Goal: Transaction & Acquisition: Purchase product/service

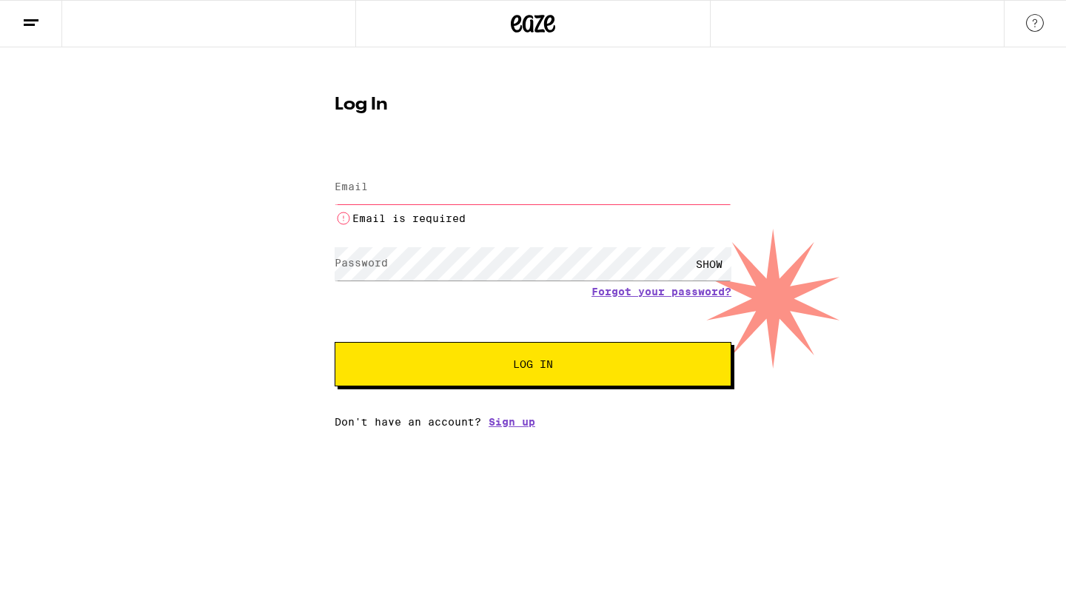
type input "[EMAIL_ADDRESS][DOMAIN_NAME]"
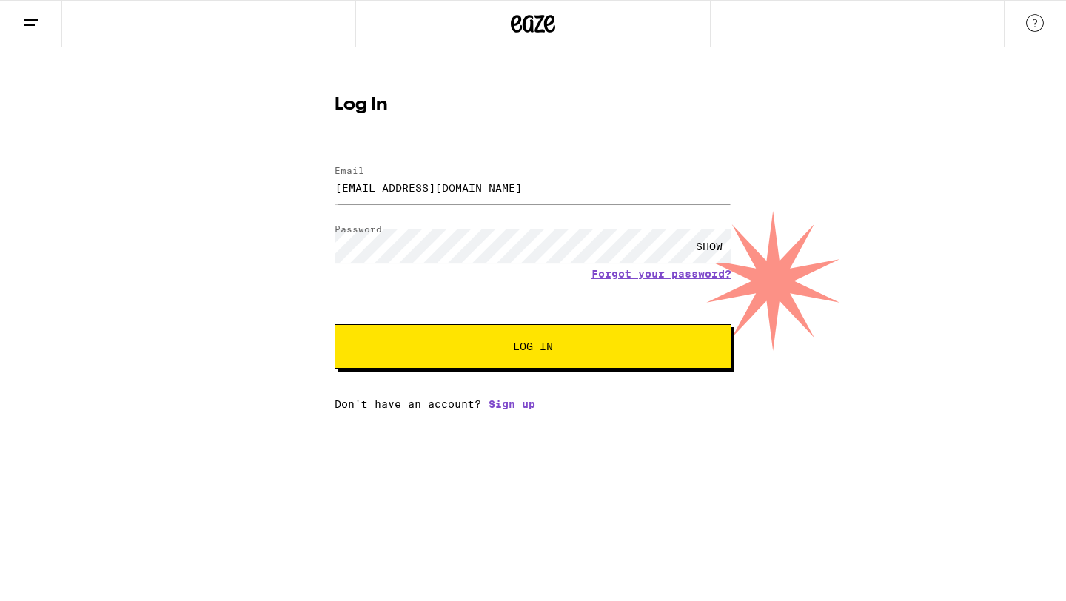
click at [518, 347] on span "Log In" at bounding box center [533, 346] width 40 height 10
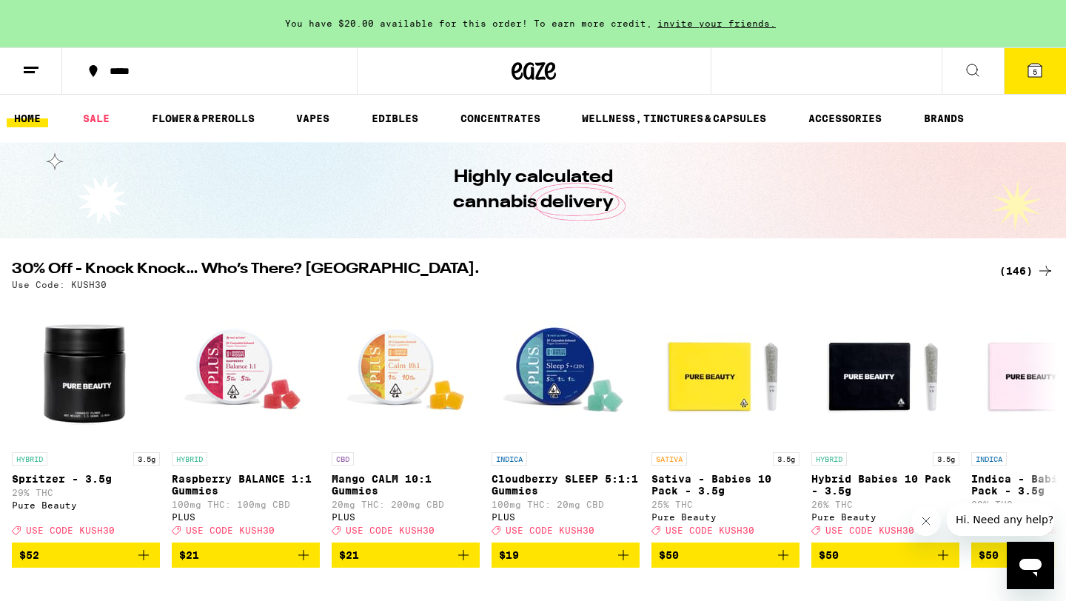
click at [1029, 72] on icon at bounding box center [1035, 70] width 13 height 13
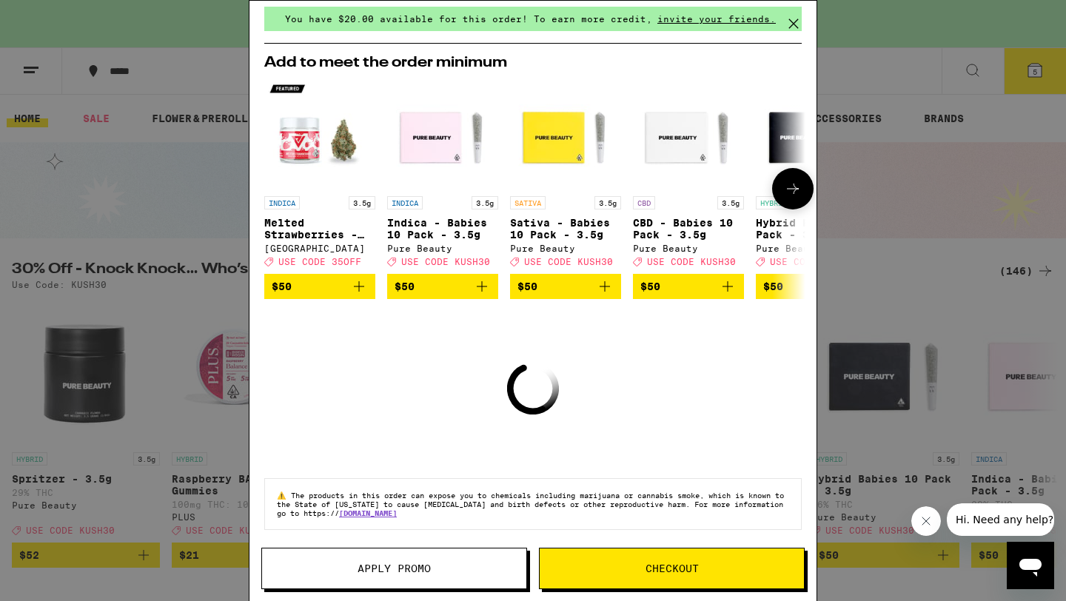
scroll to position [67, 0]
click at [794, 19] on icon at bounding box center [794, 24] width 22 height 22
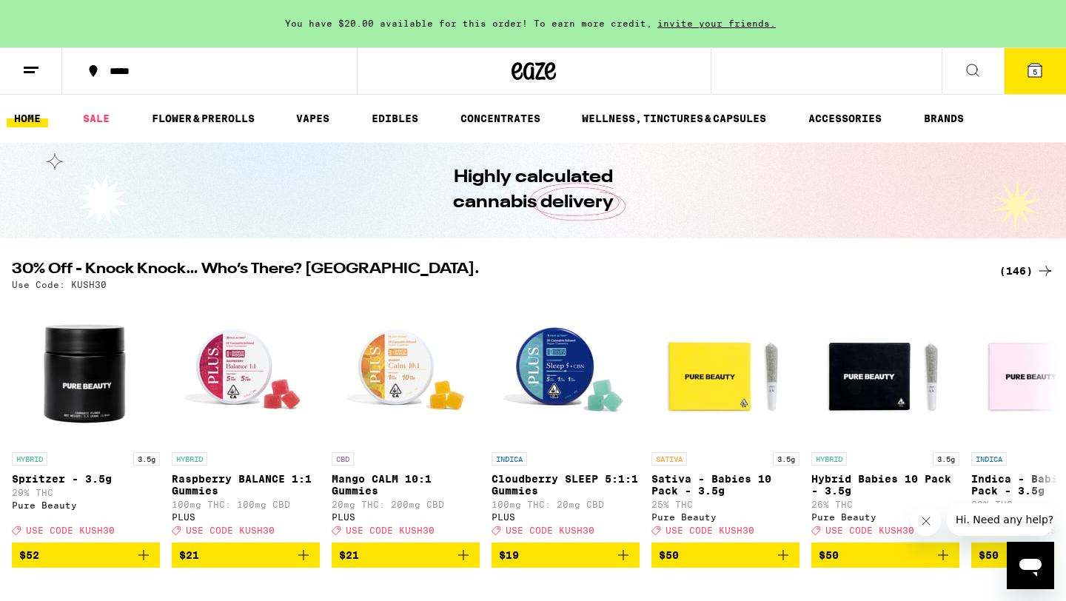
click at [1040, 77] on icon at bounding box center [1035, 70] width 13 height 13
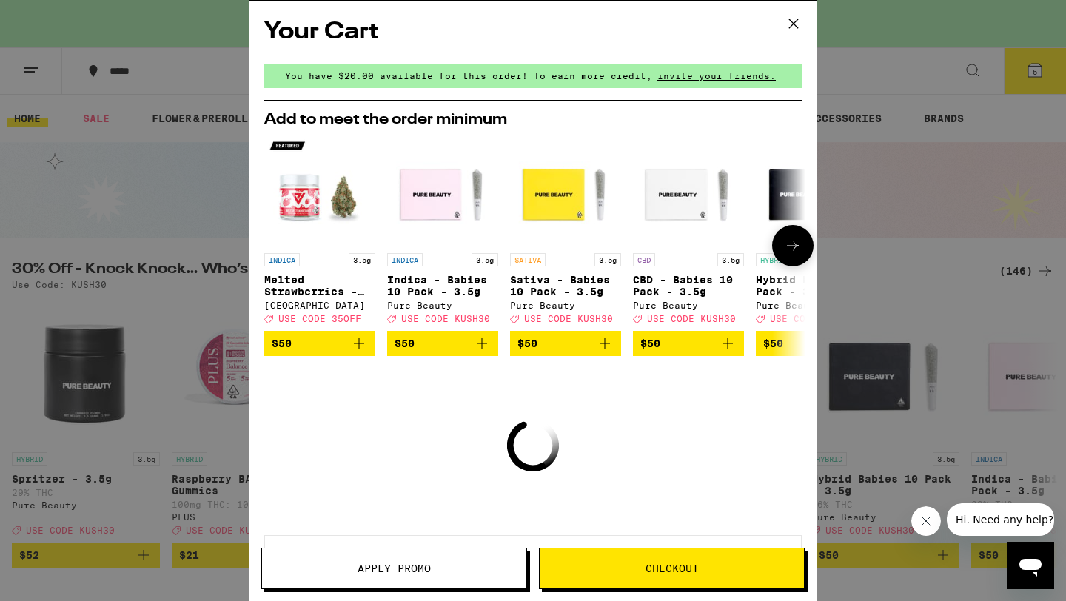
scroll to position [67, 0]
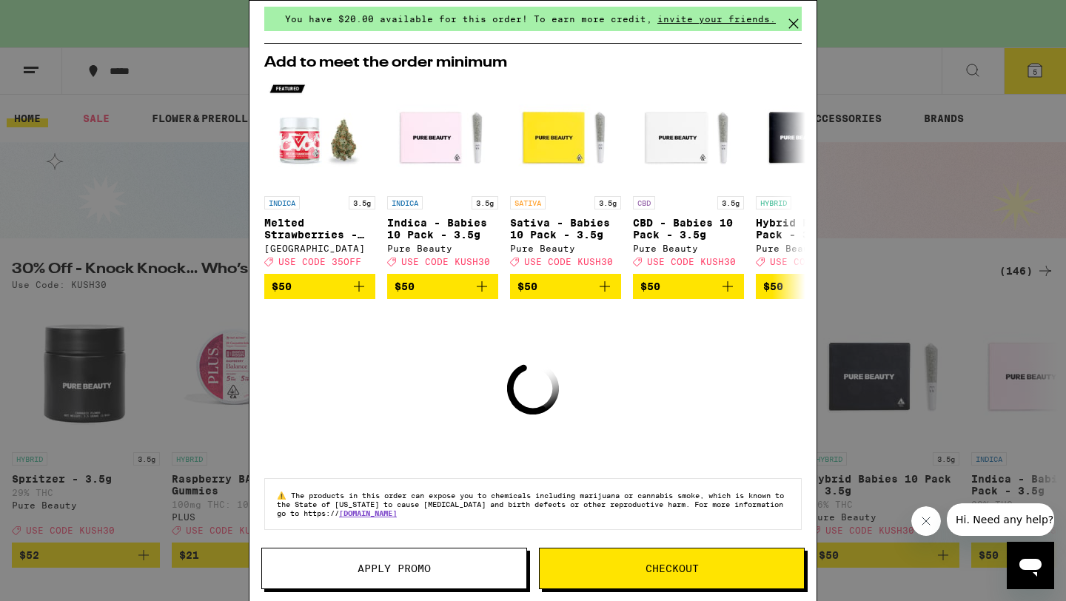
click at [794, 22] on icon at bounding box center [794, 24] width 22 height 22
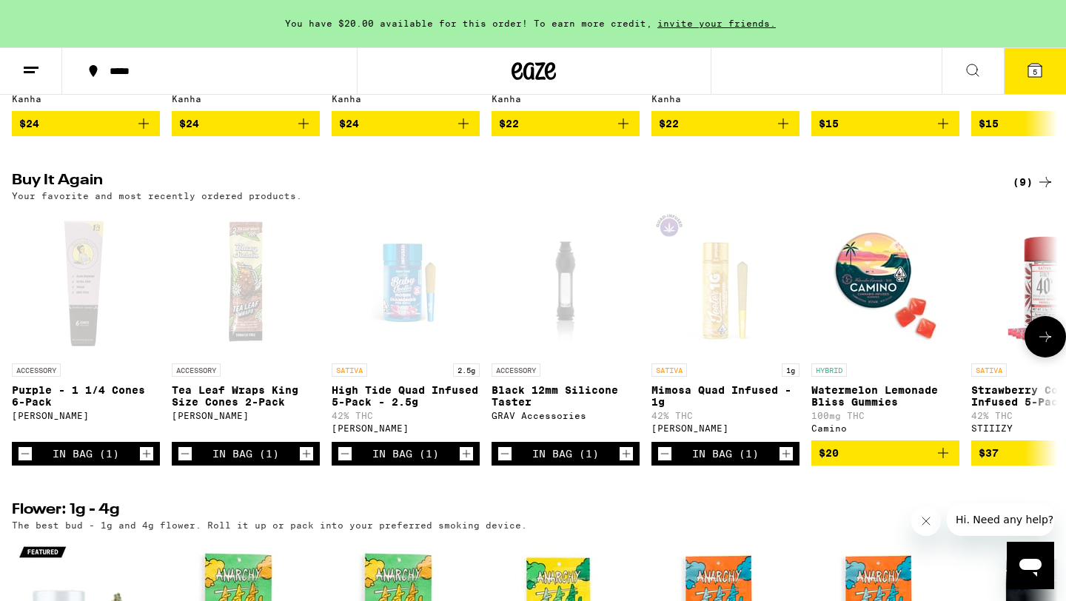
scroll to position [1146, 0]
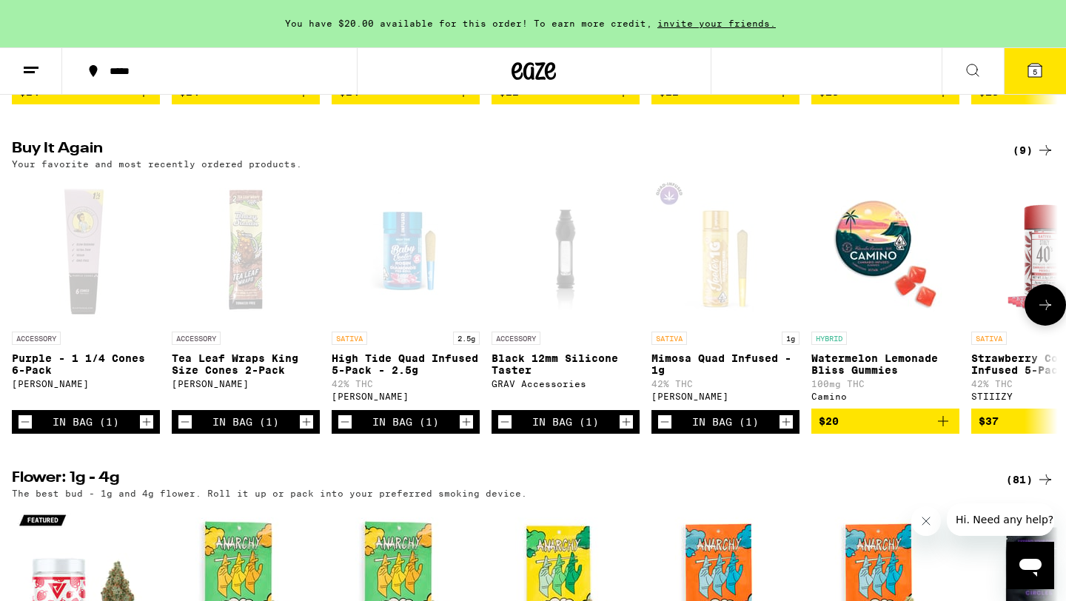
click at [345, 431] on icon "Decrement" at bounding box center [344, 422] width 13 height 18
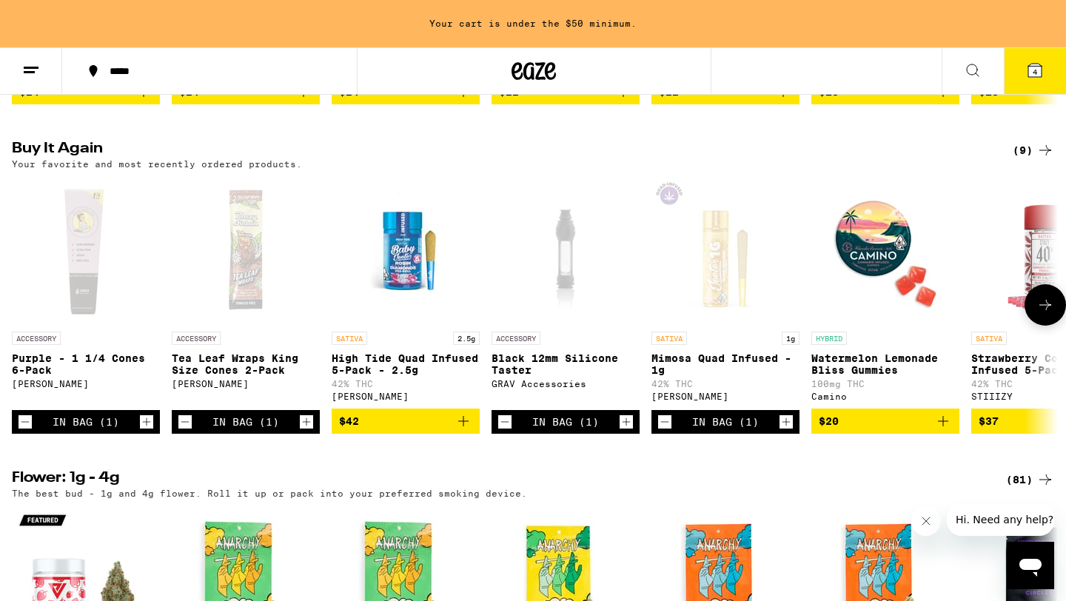
click at [188, 431] on icon "Decrement" at bounding box center [184, 422] width 13 height 18
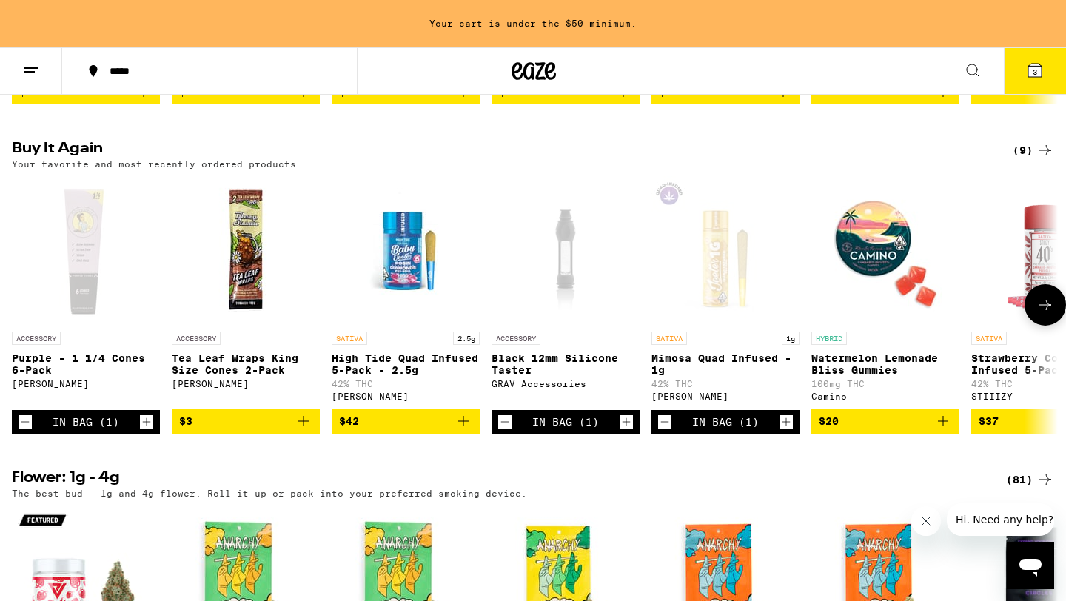
click at [28, 431] on icon "Decrement" at bounding box center [25, 422] width 13 height 18
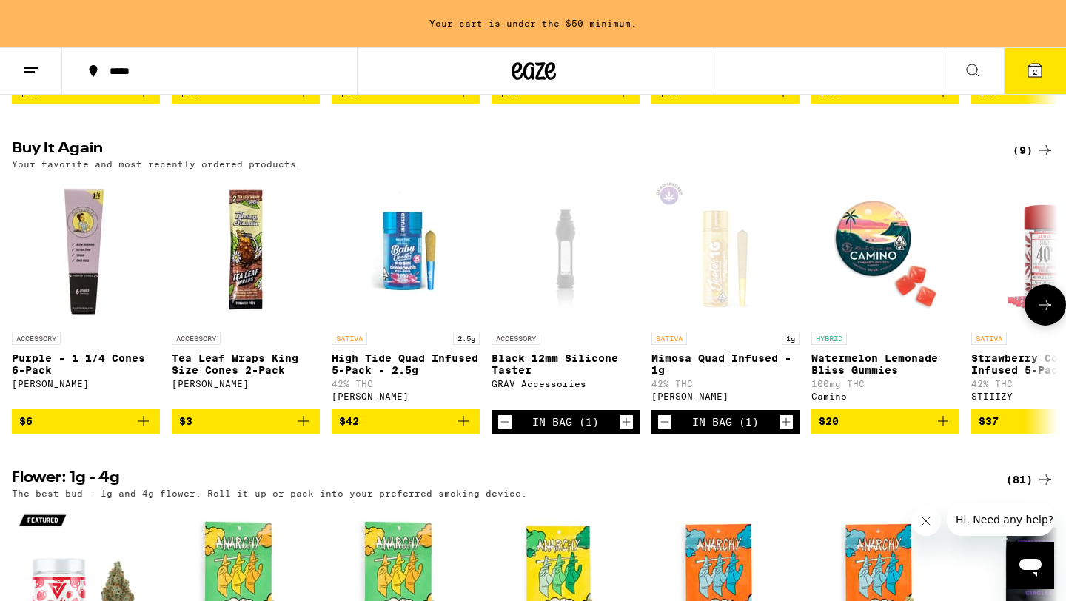
click at [504, 431] on icon "Decrement" at bounding box center [504, 422] width 13 height 18
click at [662, 431] on icon "Decrement" at bounding box center [664, 422] width 13 height 18
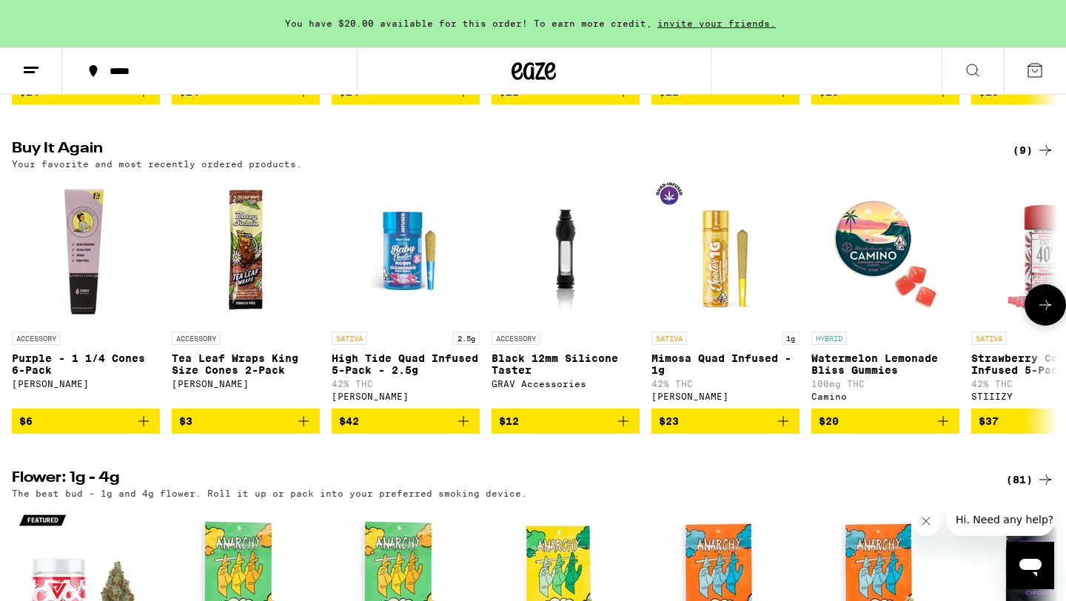
click at [1043, 314] on icon at bounding box center [1046, 305] width 18 height 18
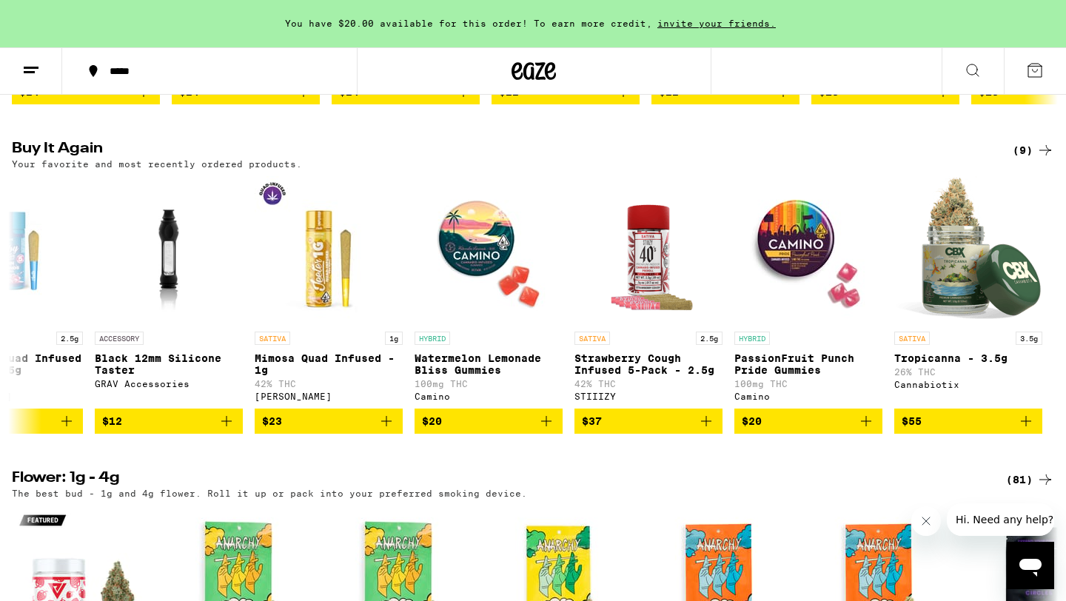
scroll to position [0, 0]
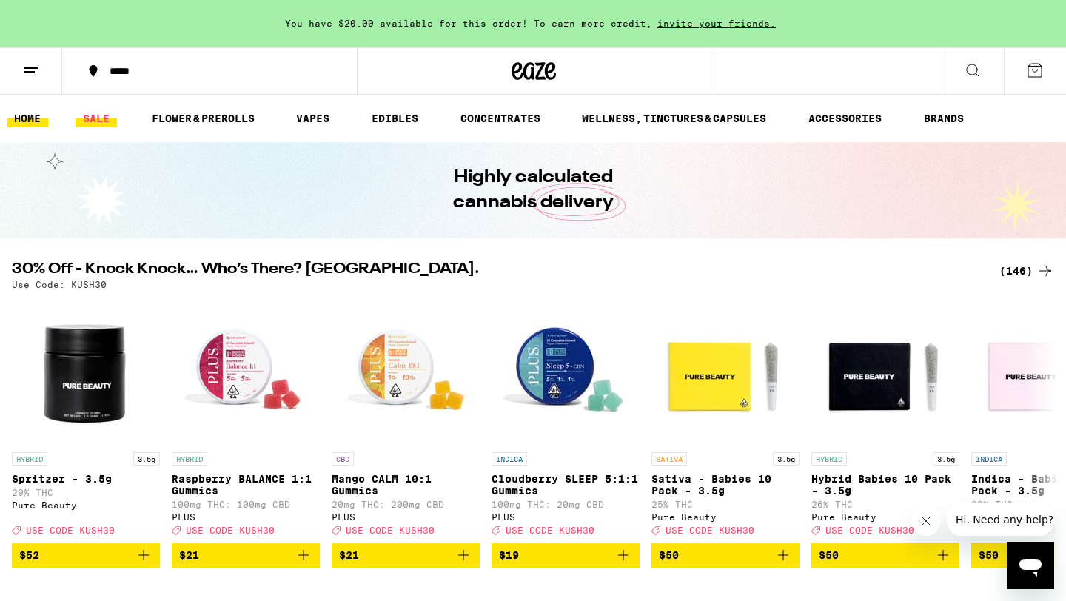
click at [90, 119] on link "SALE" at bounding box center [96, 119] width 41 height 18
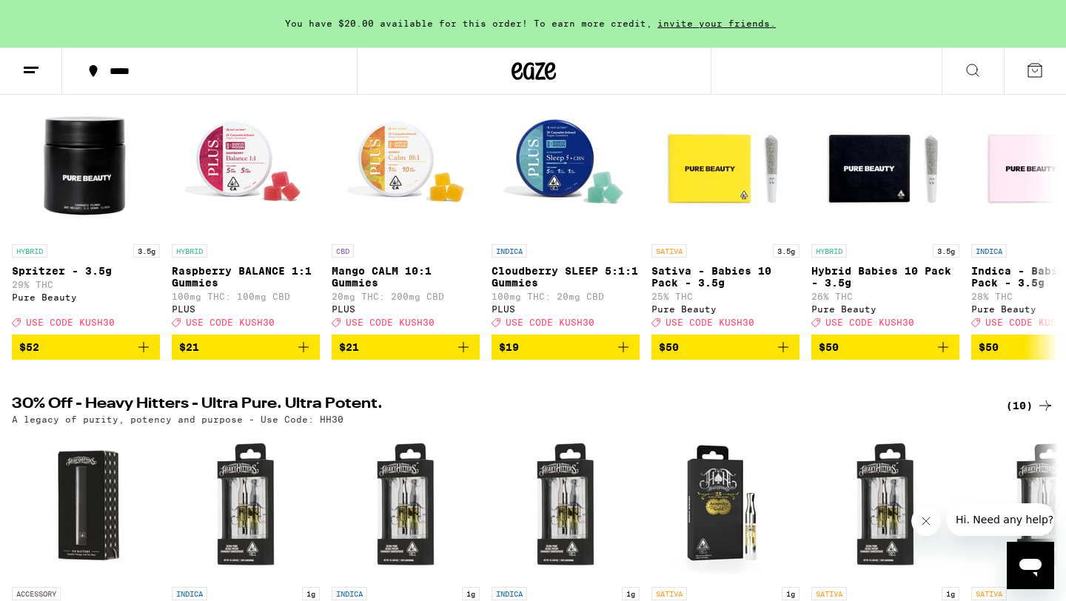
scroll to position [198, 0]
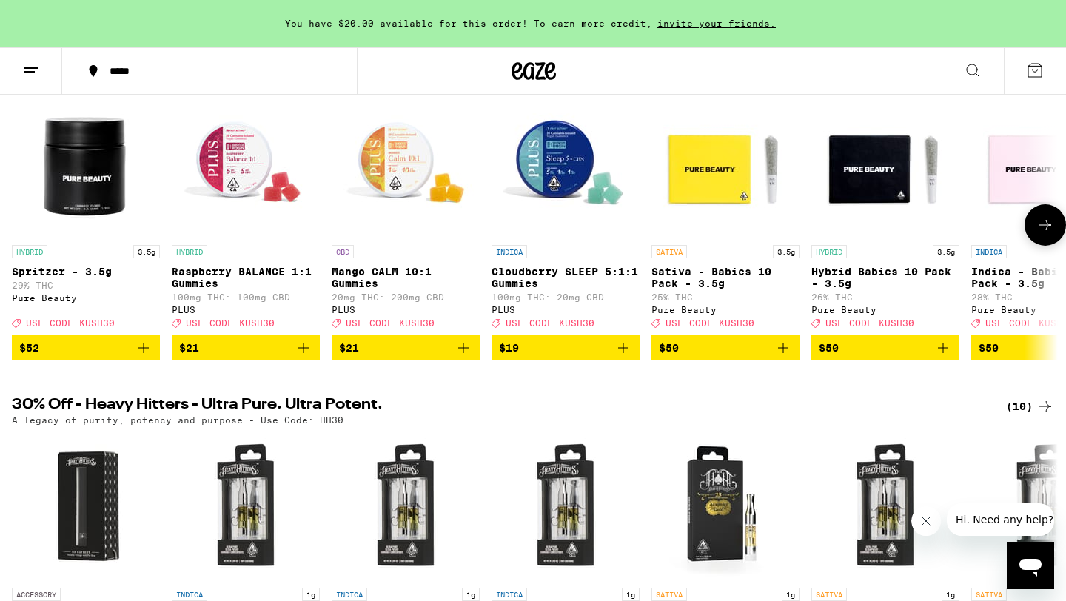
click at [1046, 233] on icon at bounding box center [1046, 225] width 18 height 18
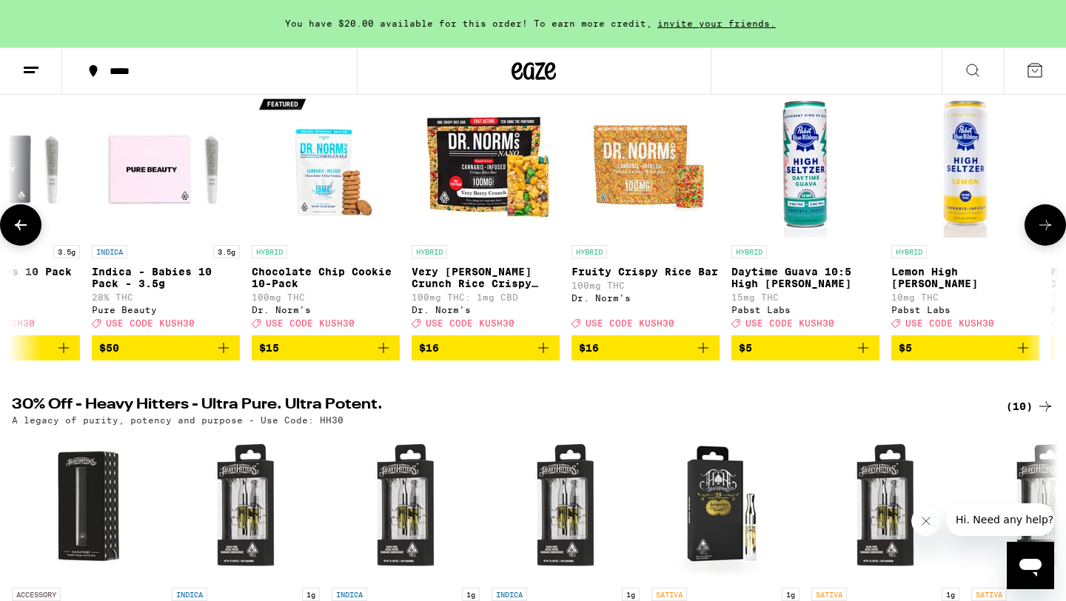
scroll to position [0, 881]
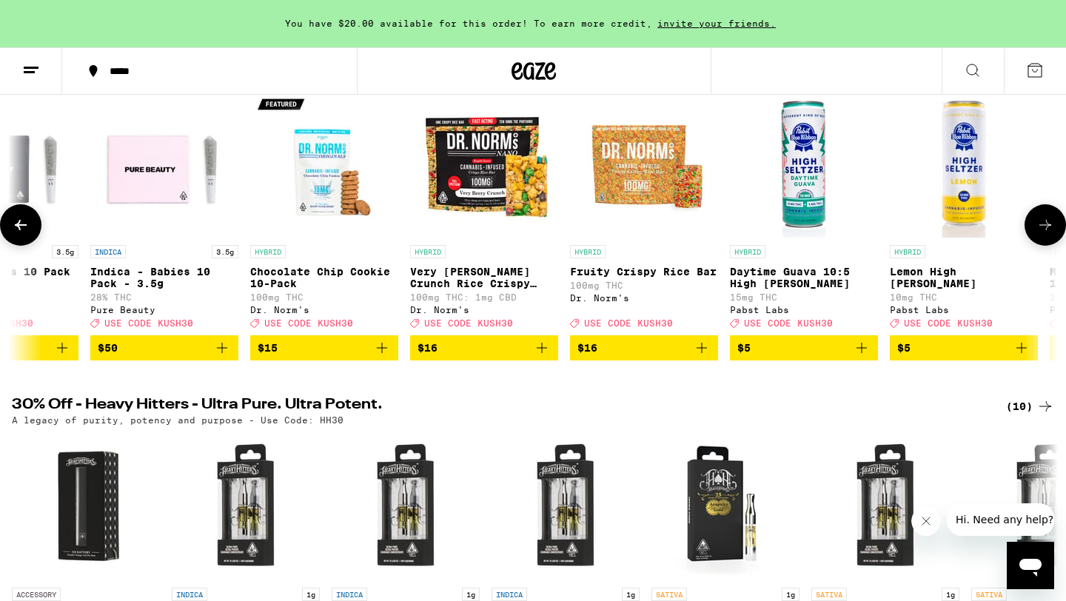
click at [1044, 233] on icon at bounding box center [1046, 225] width 18 height 18
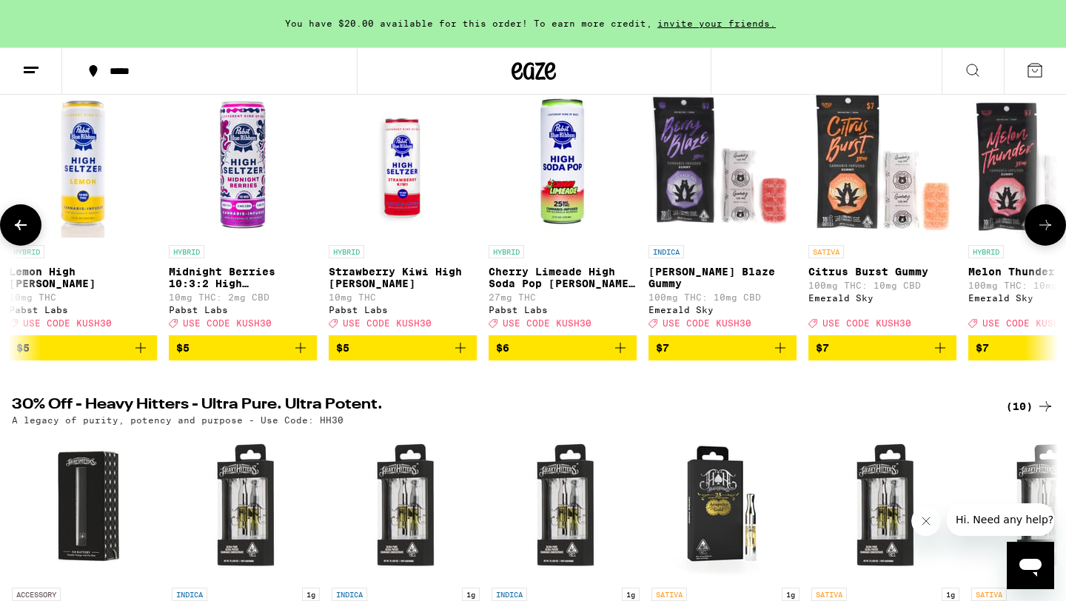
click at [1044, 233] on icon at bounding box center [1046, 225] width 18 height 18
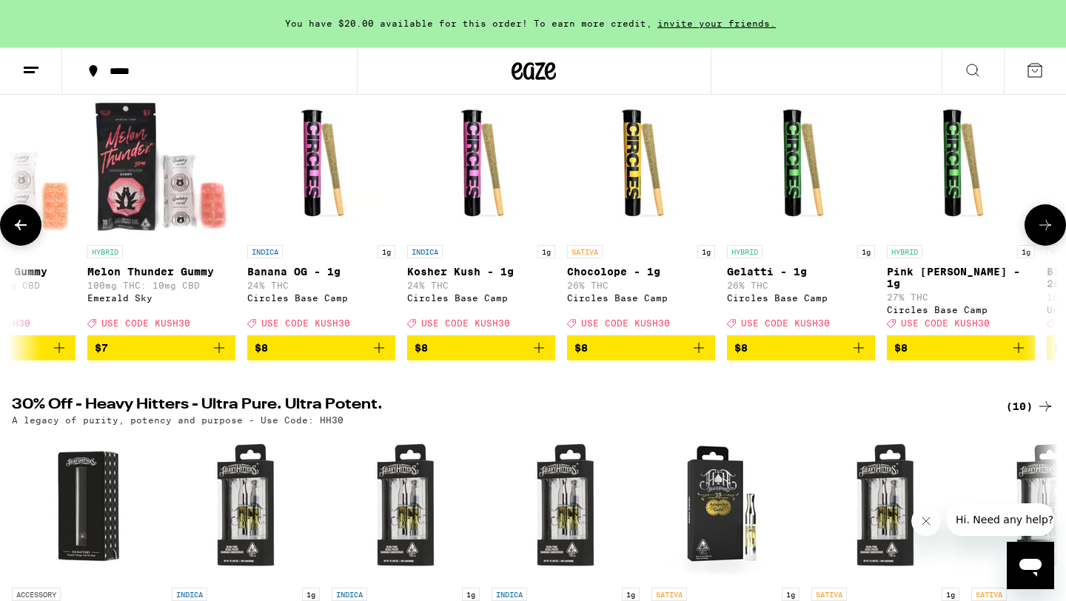
click at [1044, 233] on icon at bounding box center [1046, 225] width 18 height 18
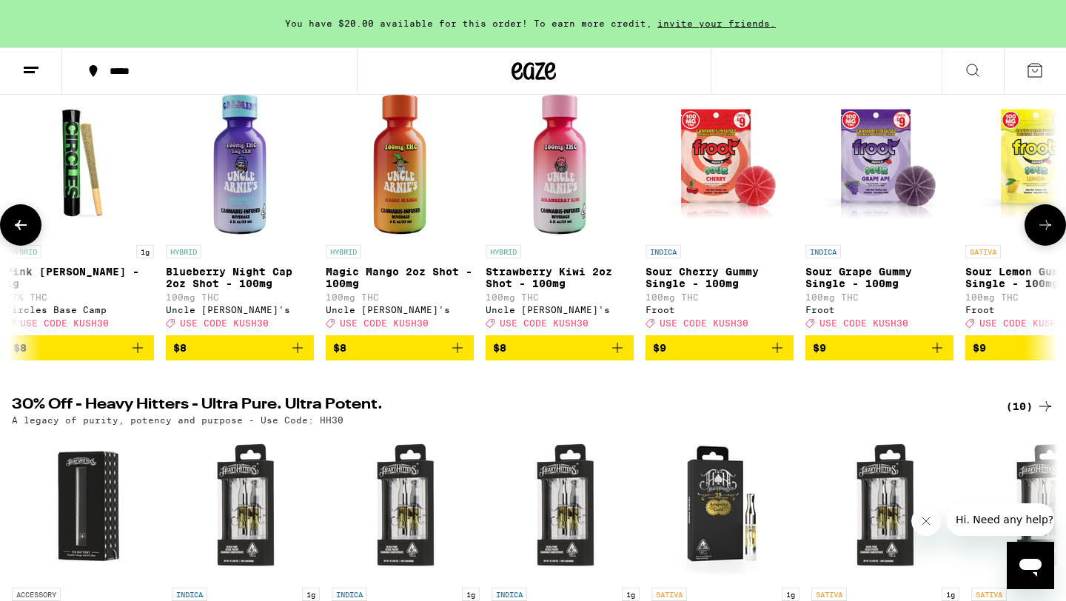
click at [1044, 233] on icon at bounding box center [1046, 225] width 18 height 18
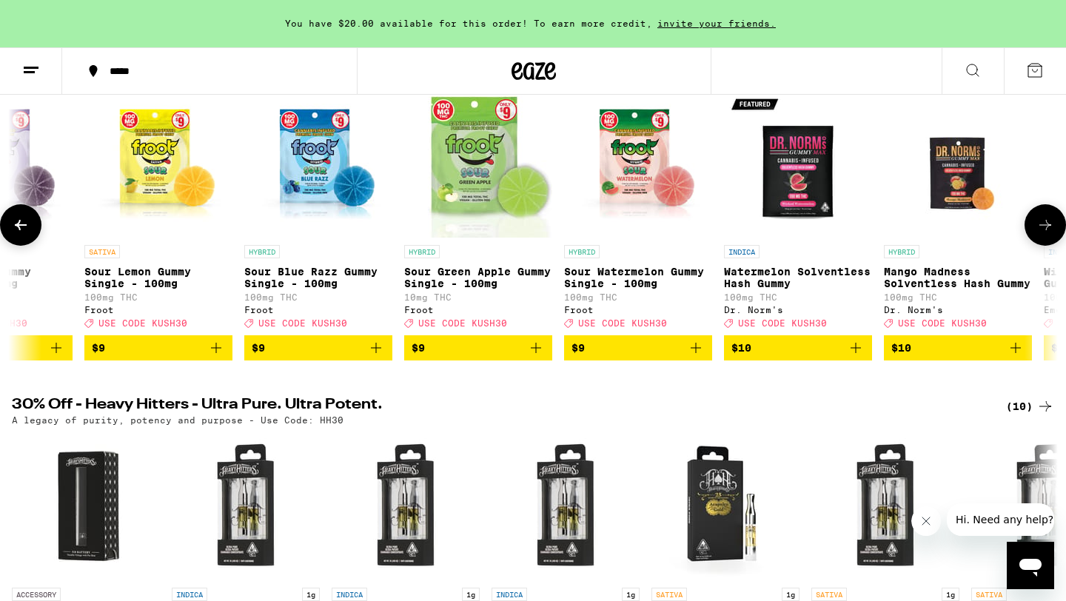
click at [1044, 233] on icon at bounding box center [1046, 225] width 18 height 18
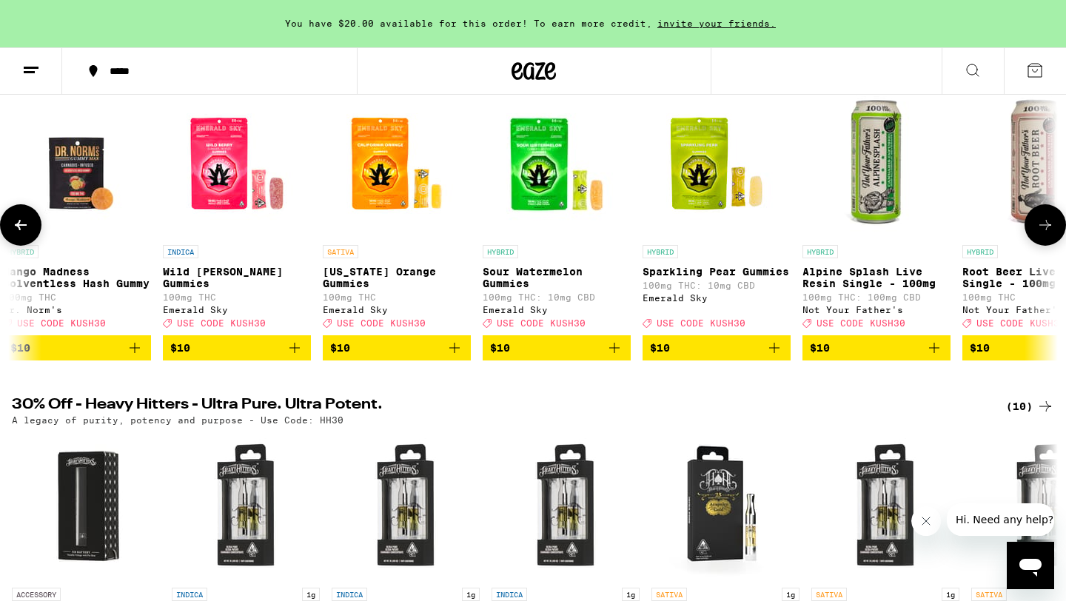
click at [1044, 233] on icon at bounding box center [1046, 225] width 18 height 18
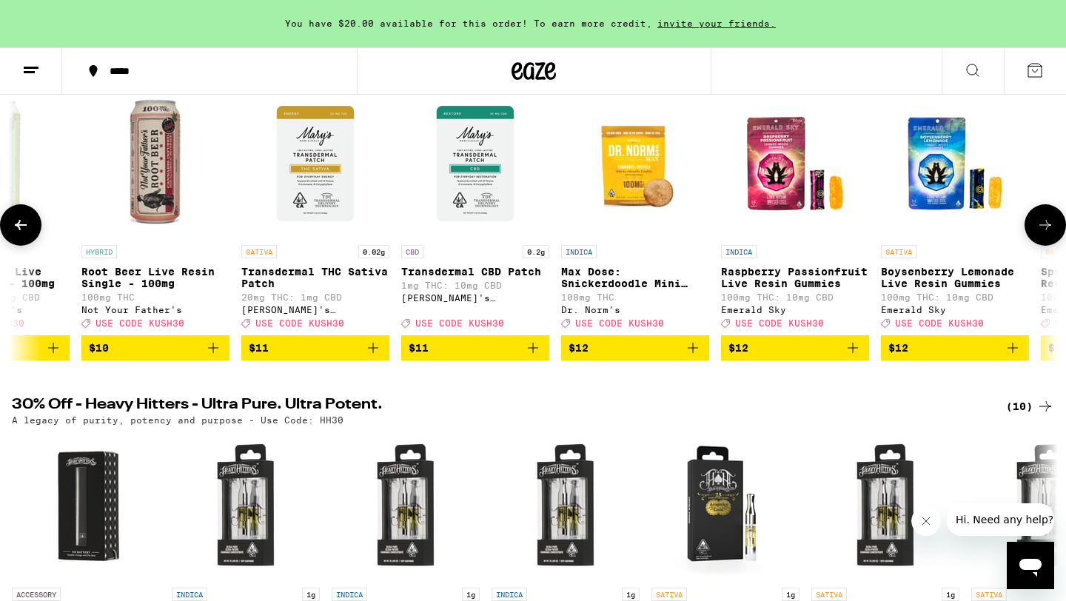
click at [1044, 233] on icon at bounding box center [1046, 225] width 18 height 18
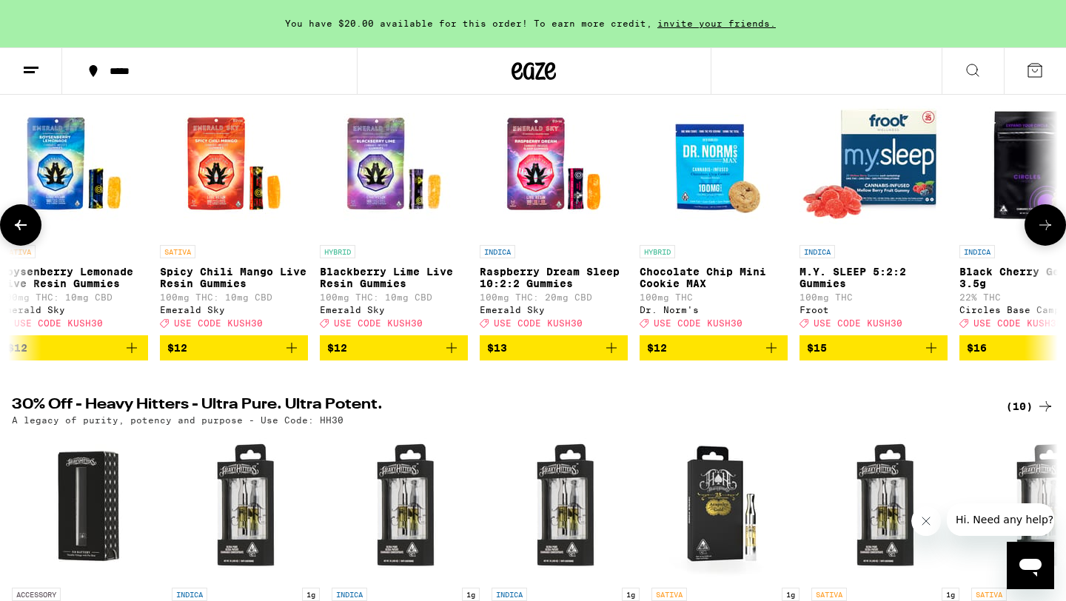
click at [1044, 233] on icon at bounding box center [1046, 225] width 18 height 18
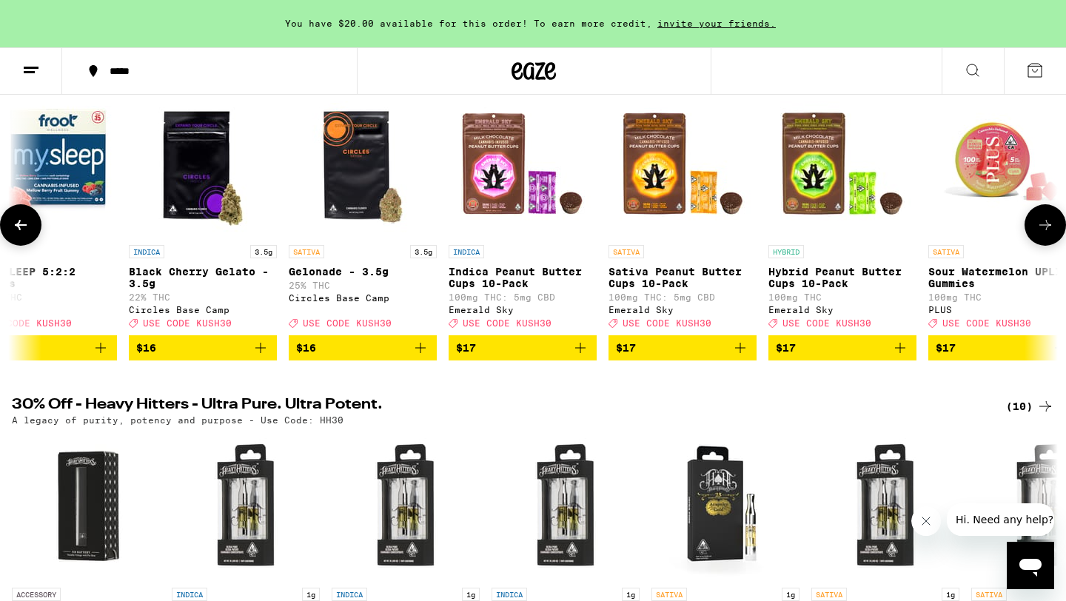
scroll to position [0, 7932]
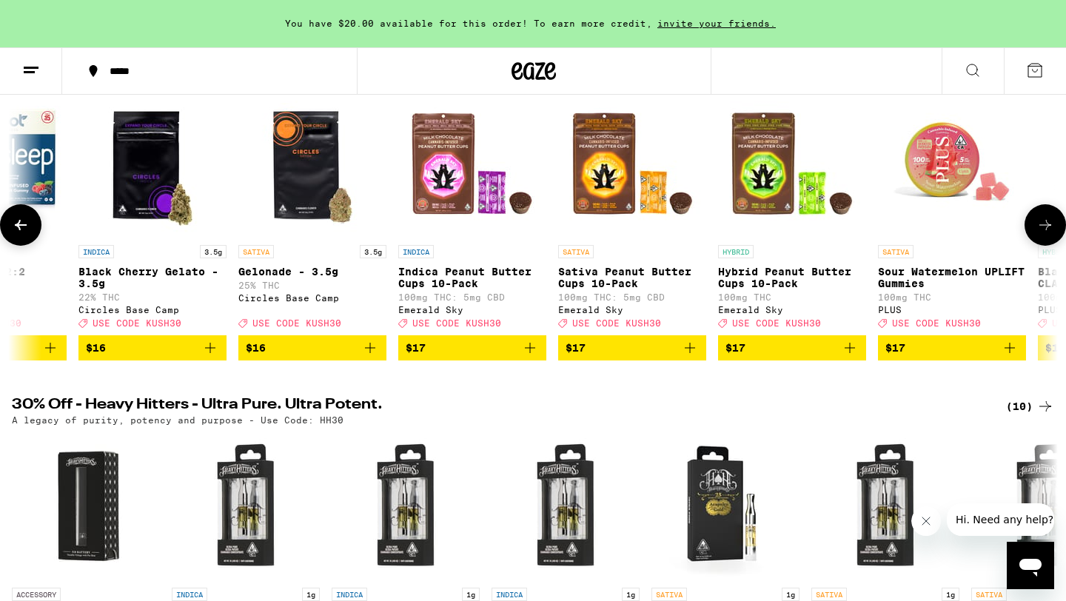
click at [1044, 233] on icon at bounding box center [1046, 225] width 18 height 18
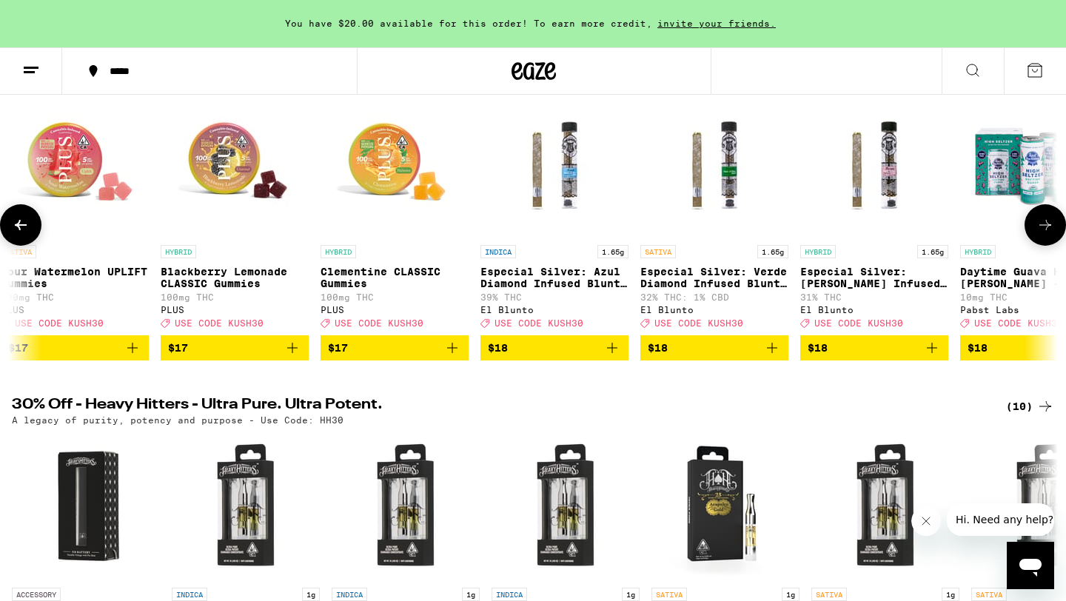
scroll to position [0, 8813]
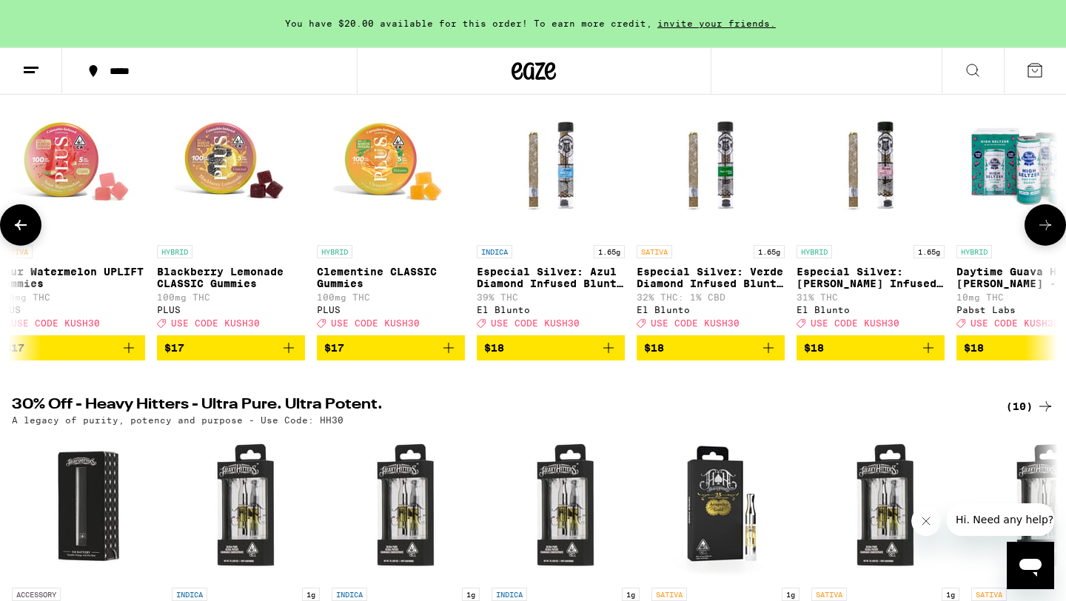
click at [1041, 233] on icon at bounding box center [1046, 225] width 18 height 18
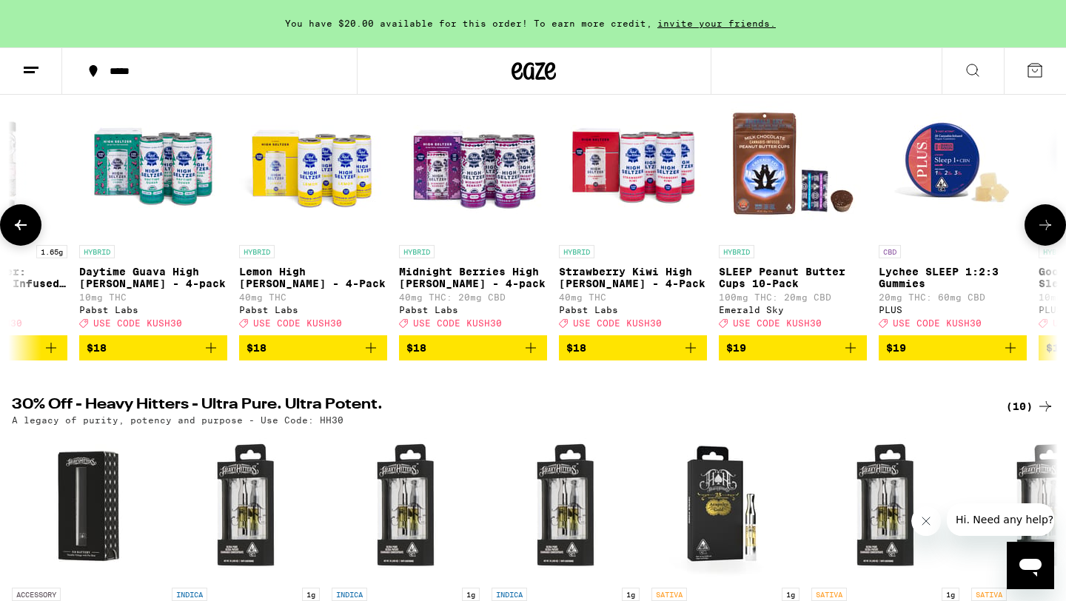
scroll to position [0, 9695]
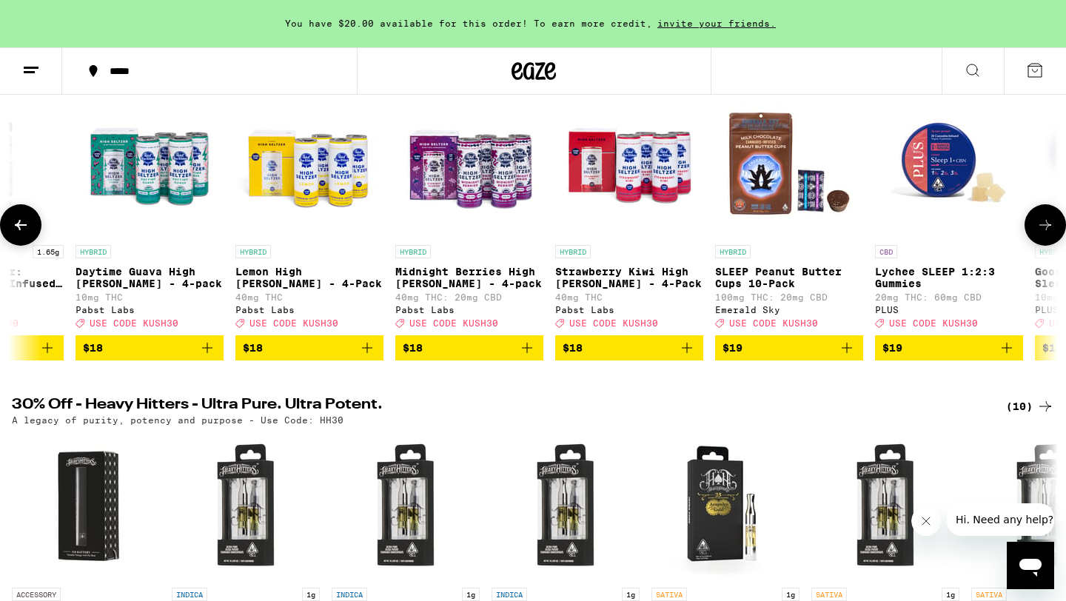
click at [1041, 233] on icon at bounding box center [1046, 225] width 18 height 18
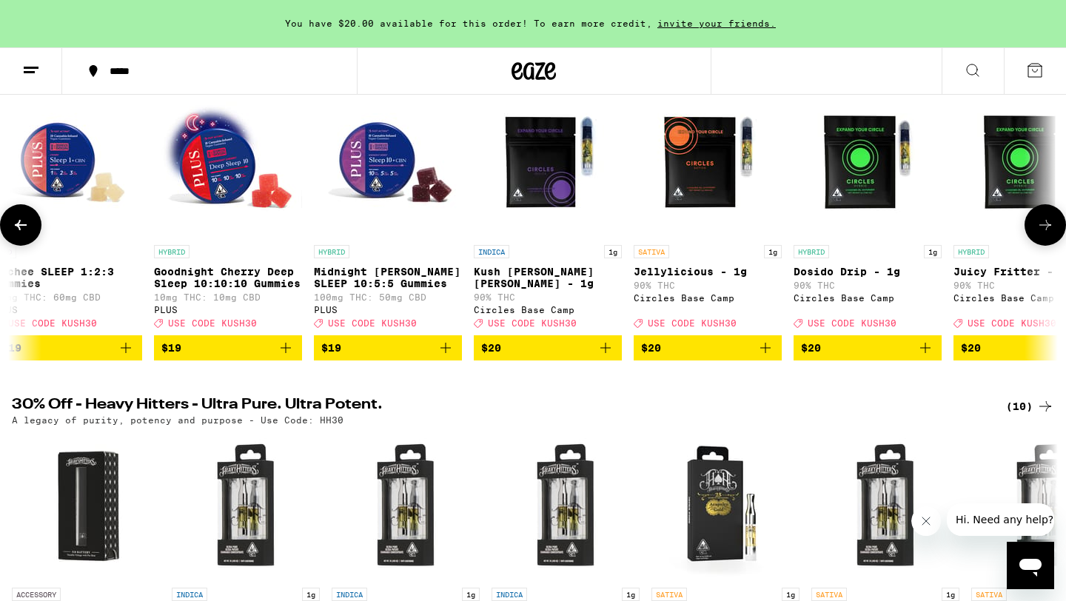
click at [1041, 233] on icon at bounding box center [1046, 225] width 18 height 18
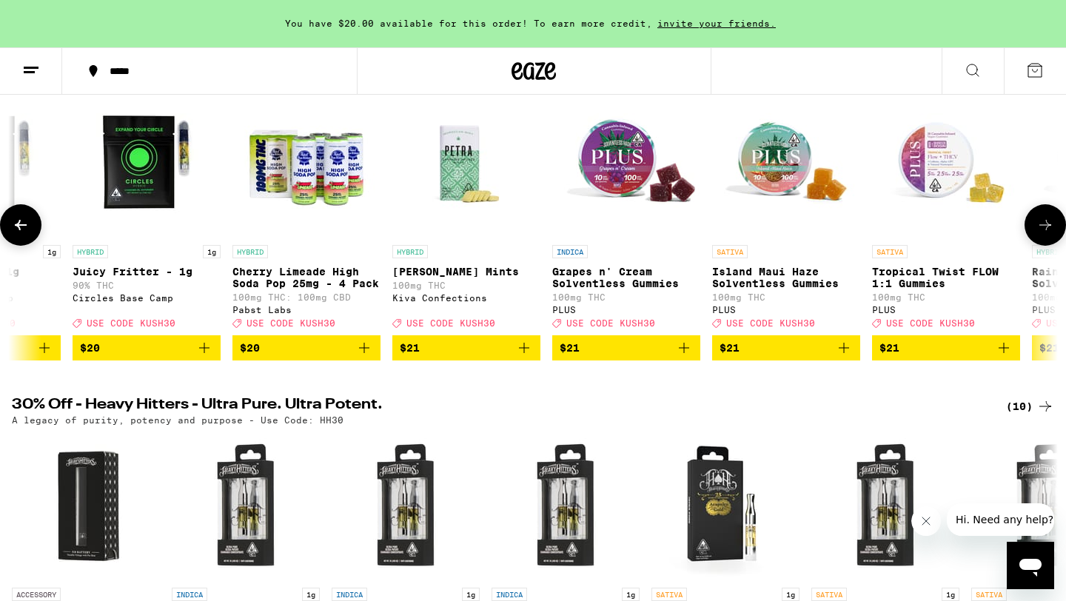
click at [1041, 233] on icon at bounding box center [1046, 225] width 18 height 18
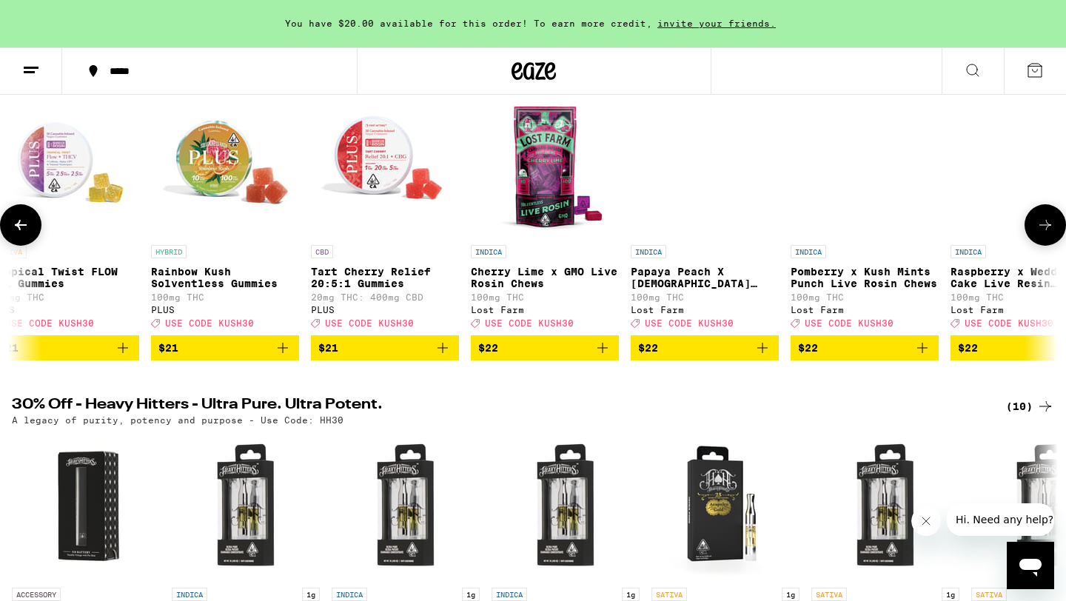
click at [1041, 233] on icon at bounding box center [1046, 225] width 18 height 18
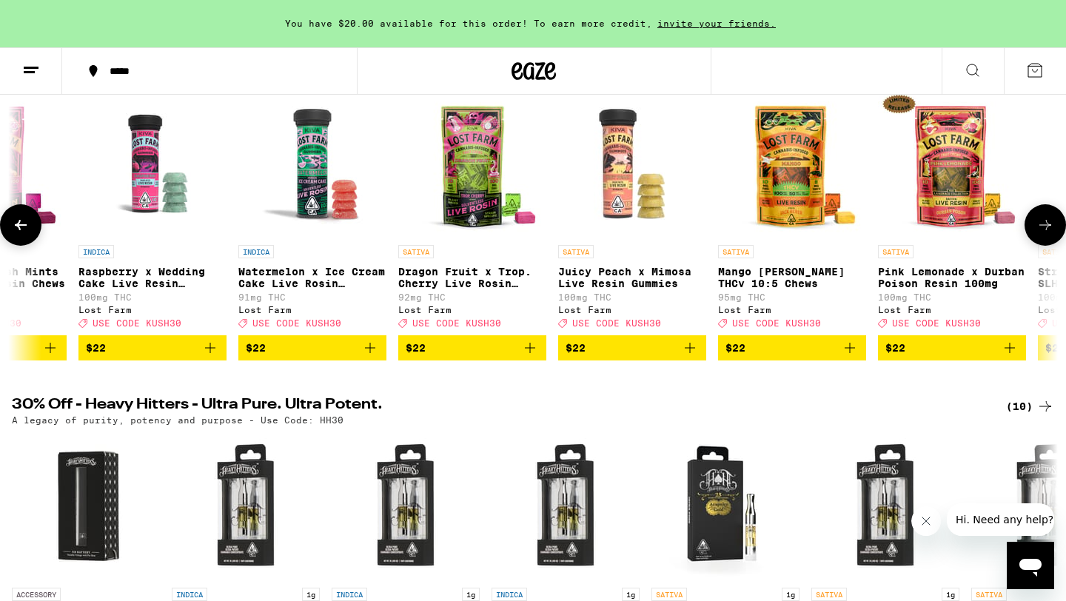
scroll to position [0, 13220]
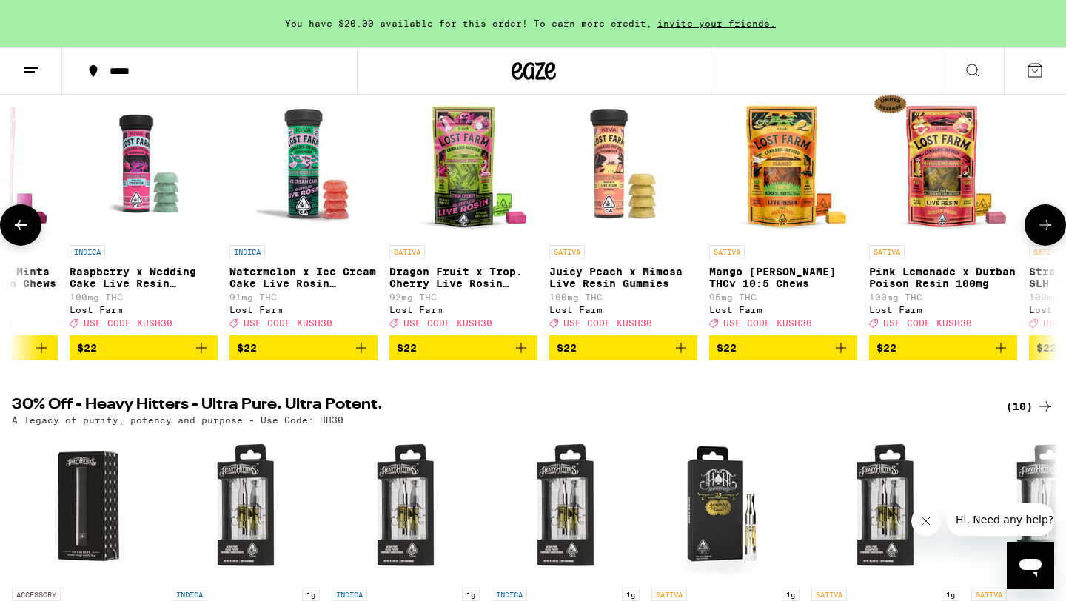
click at [1041, 233] on icon at bounding box center [1046, 225] width 18 height 18
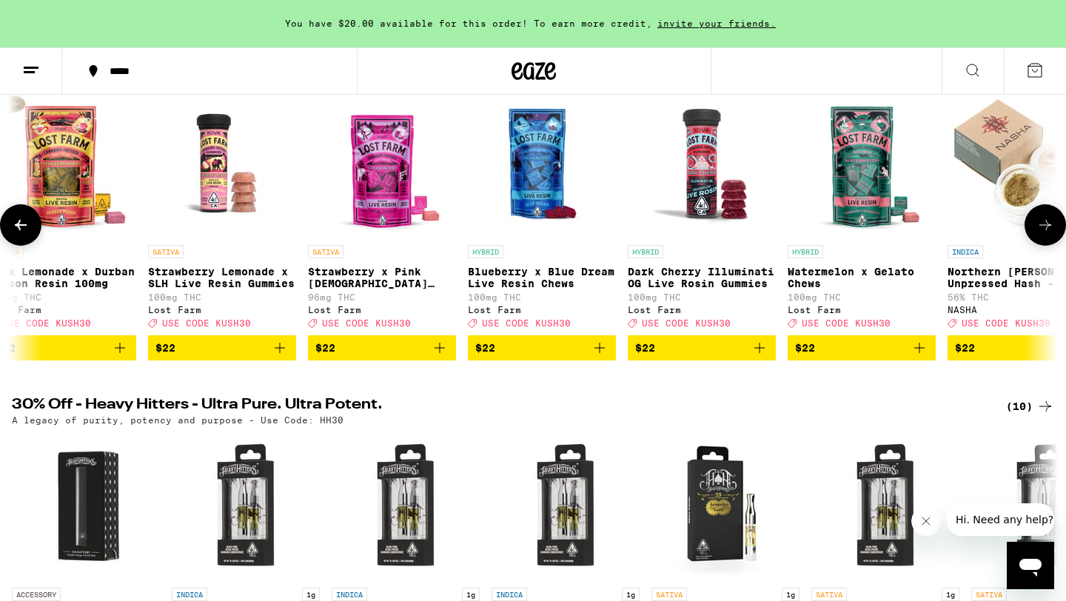
click at [1041, 233] on icon at bounding box center [1046, 225] width 18 height 18
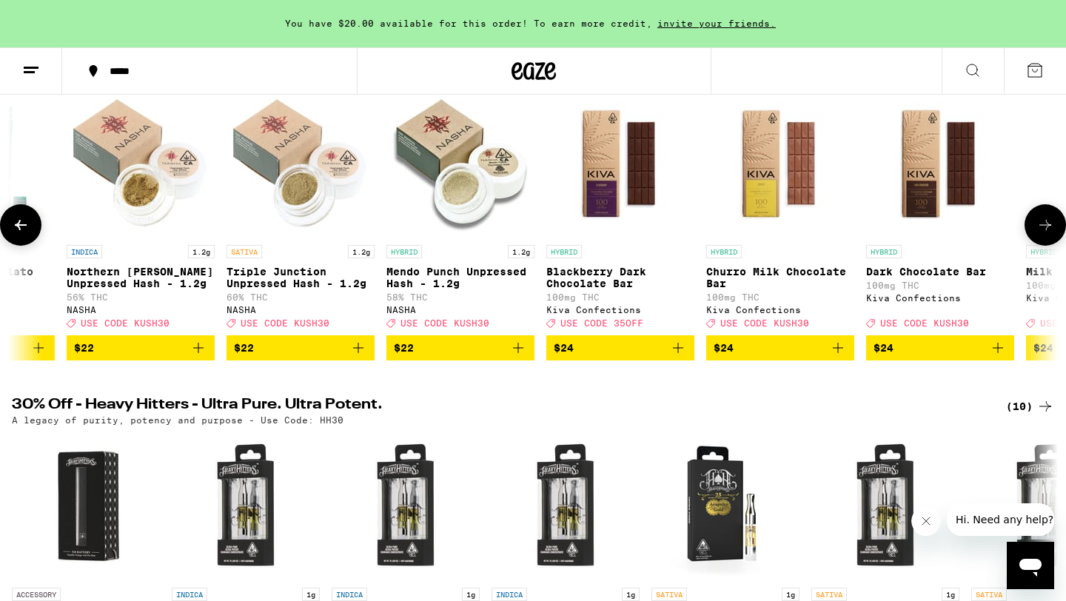
click at [1041, 230] on icon at bounding box center [1046, 225] width 18 height 18
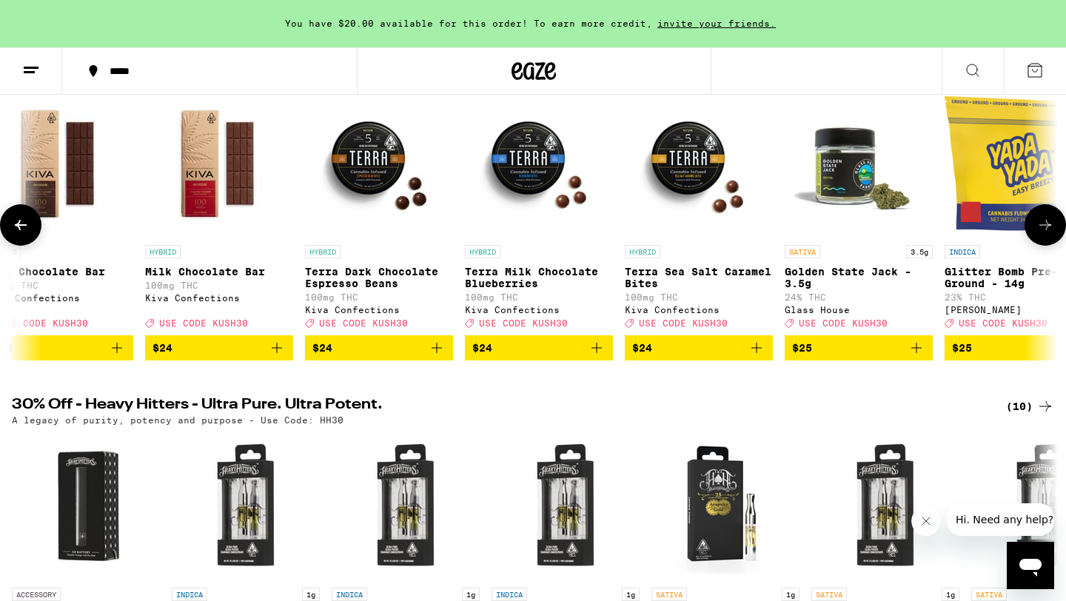
click at [1041, 230] on icon at bounding box center [1046, 225] width 18 height 18
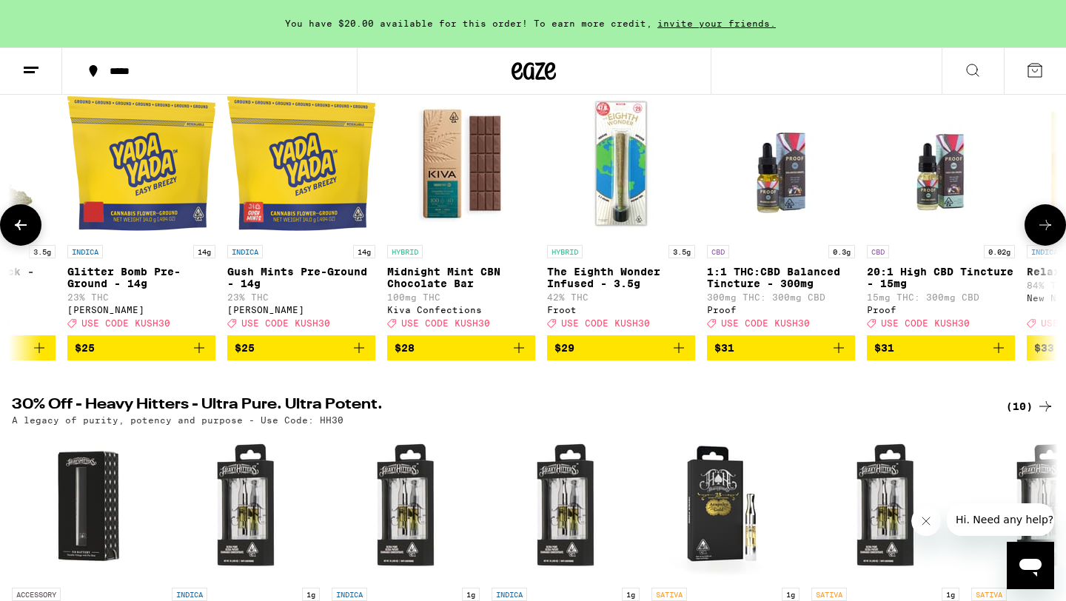
scroll to position [0, 16745]
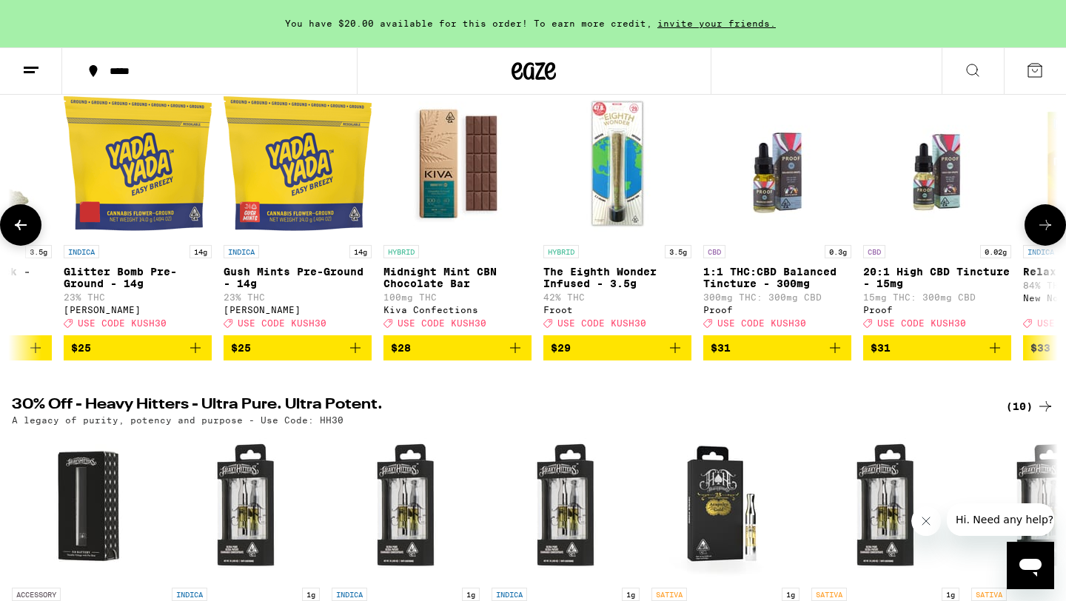
click at [1041, 230] on icon at bounding box center [1046, 225] width 18 height 18
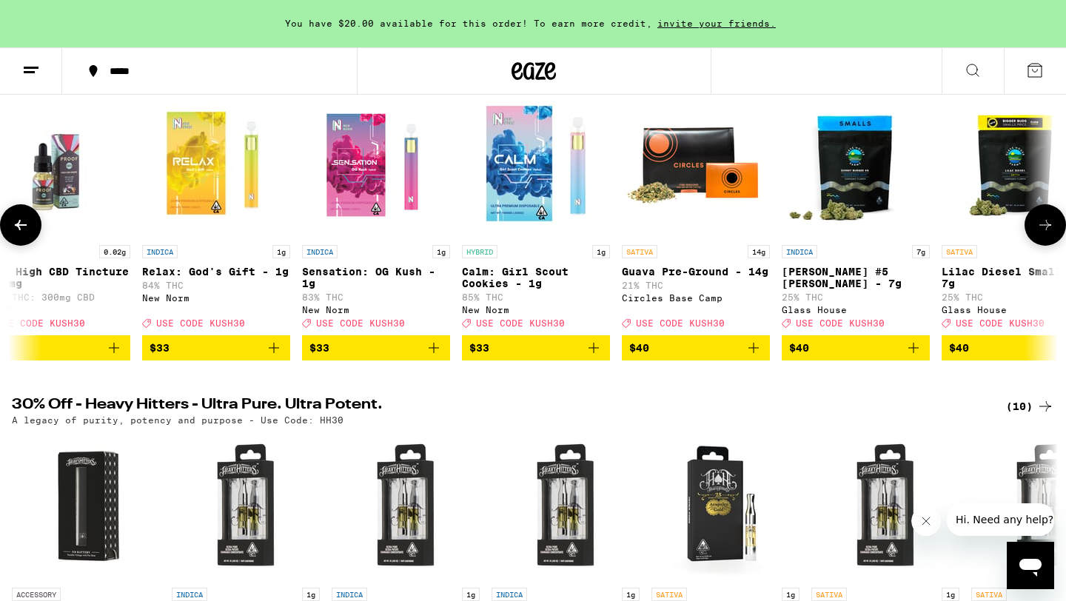
click at [1041, 230] on icon at bounding box center [1046, 225] width 18 height 18
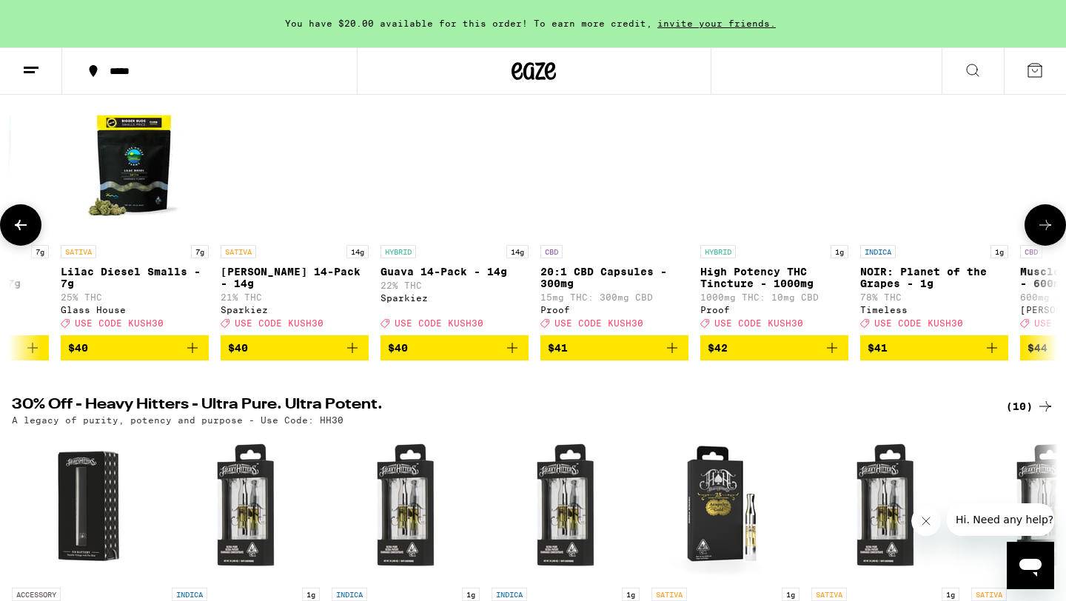
click at [1041, 230] on icon at bounding box center [1046, 225] width 18 height 18
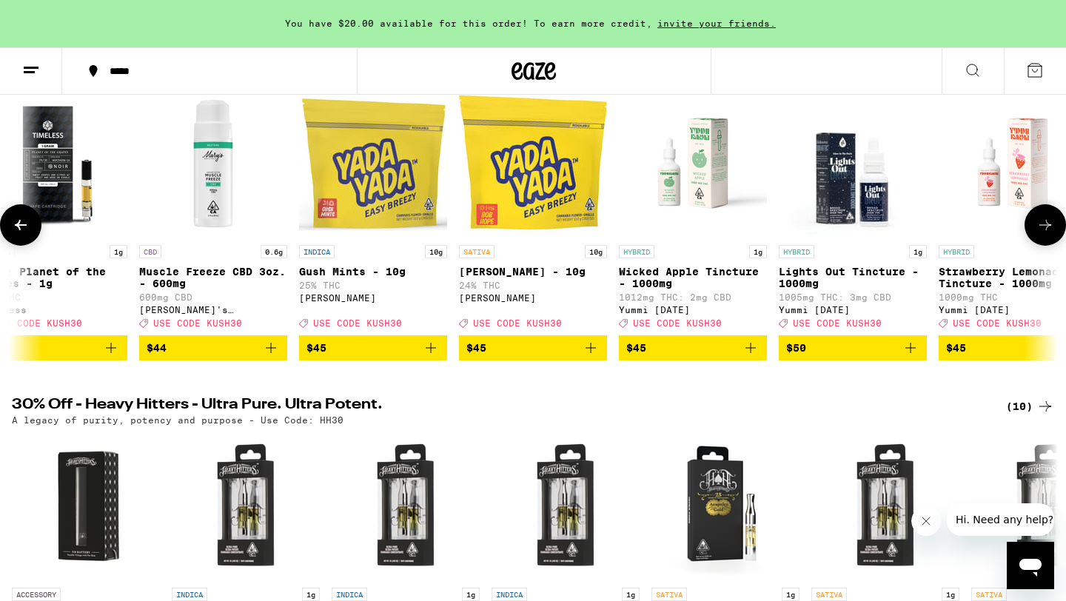
click at [24, 220] on button at bounding box center [20, 224] width 41 height 41
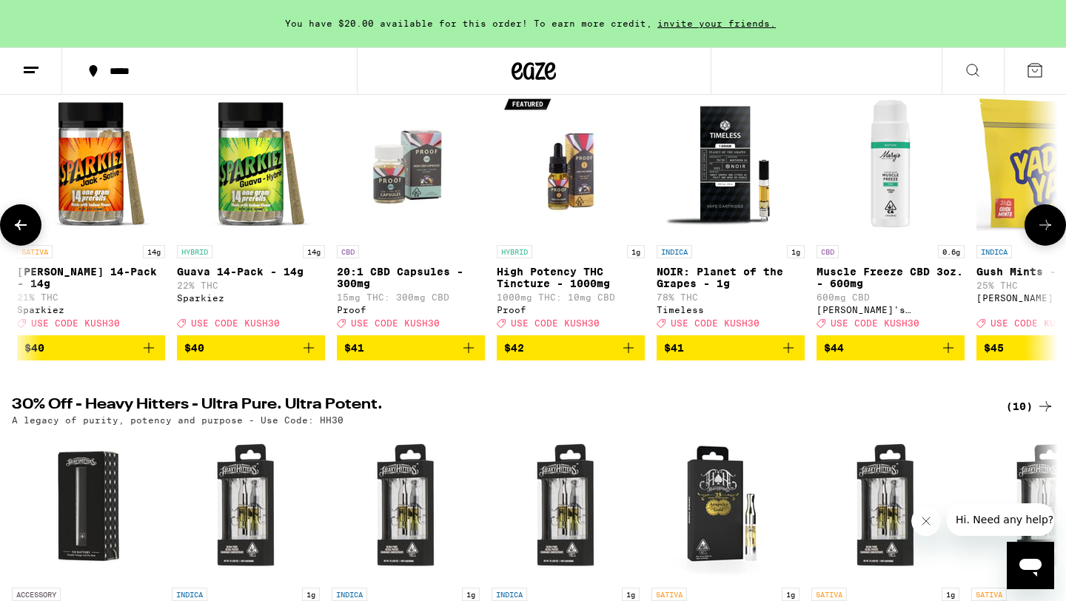
scroll to position [0, 18508]
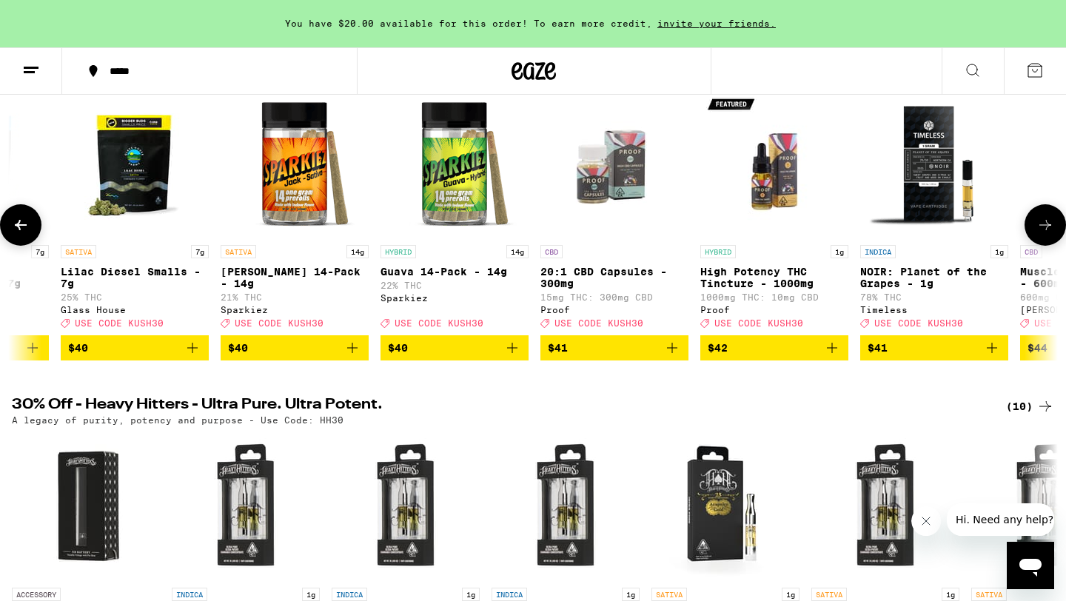
click at [358, 357] on icon "Add to bag" at bounding box center [353, 348] width 18 height 18
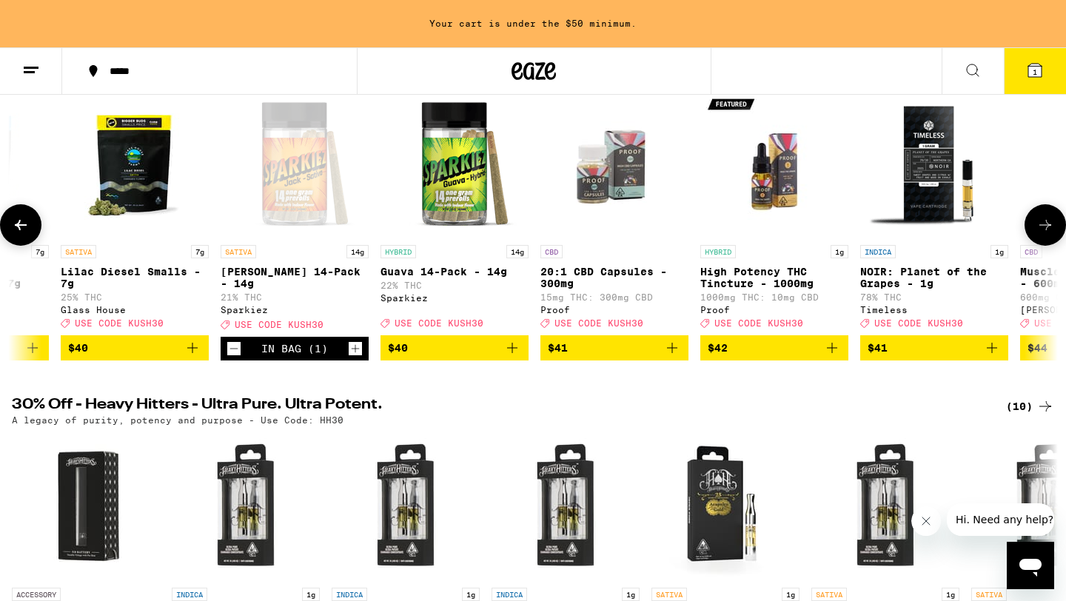
click at [1050, 226] on icon at bounding box center [1046, 225] width 18 height 18
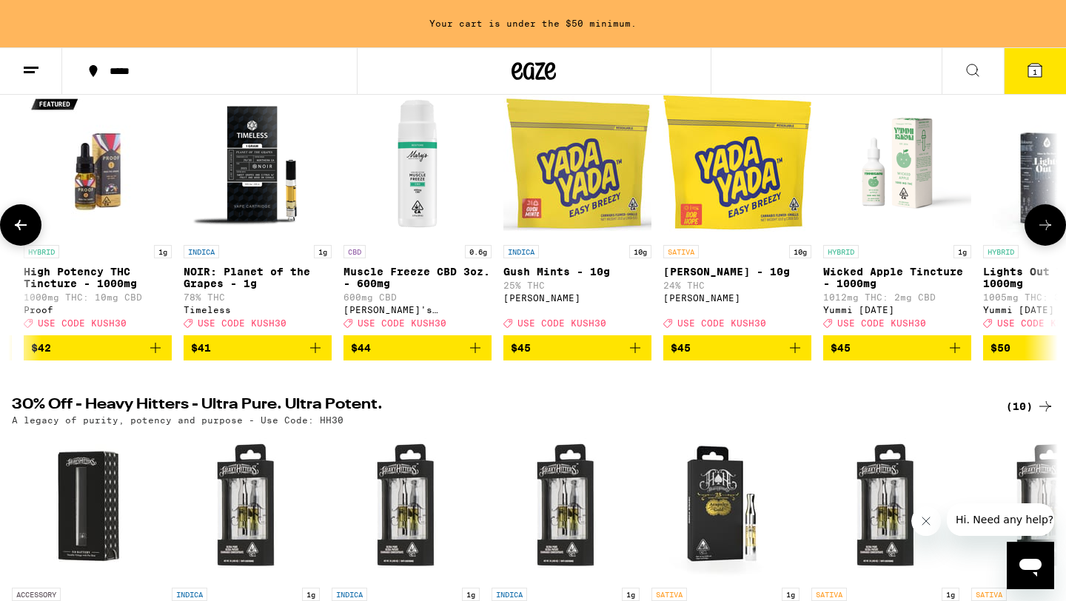
scroll to position [0, 19389]
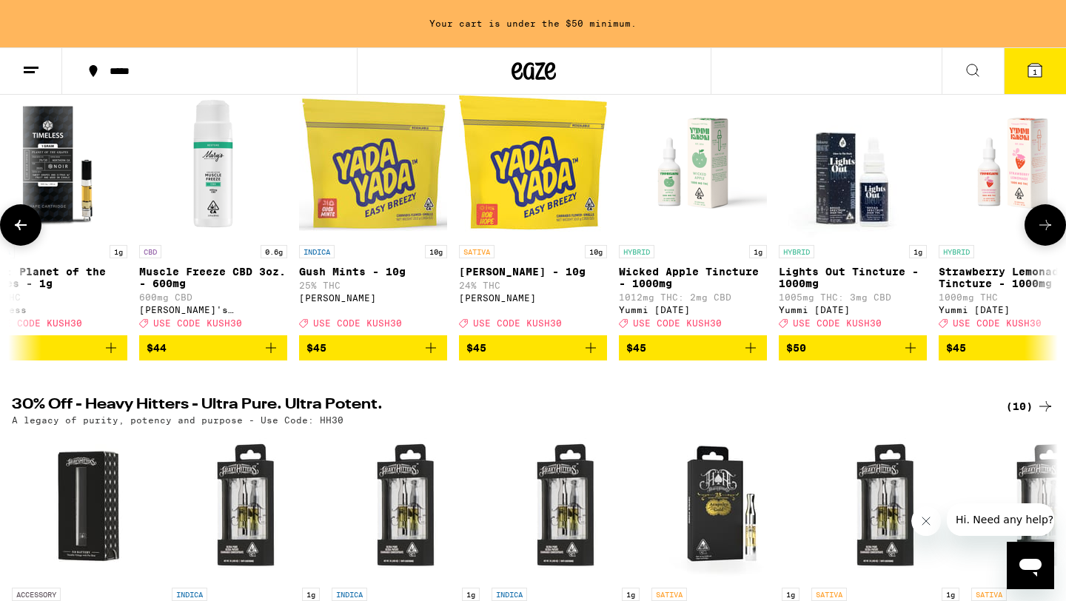
click at [1050, 226] on icon at bounding box center [1046, 225] width 18 height 18
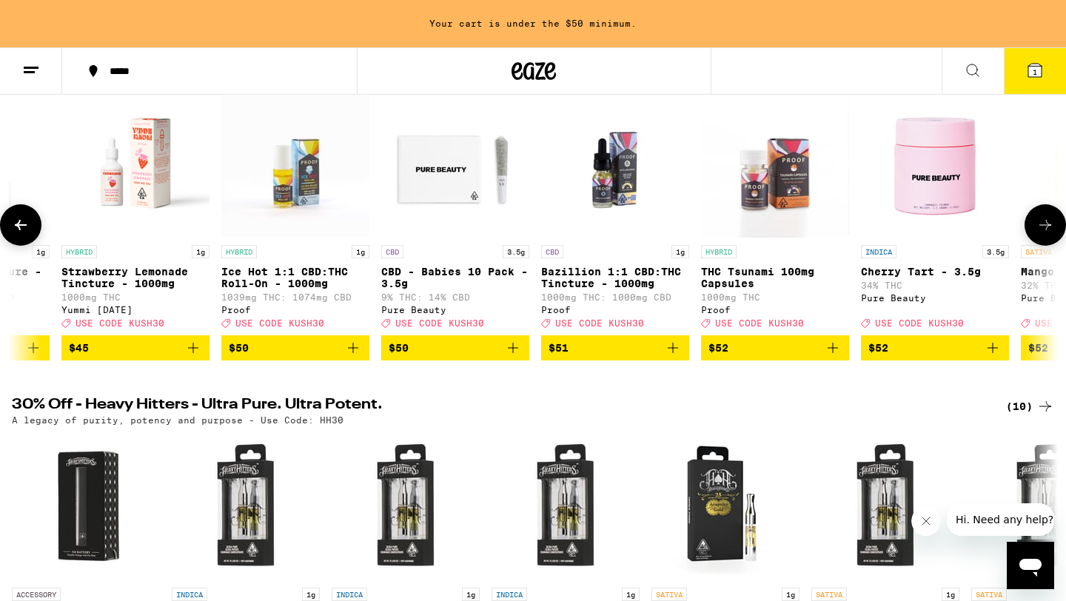
scroll to position [0, 20271]
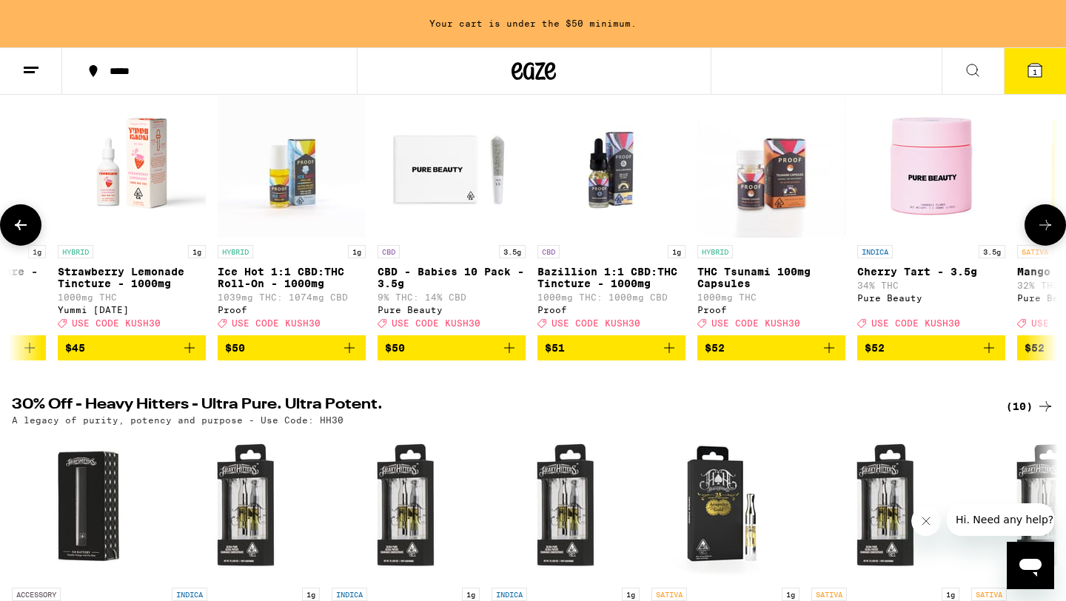
click at [19, 219] on button at bounding box center [20, 224] width 41 height 41
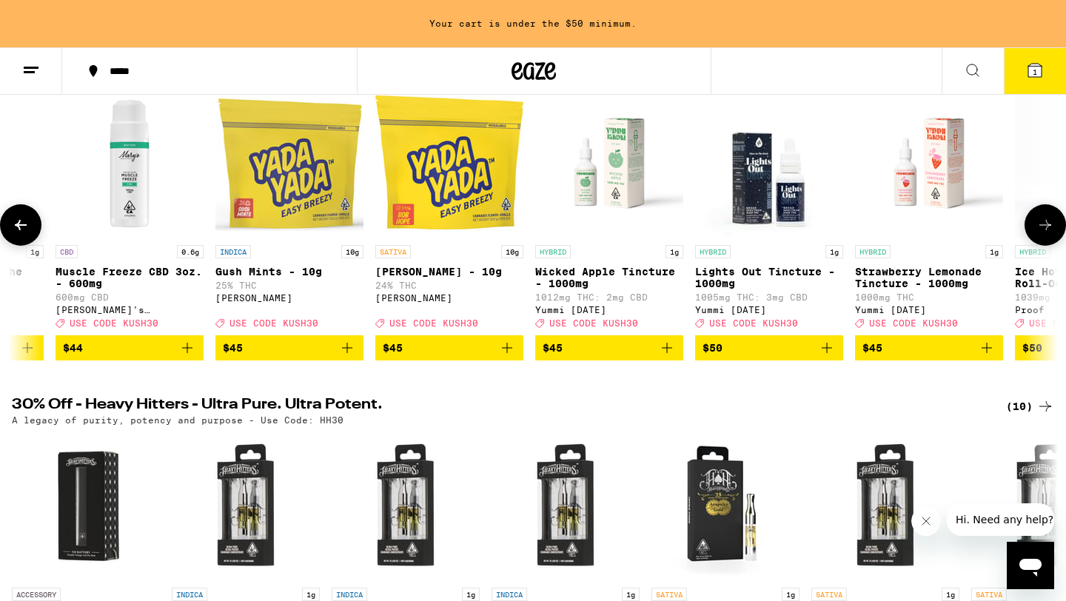
scroll to position [0, 19389]
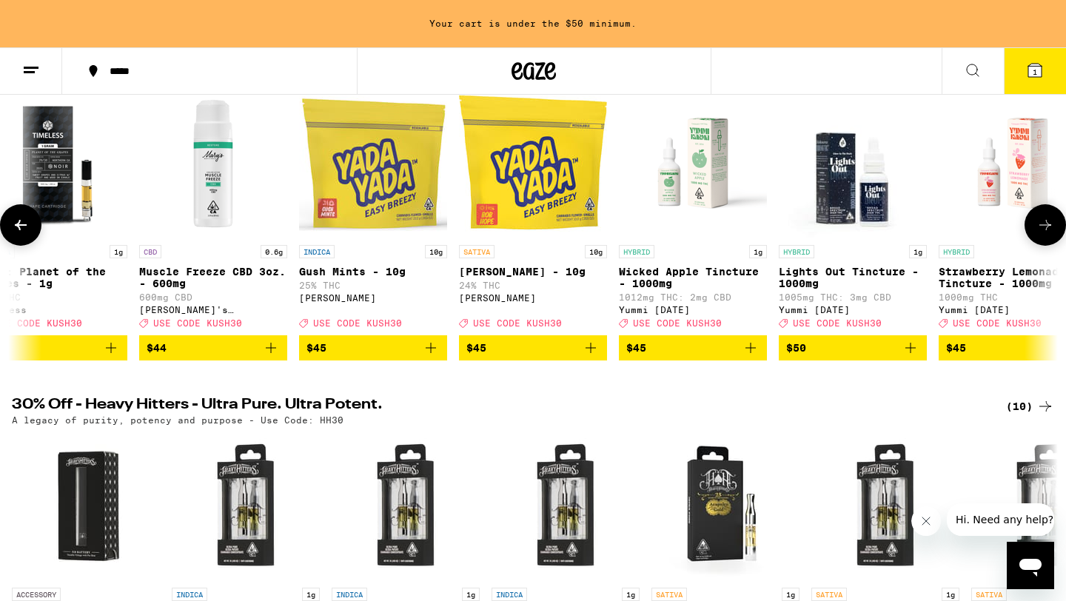
click at [1042, 242] on button at bounding box center [1045, 224] width 41 height 41
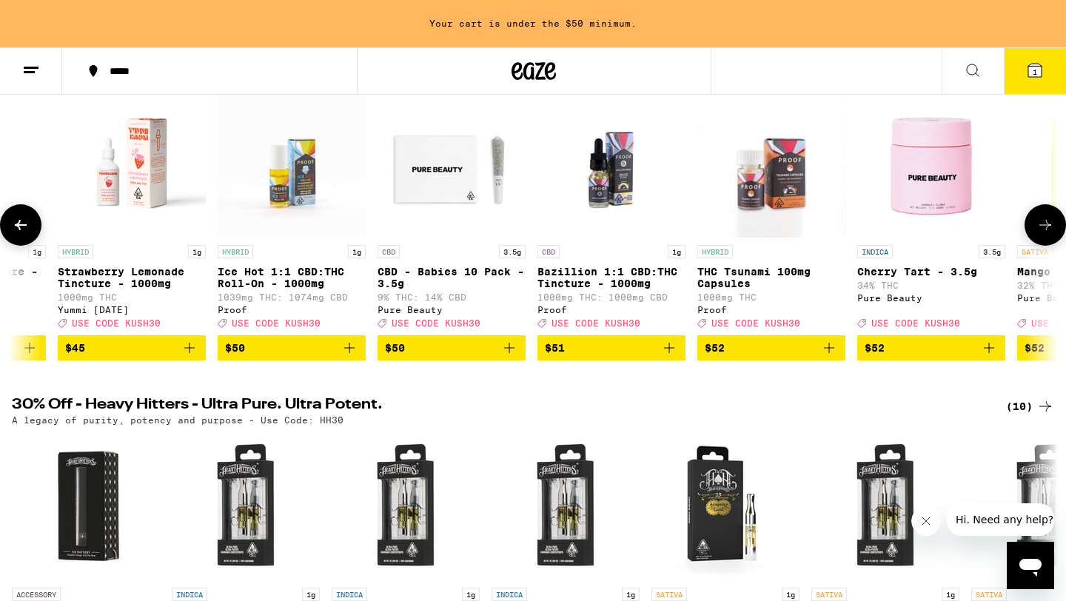
click at [1044, 233] on icon at bounding box center [1046, 225] width 18 height 18
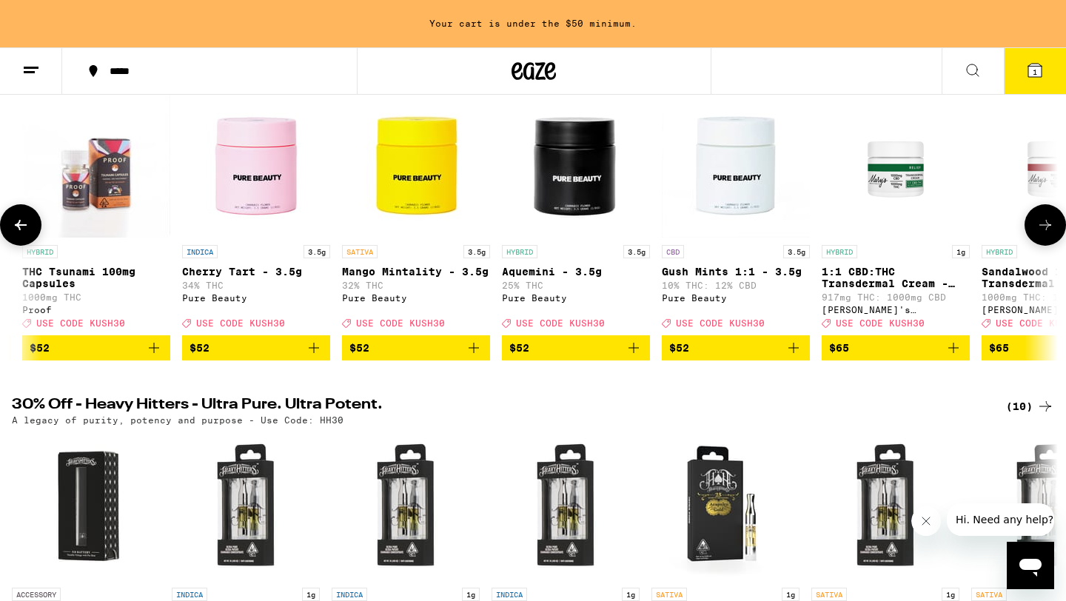
scroll to position [0, 21152]
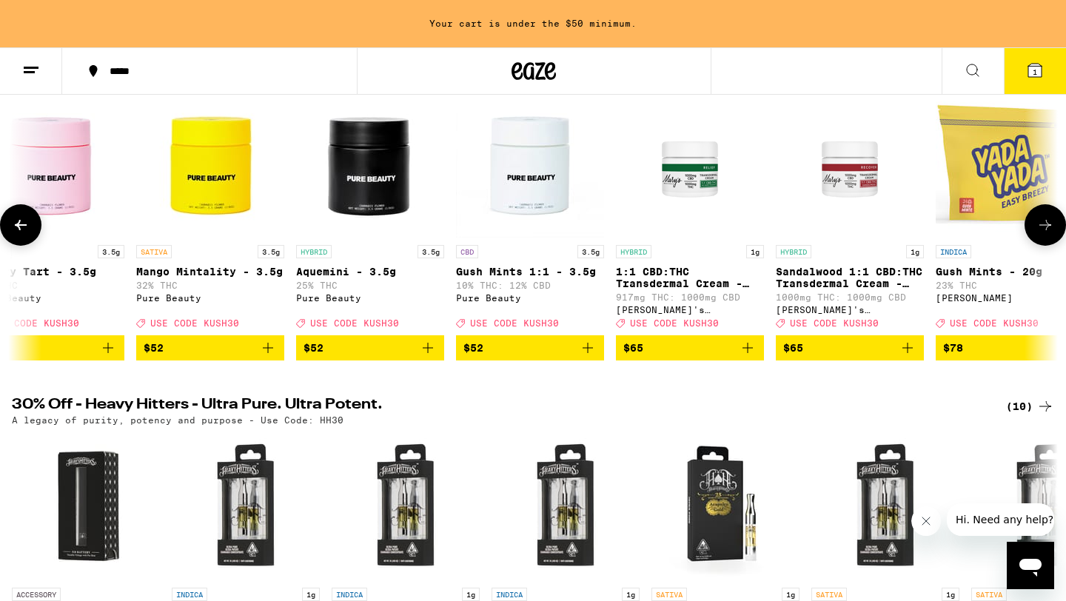
click at [20, 234] on icon at bounding box center [21, 225] width 18 height 18
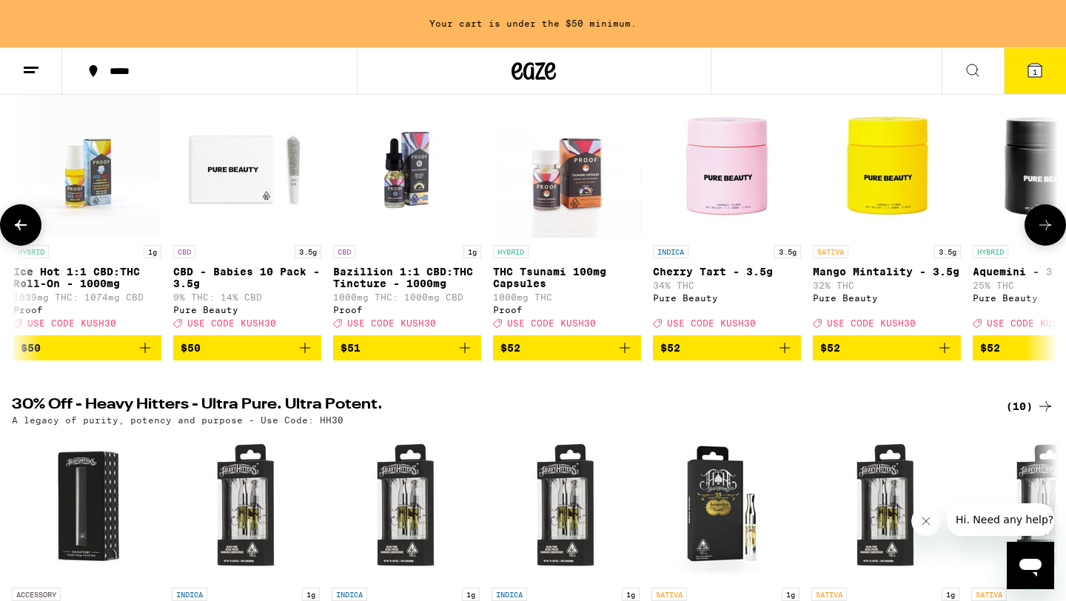
scroll to position [0, 20271]
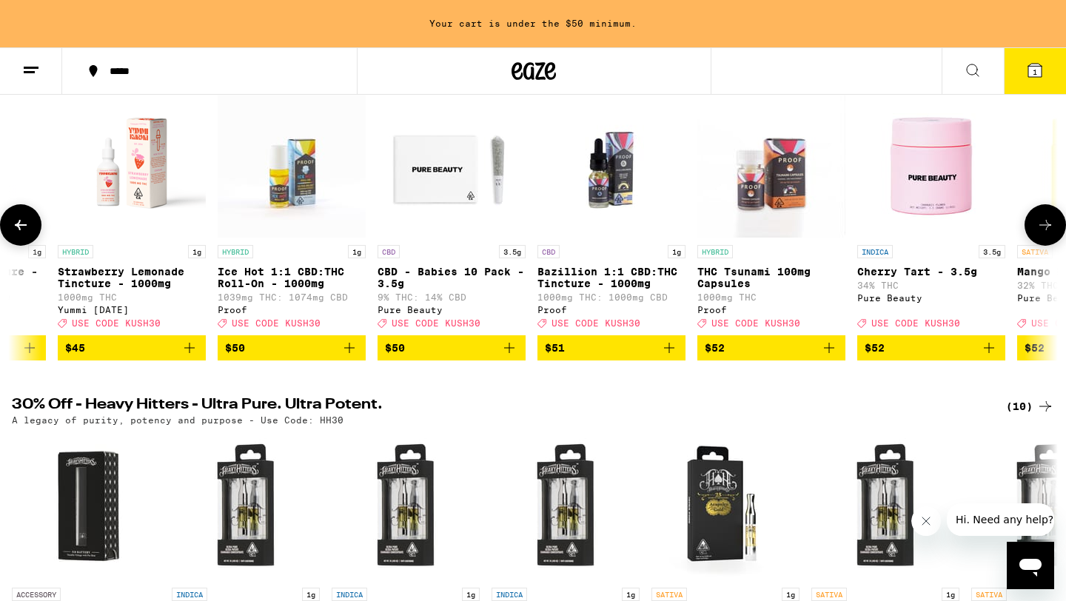
click at [1035, 244] on button at bounding box center [1045, 224] width 41 height 41
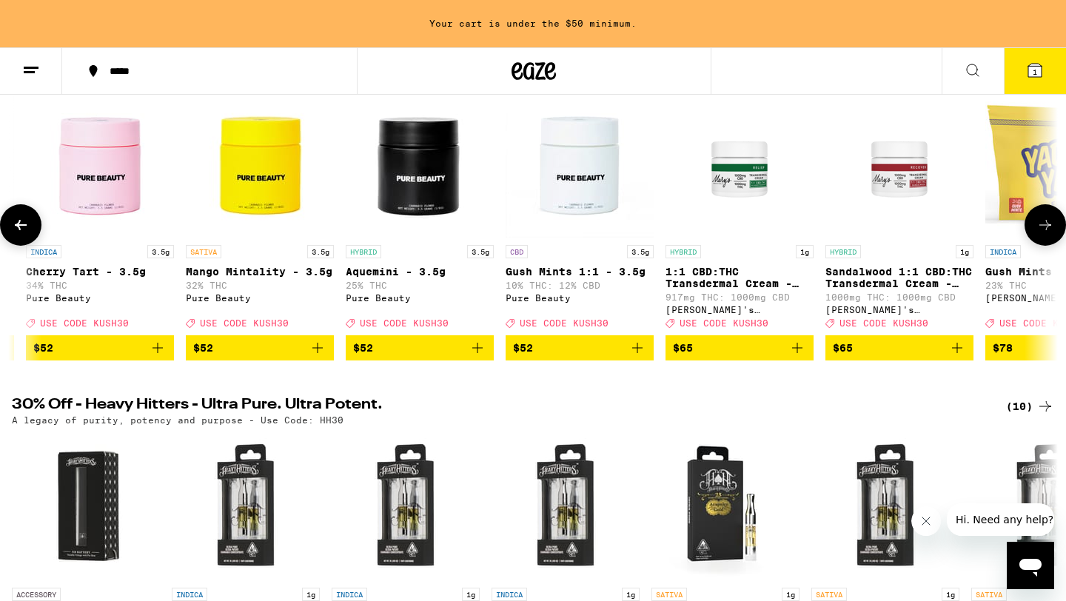
scroll to position [0, 21152]
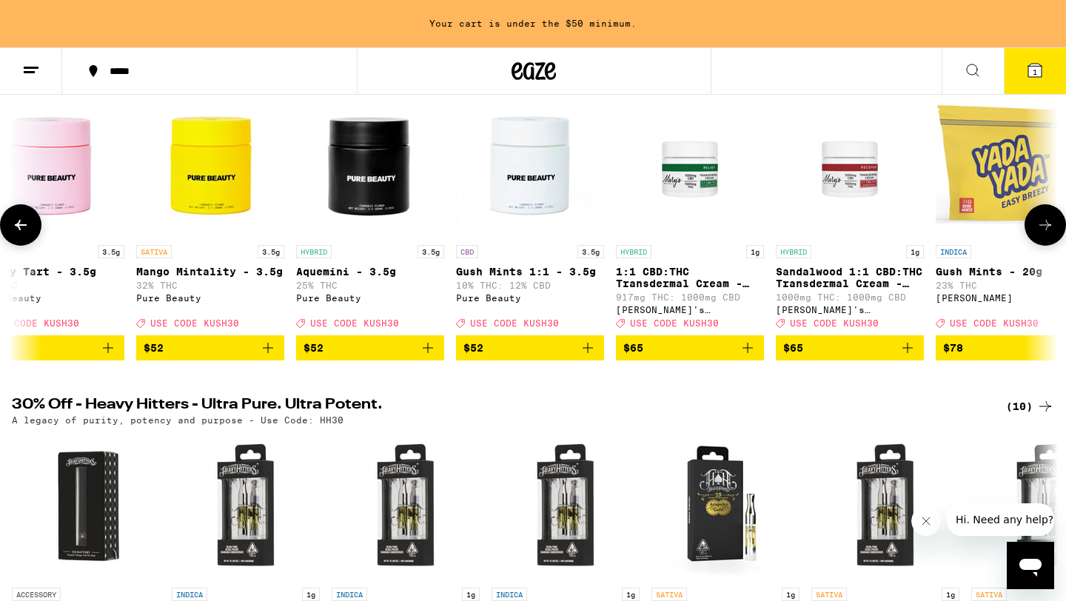
click at [272, 357] on icon "Add to bag" at bounding box center [268, 348] width 18 height 18
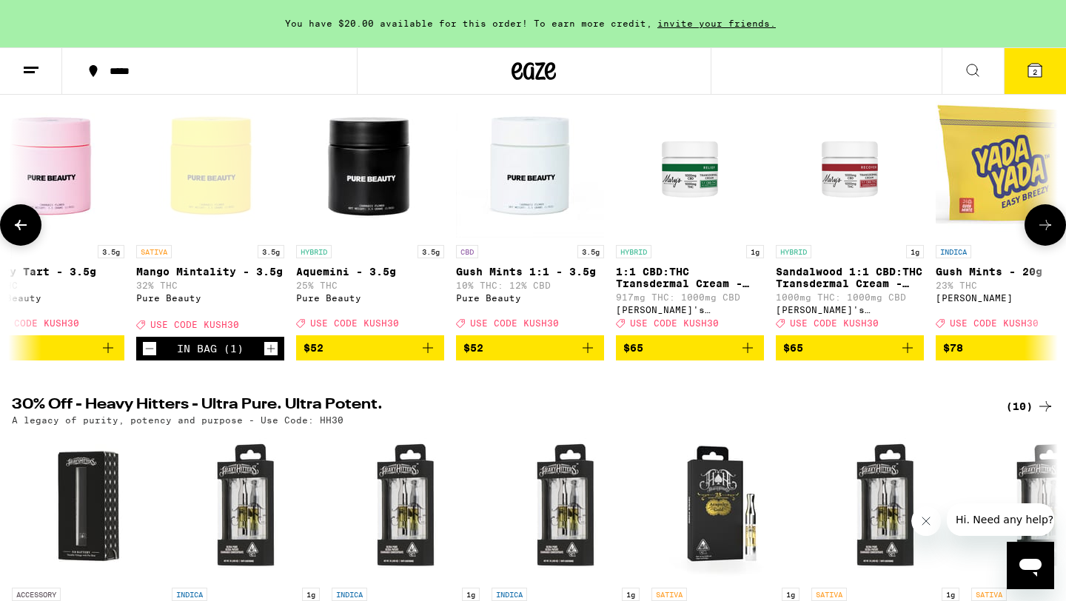
click at [230, 330] on span "USE CODE KUSH30" at bounding box center [194, 325] width 89 height 10
click at [1041, 234] on icon at bounding box center [1046, 225] width 18 height 18
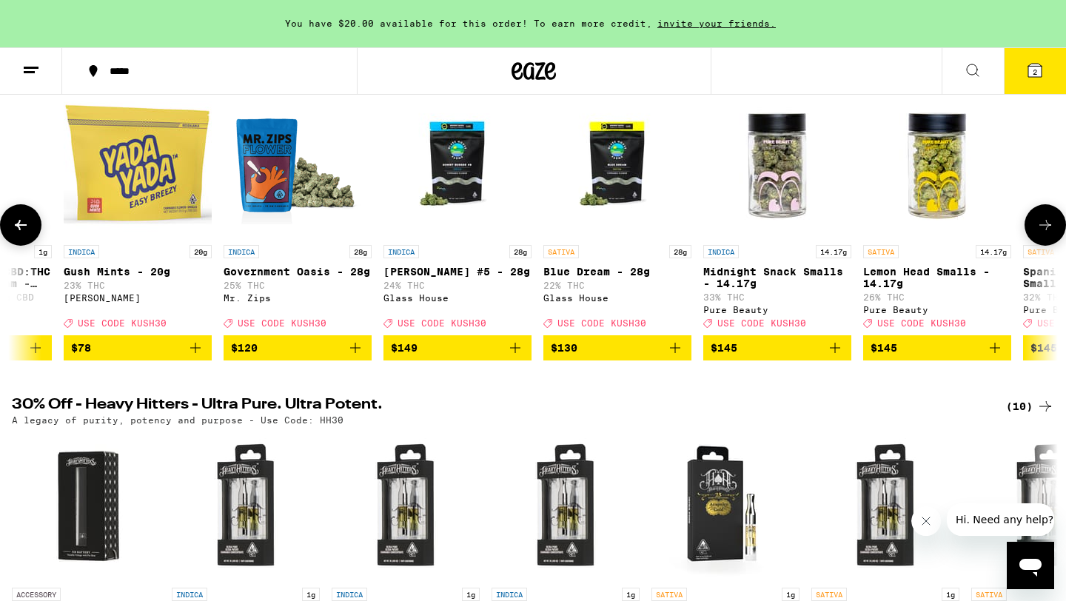
scroll to position [0, 22033]
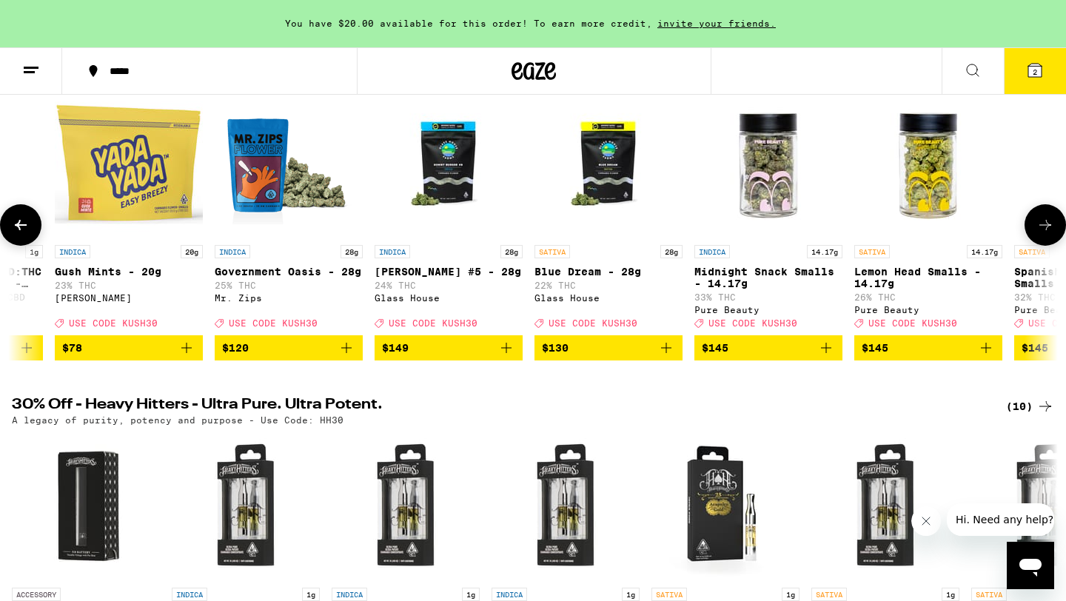
click at [1041, 234] on icon at bounding box center [1046, 225] width 18 height 18
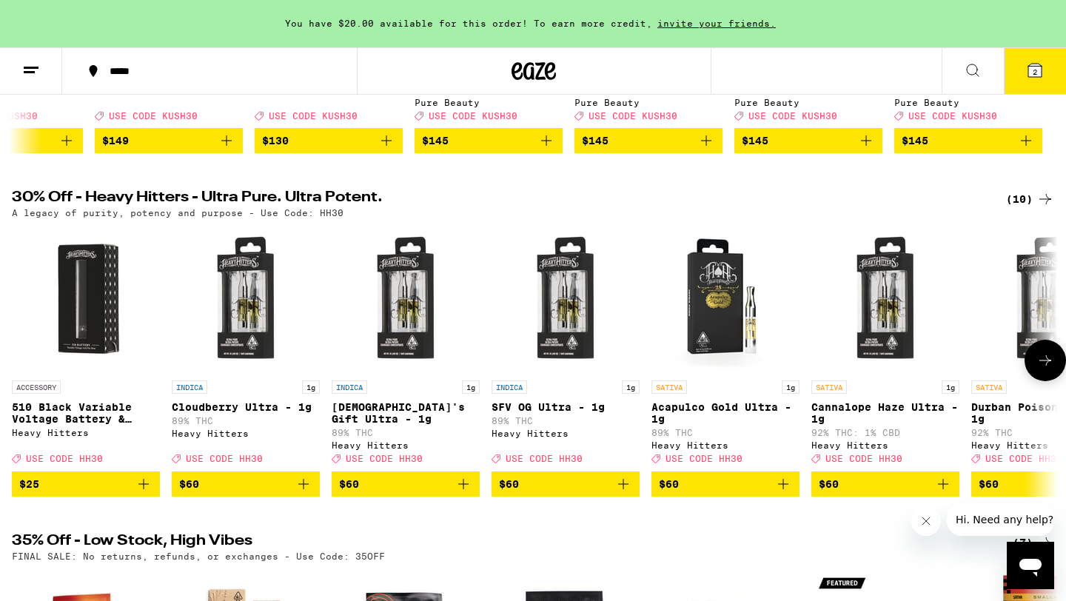
scroll to position [413, 0]
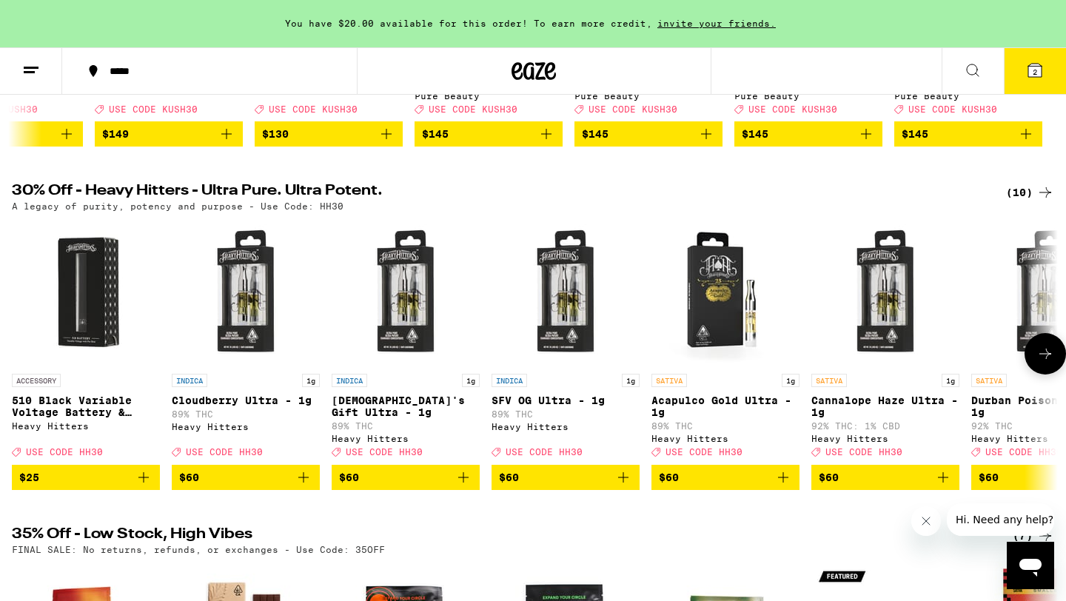
click at [1034, 363] on button at bounding box center [1045, 353] width 41 height 41
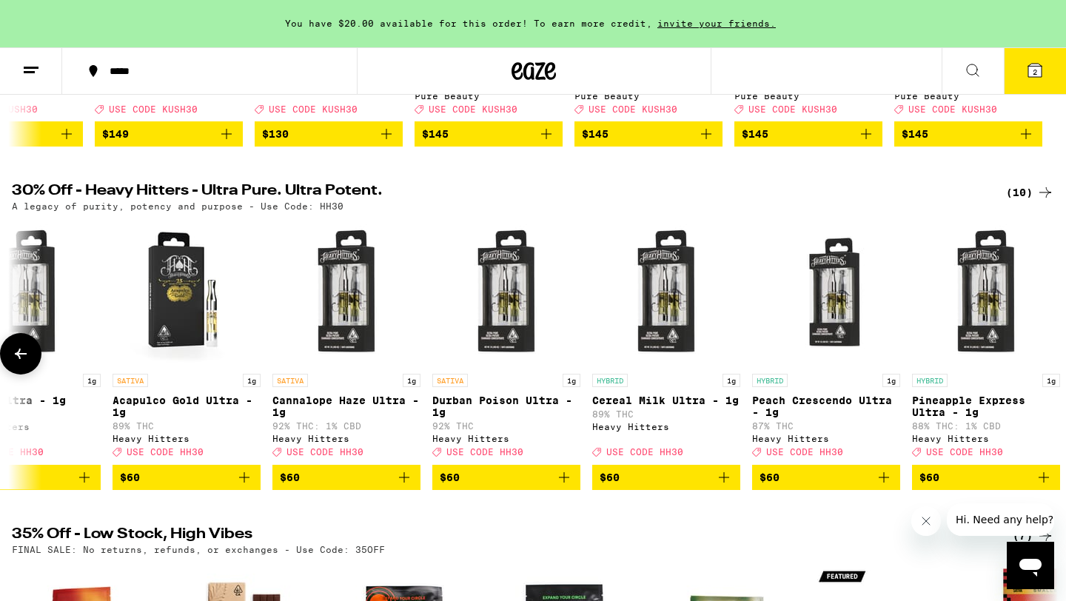
scroll to position [0, 557]
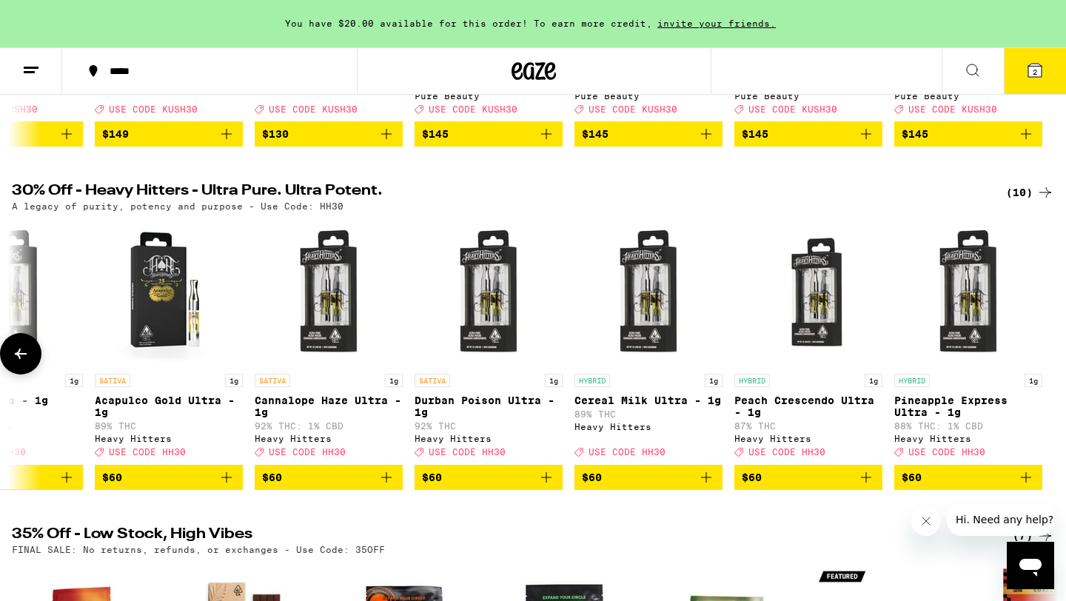
click at [1034, 363] on div at bounding box center [1045, 353] width 41 height 41
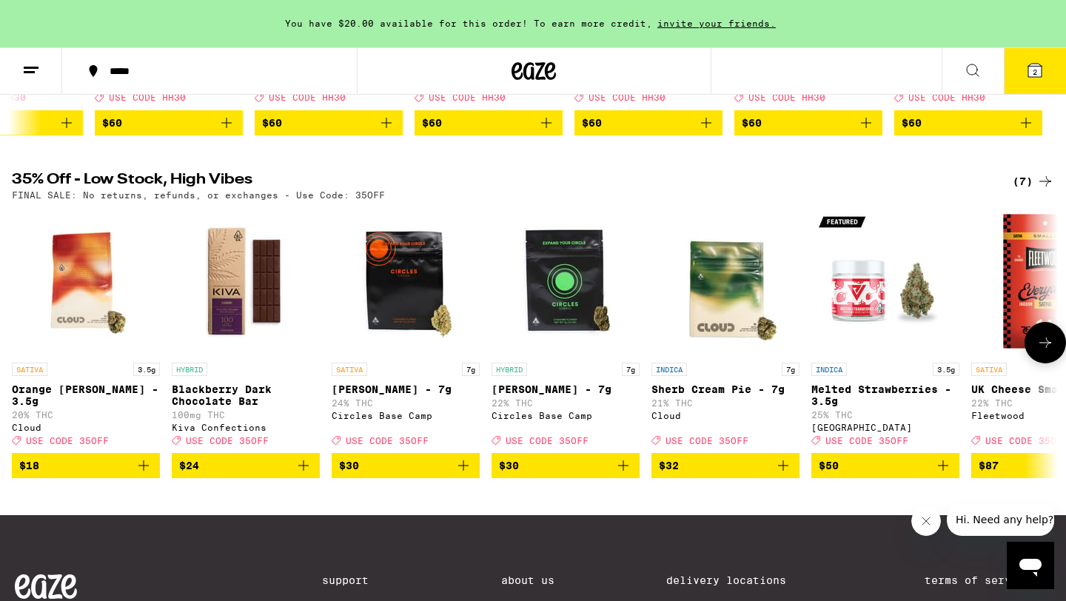
scroll to position [768, 0]
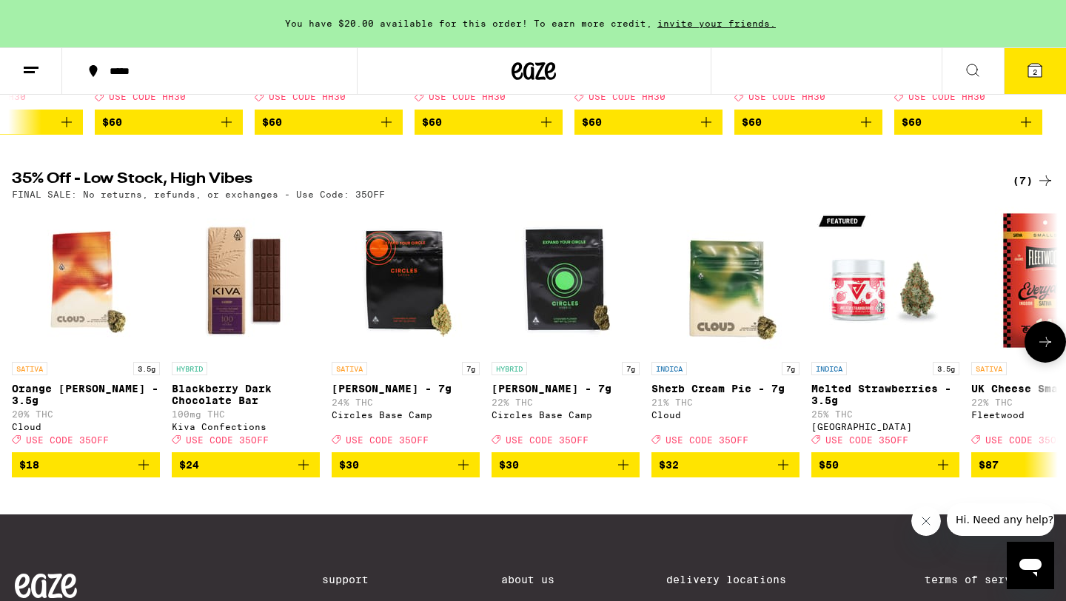
click at [1038, 359] on button at bounding box center [1045, 341] width 41 height 41
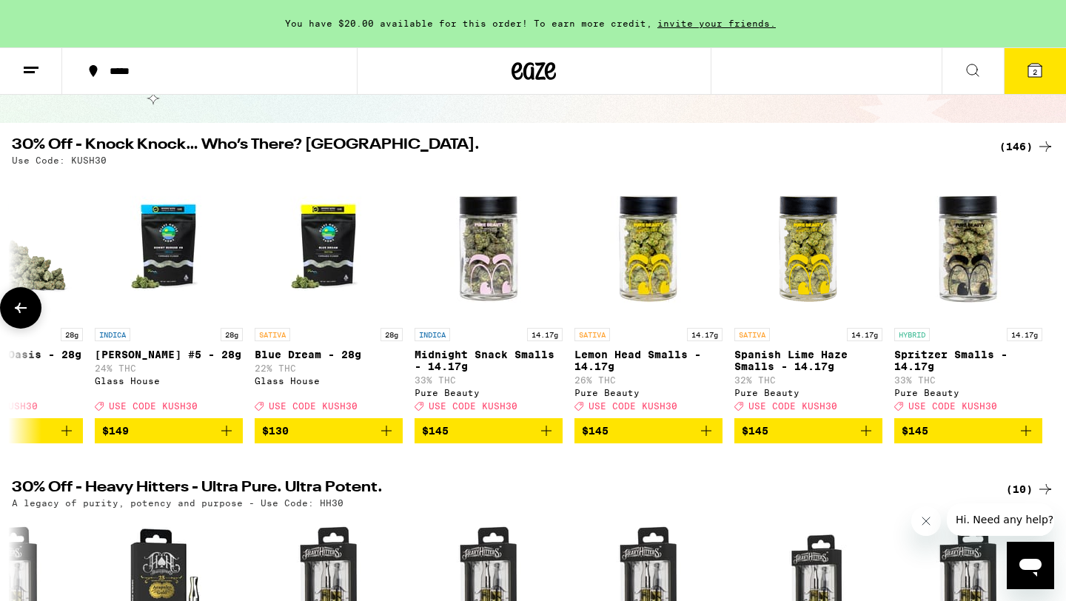
scroll to position [0, 0]
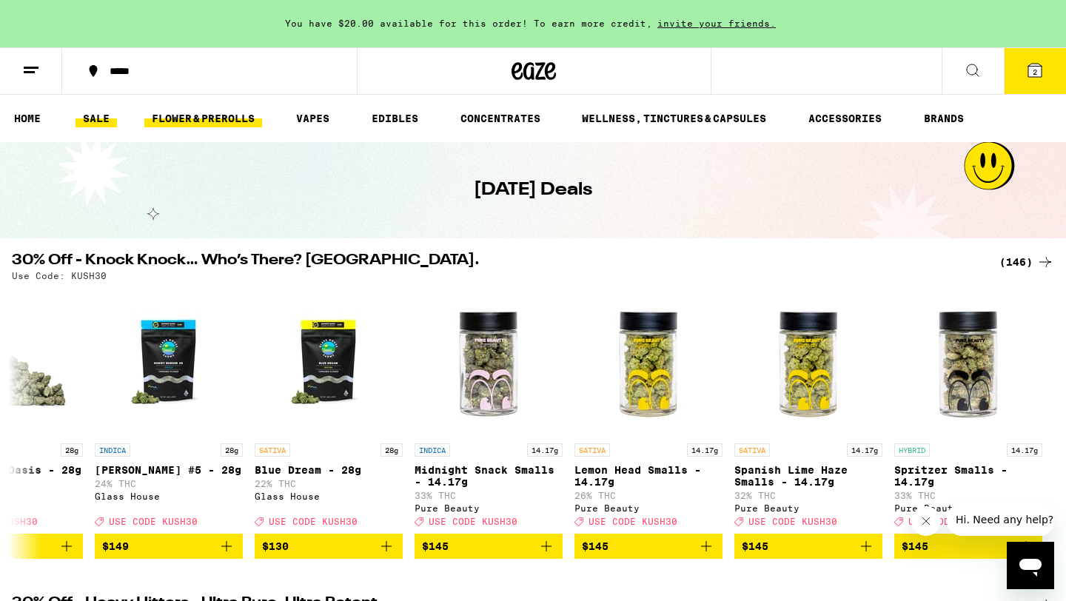
click at [190, 116] on link "FLOWER & PREROLLS" at bounding box center [203, 119] width 118 height 18
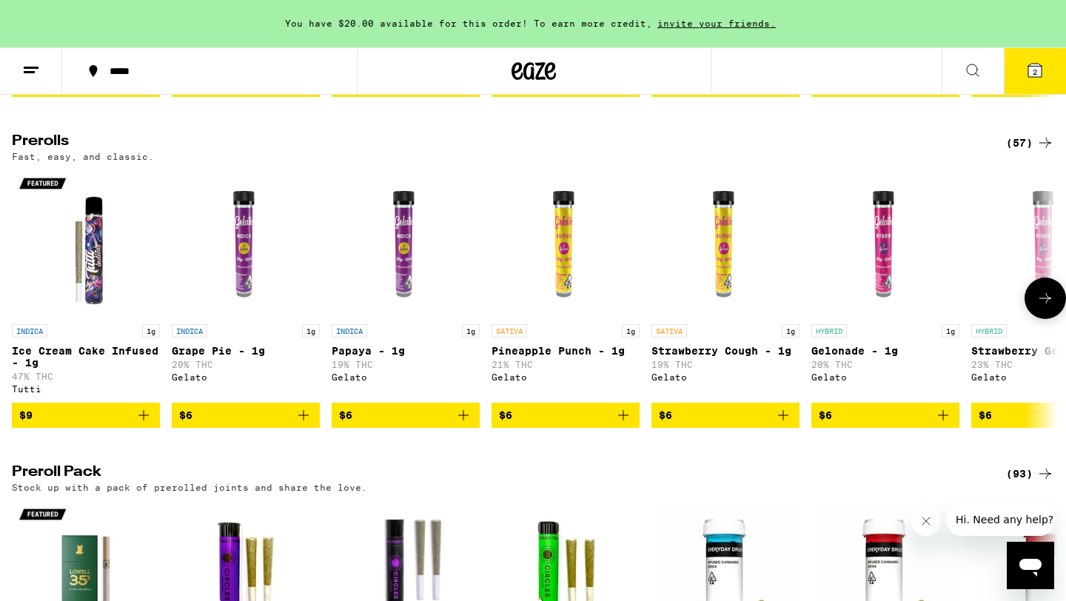
scroll to position [804, 0]
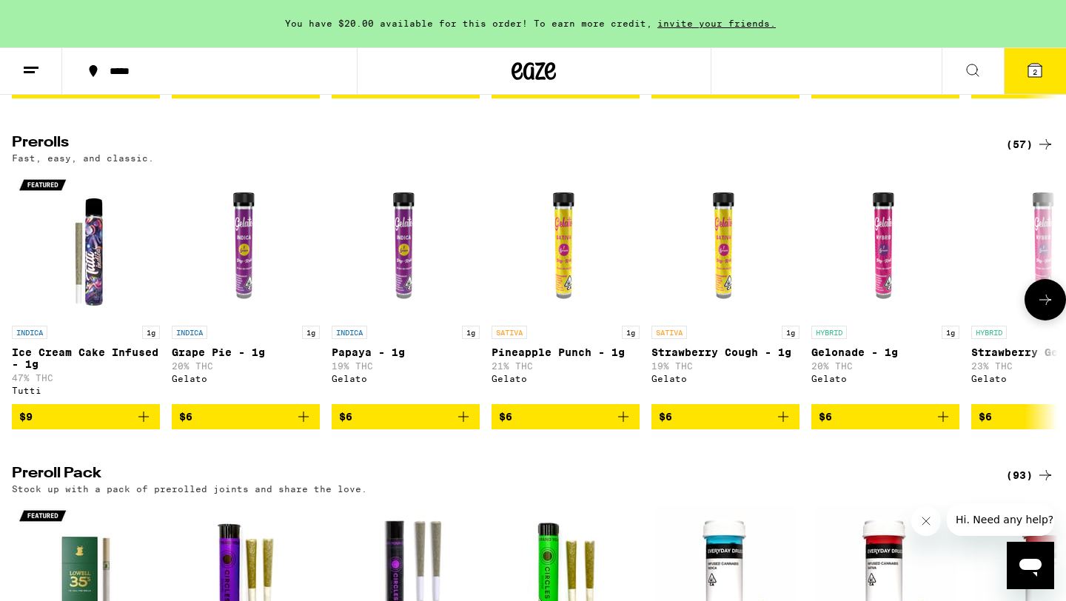
click at [1052, 309] on icon at bounding box center [1046, 300] width 18 height 18
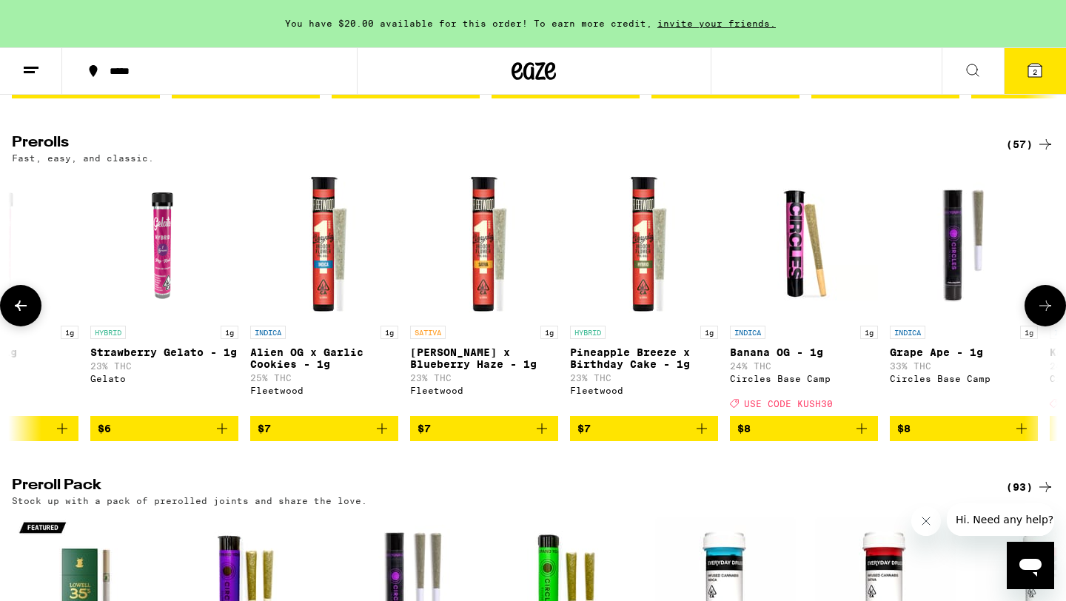
click at [1051, 315] on icon at bounding box center [1046, 306] width 18 height 18
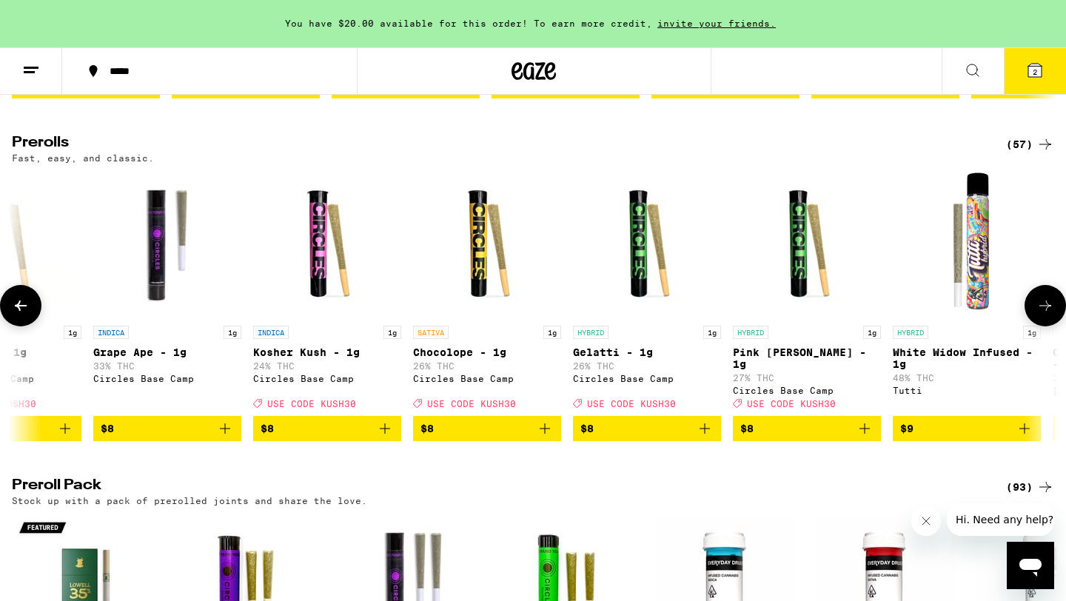
scroll to position [0, 1763]
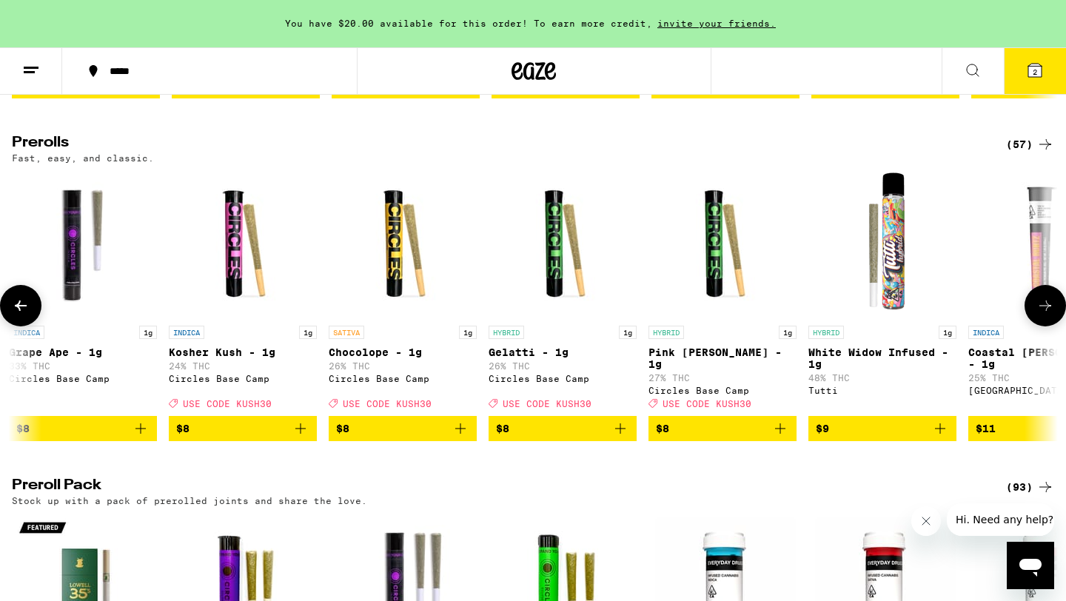
click at [1041, 311] on icon at bounding box center [1046, 306] width 12 height 10
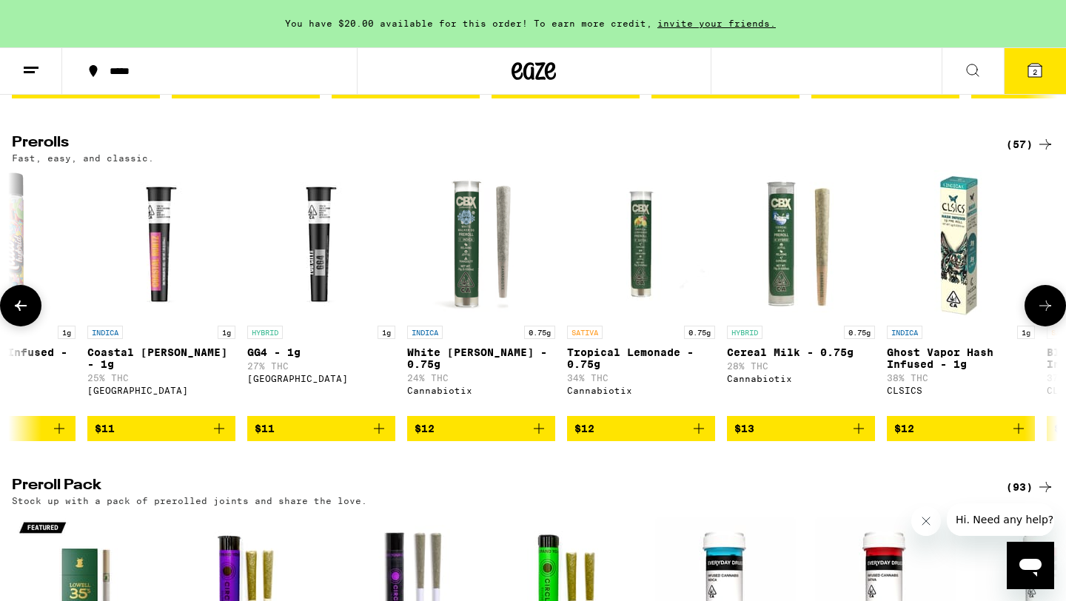
click at [1041, 315] on icon at bounding box center [1046, 306] width 18 height 18
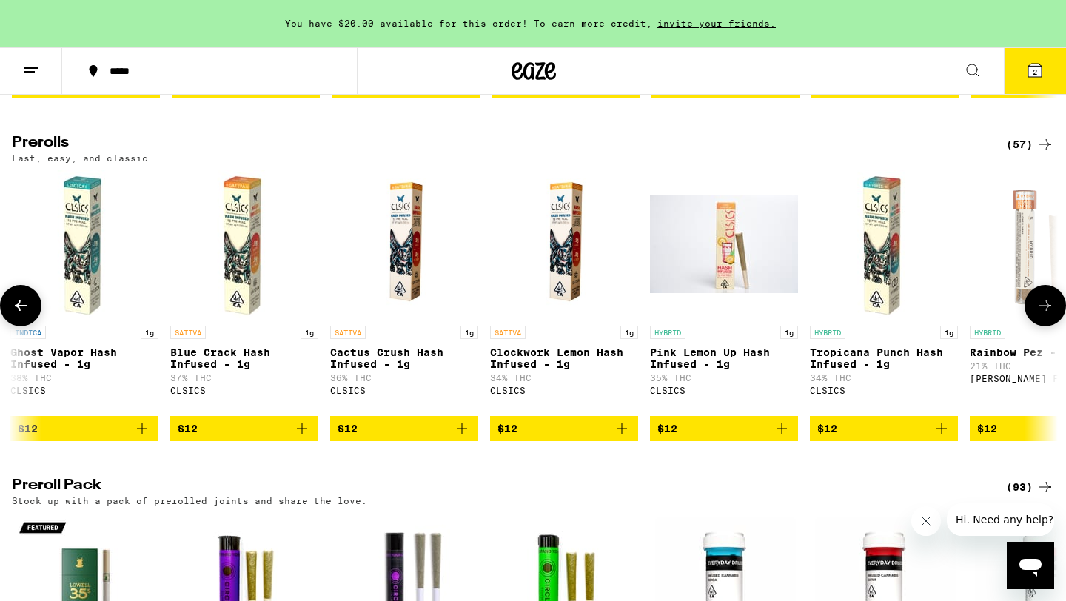
scroll to position [0, 3525]
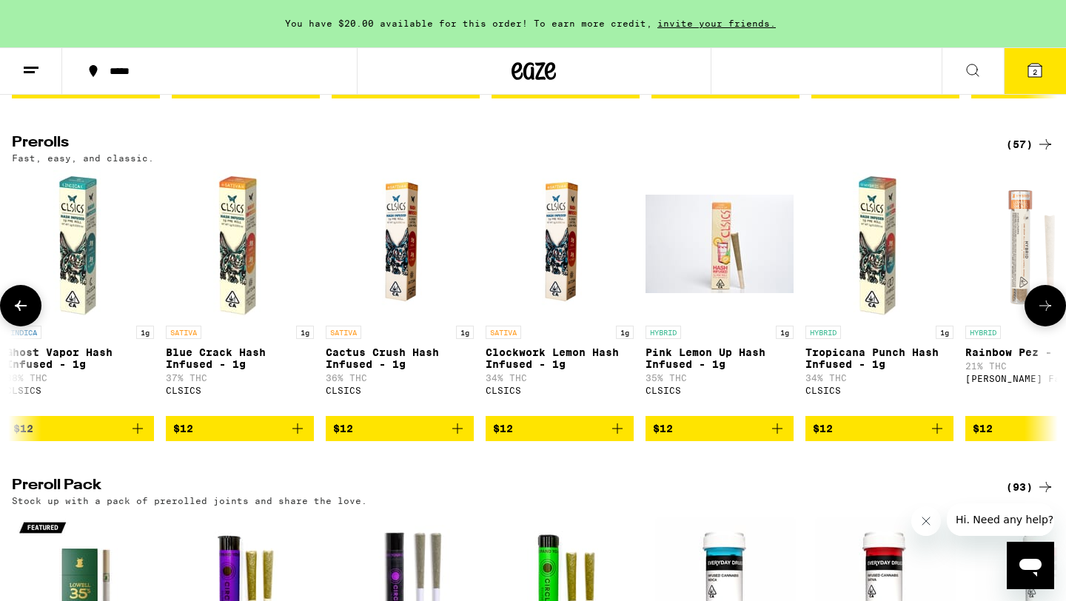
click at [1041, 315] on icon at bounding box center [1046, 306] width 18 height 18
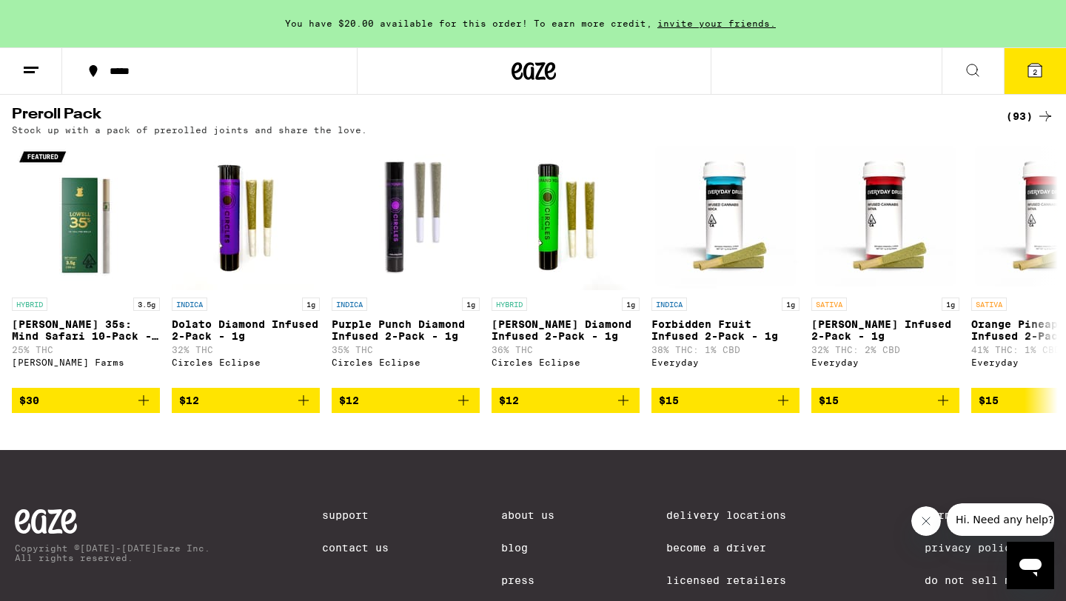
scroll to position [1203, 0]
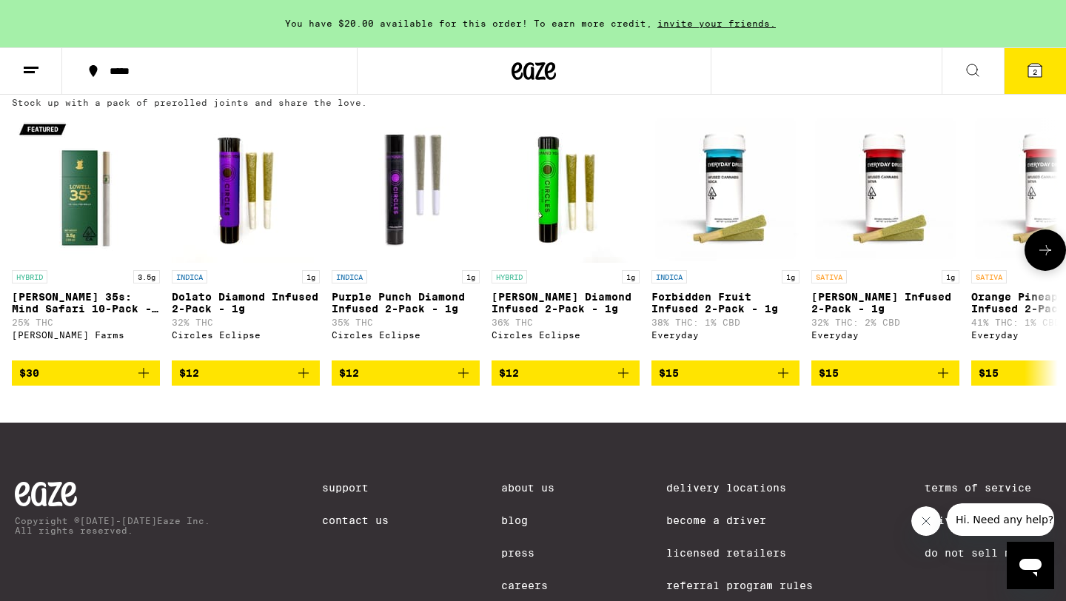
click at [1032, 271] on button at bounding box center [1045, 250] width 41 height 41
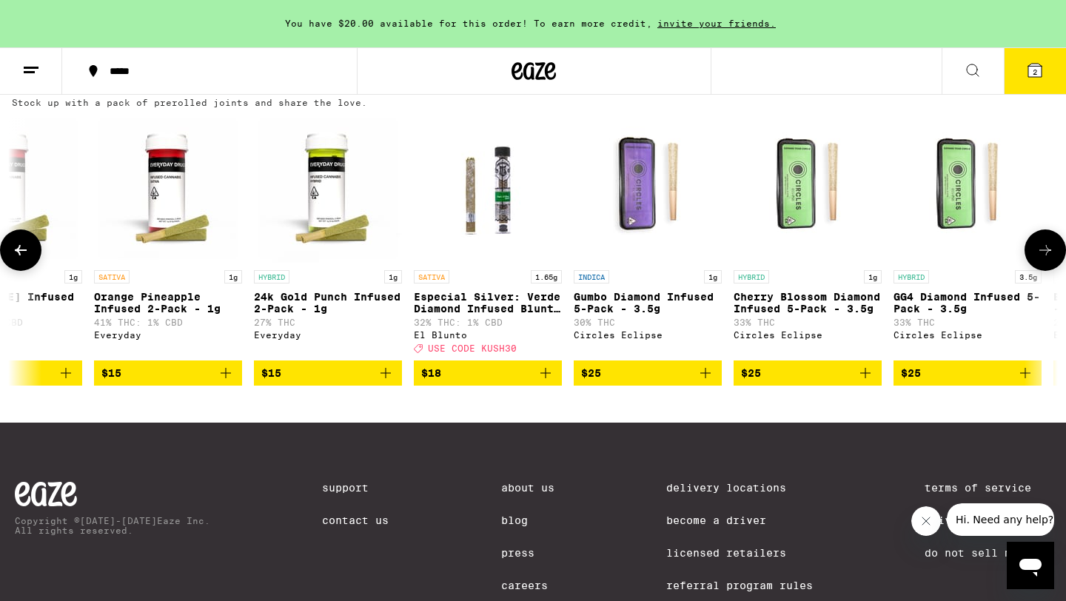
scroll to position [0, 881]
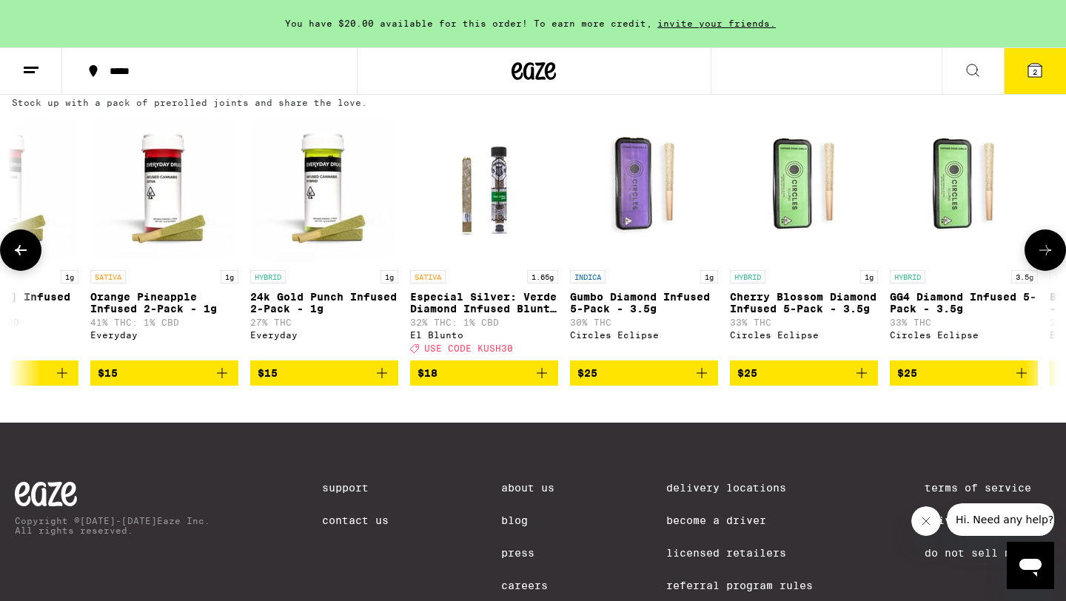
click at [218, 382] on icon "Add to bag" at bounding box center [222, 373] width 18 height 18
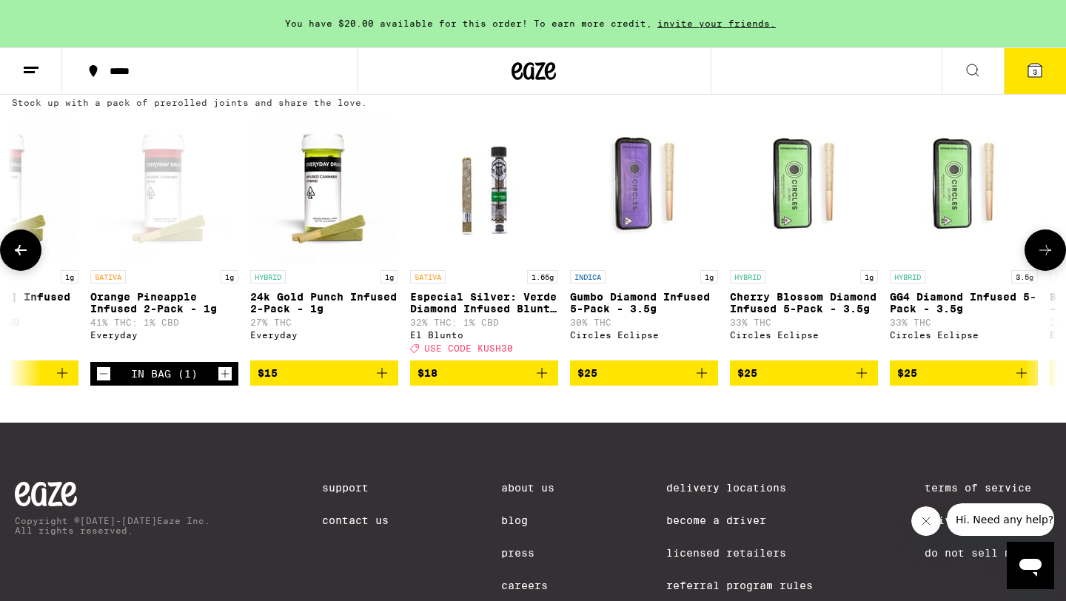
click at [1045, 259] on icon at bounding box center [1046, 250] width 18 height 18
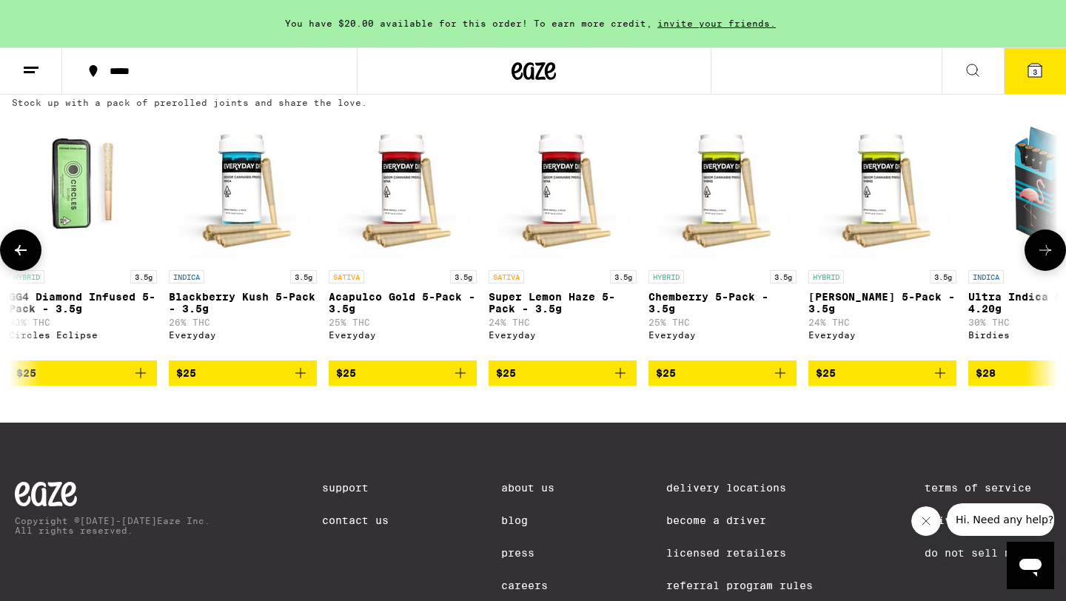
click at [1045, 259] on icon at bounding box center [1046, 250] width 18 height 18
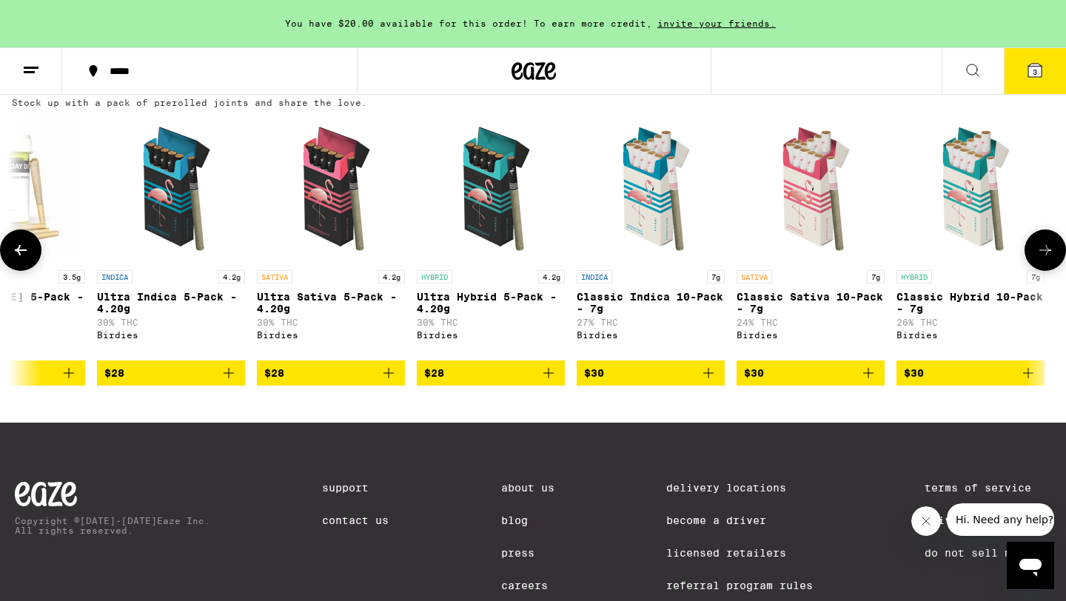
scroll to position [0, 2644]
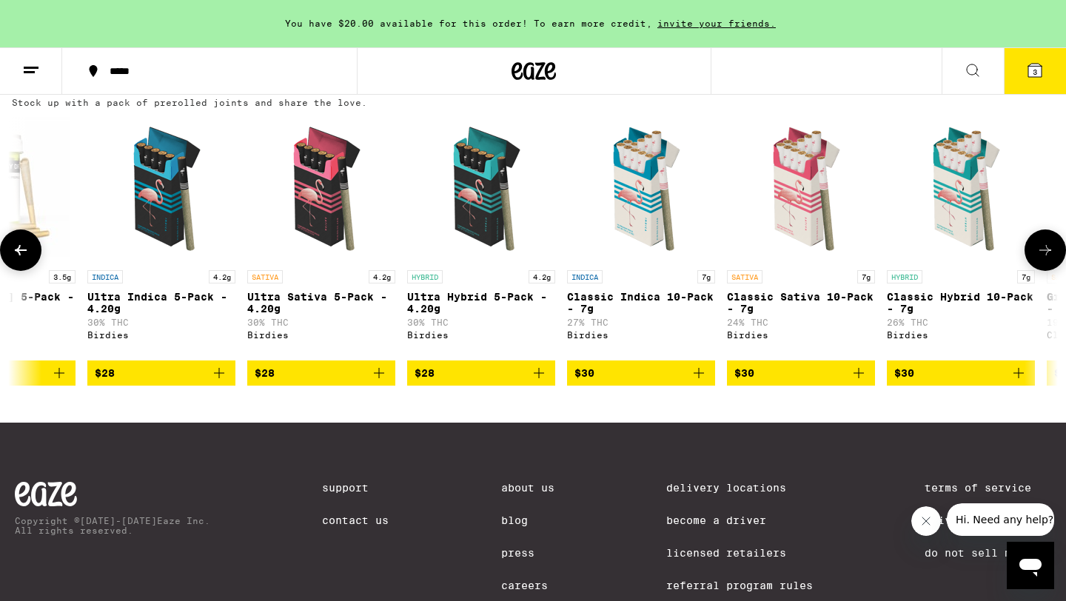
click at [25, 256] on icon at bounding box center [21, 250] width 12 height 10
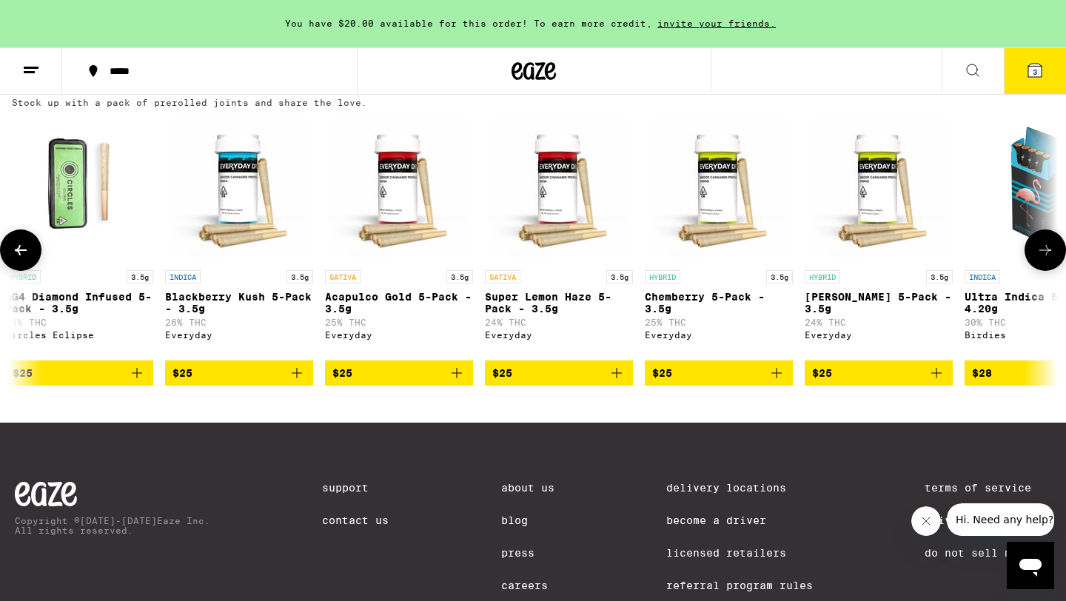
scroll to position [0, 1763]
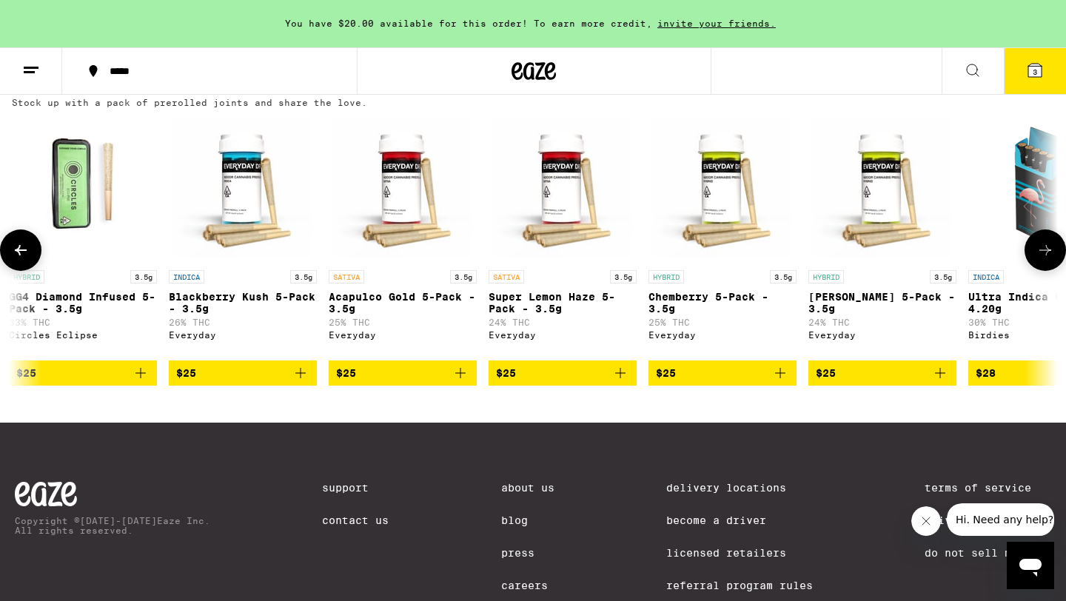
click at [1048, 259] on icon at bounding box center [1046, 250] width 18 height 18
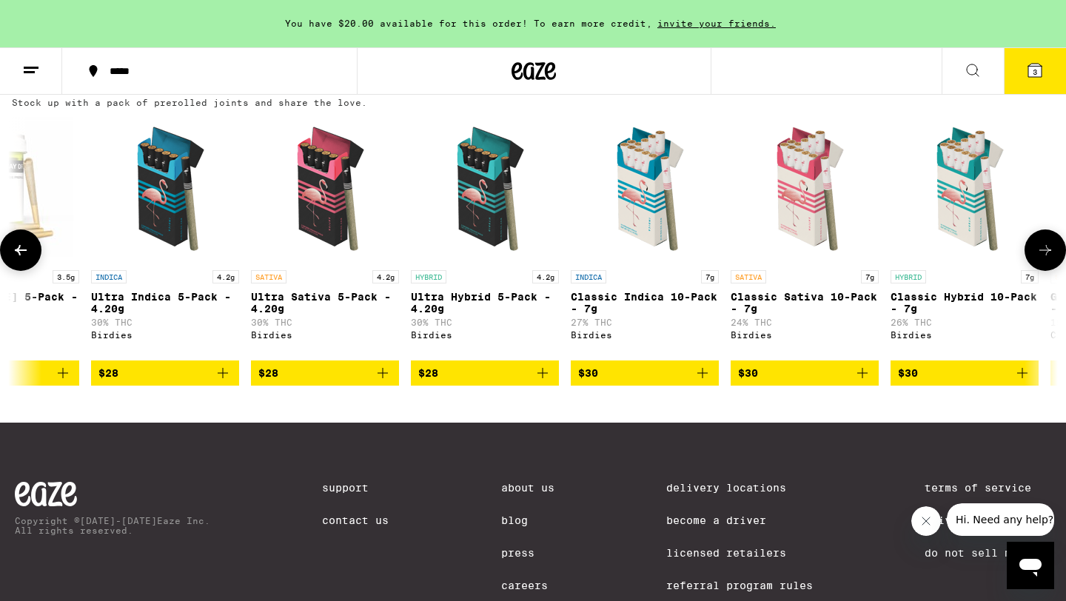
scroll to position [0, 2644]
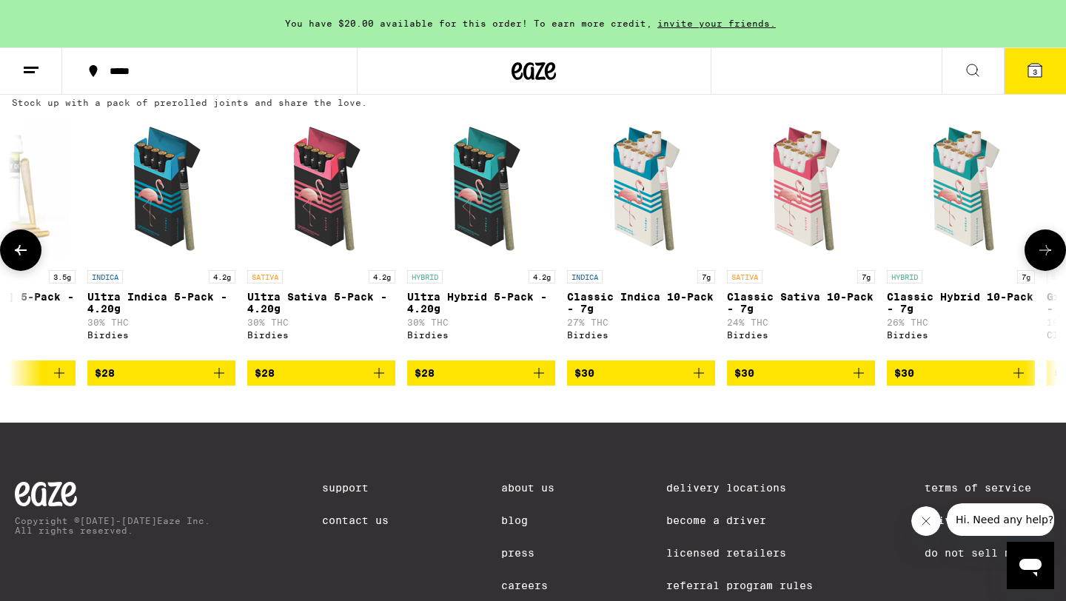
click at [383, 382] on icon "Add to bag" at bounding box center [379, 373] width 18 height 18
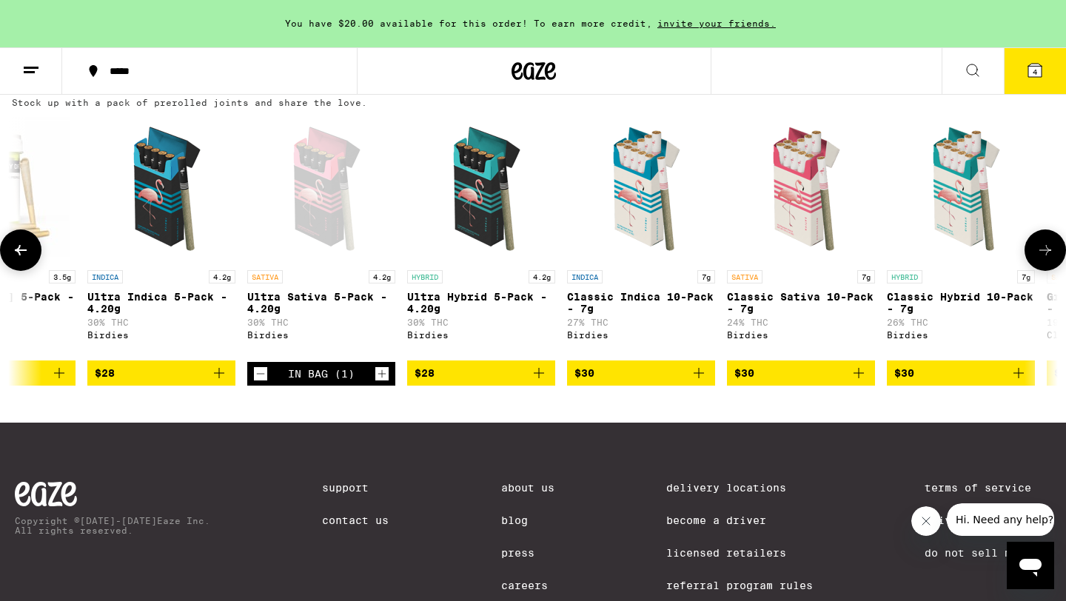
click at [1044, 259] on icon at bounding box center [1046, 250] width 18 height 18
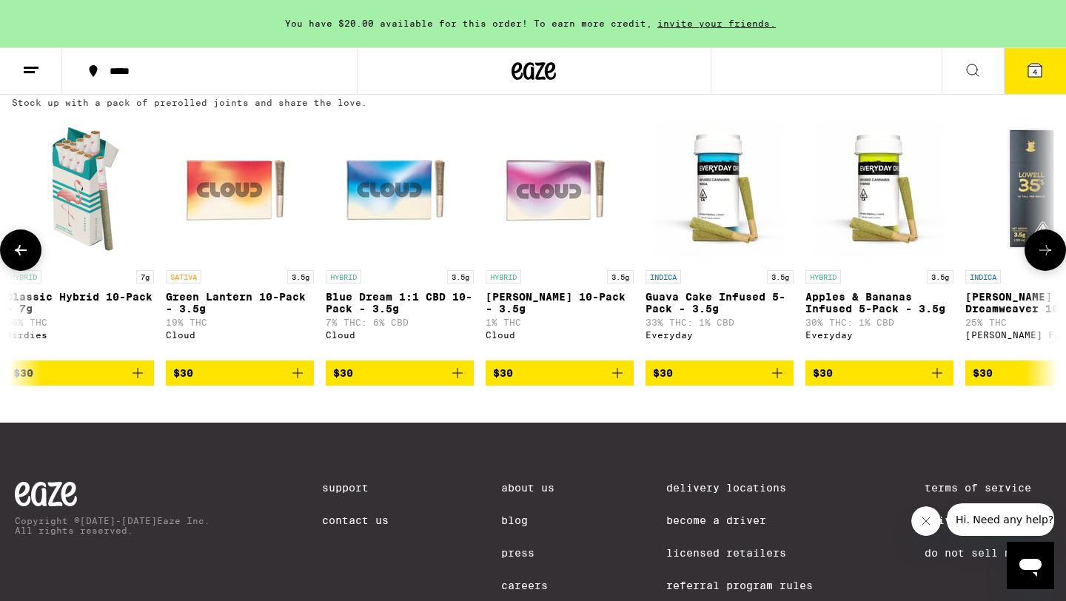
click at [1044, 259] on icon at bounding box center [1046, 250] width 18 height 18
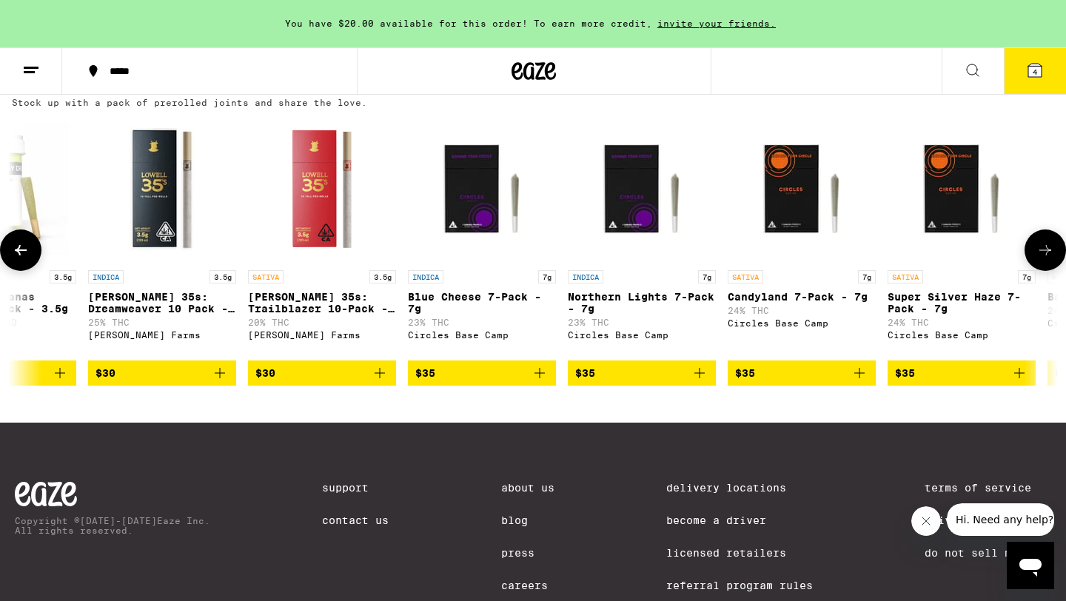
scroll to position [0, 4407]
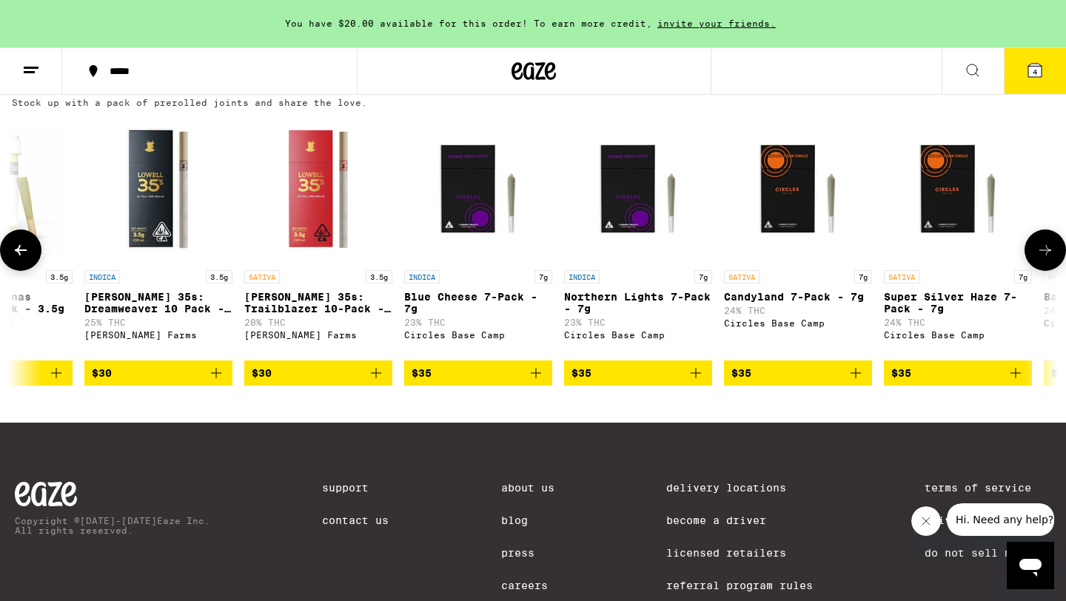
click at [34, 271] on button at bounding box center [20, 250] width 41 height 41
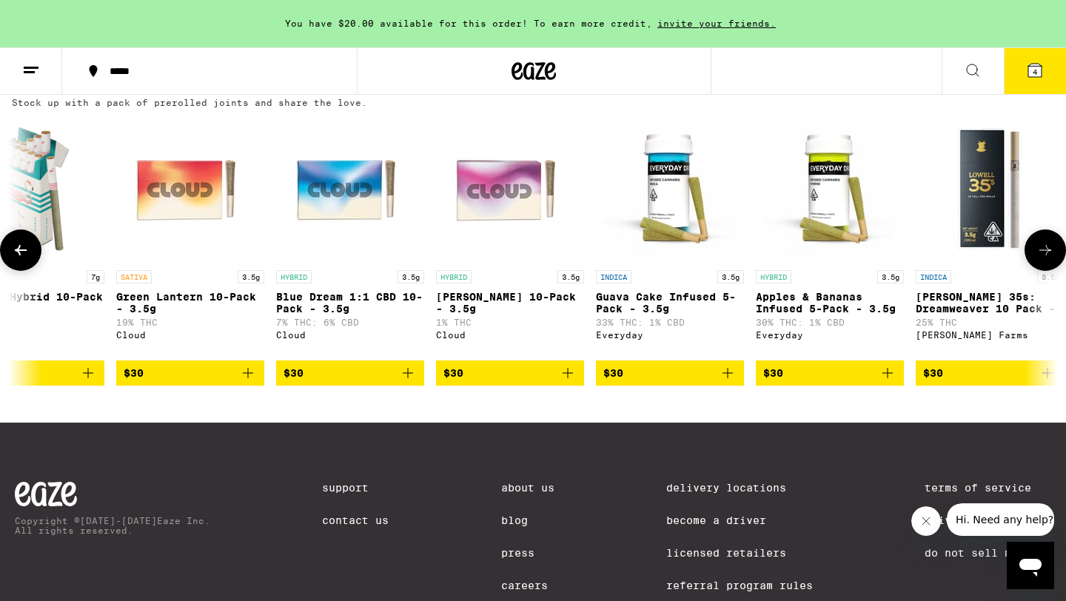
scroll to position [0, 3525]
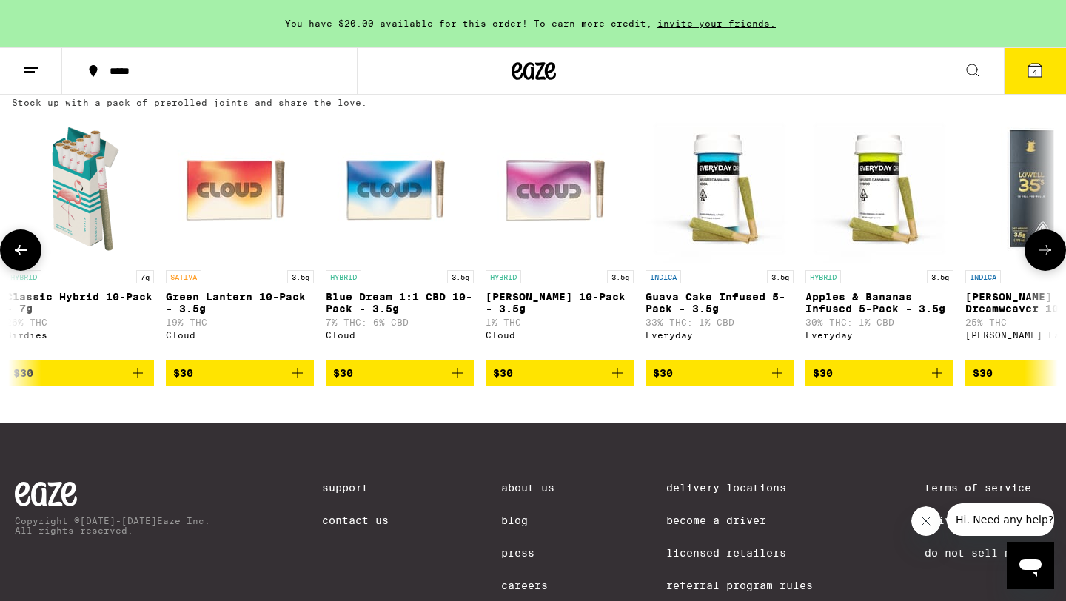
click at [942, 382] on icon "Add to bag" at bounding box center [938, 373] width 18 height 18
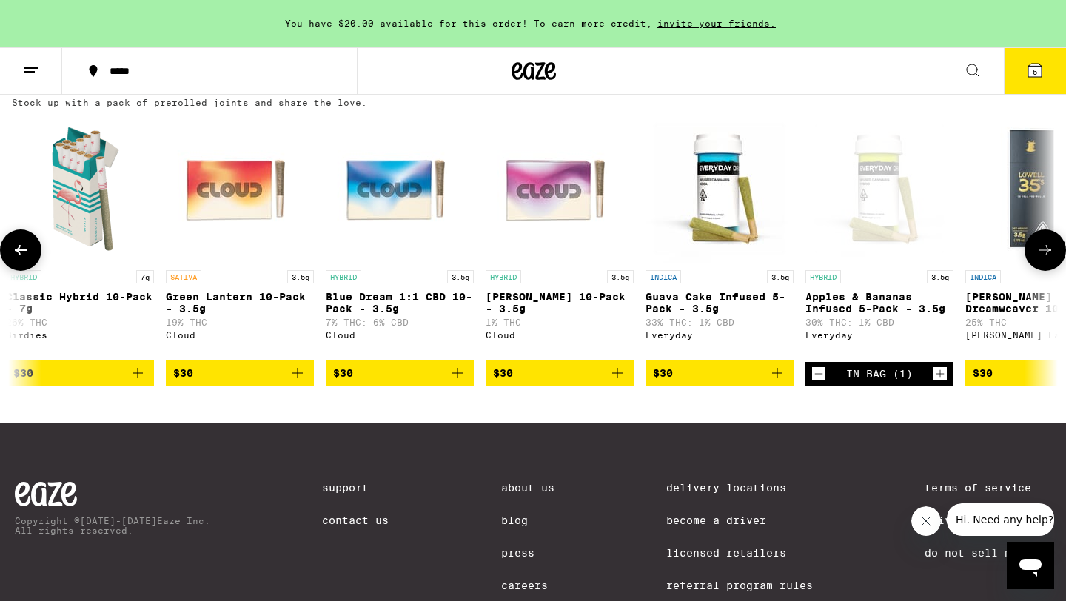
click at [1058, 271] on button at bounding box center [1045, 250] width 41 height 41
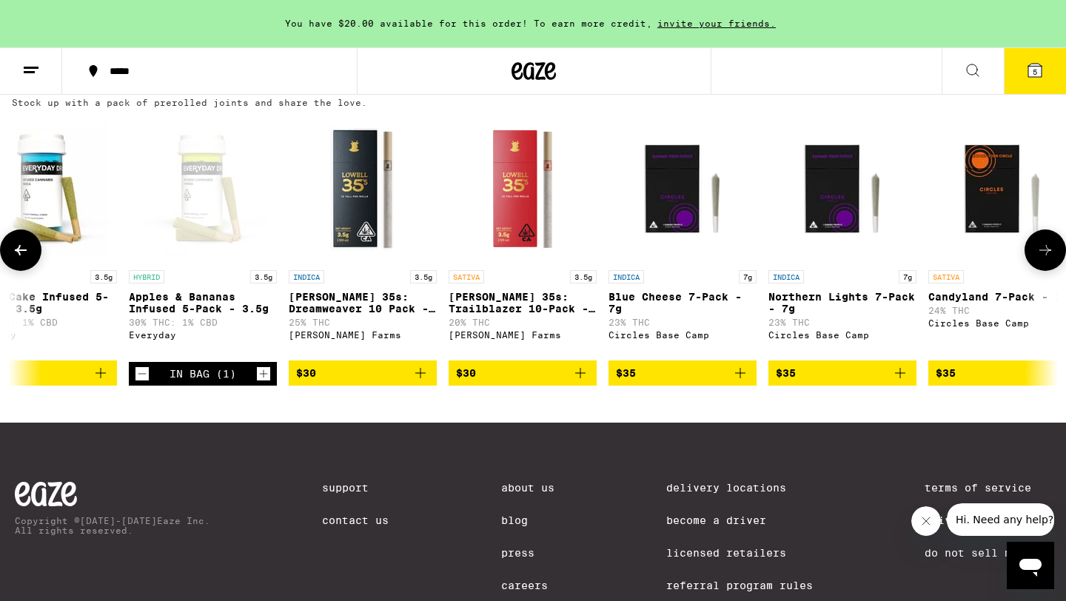
scroll to position [0, 4407]
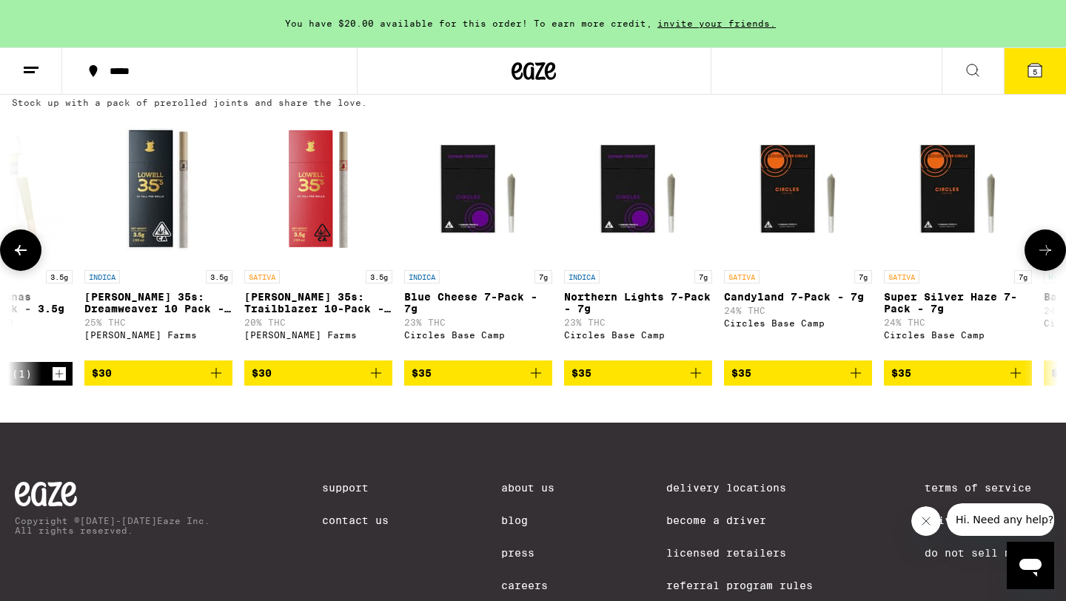
click at [1046, 259] on icon at bounding box center [1046, 250] width 18 height 18
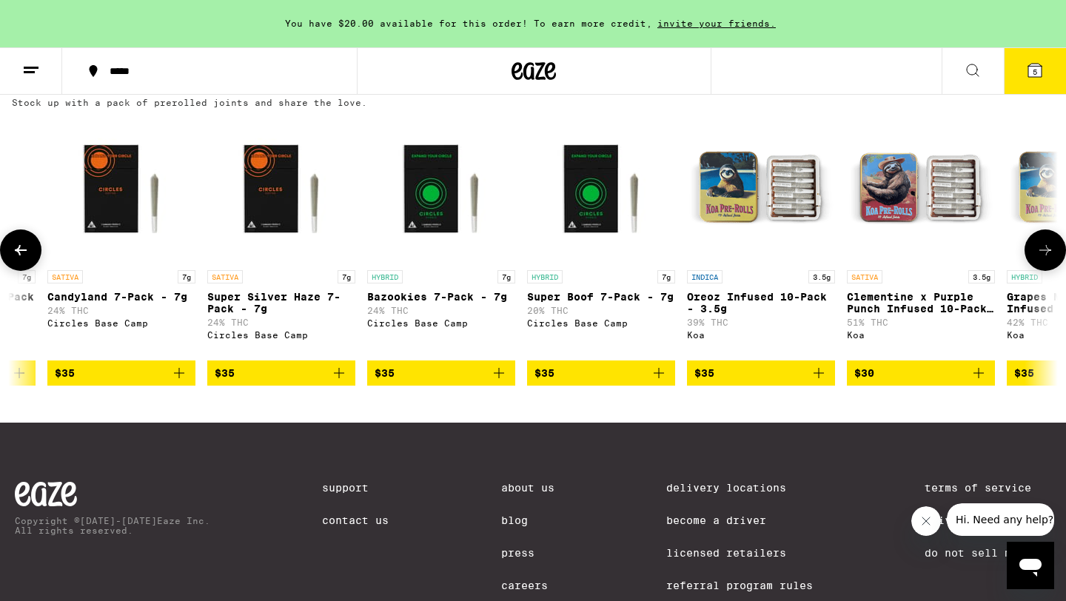
scroll to position [0, 5288]
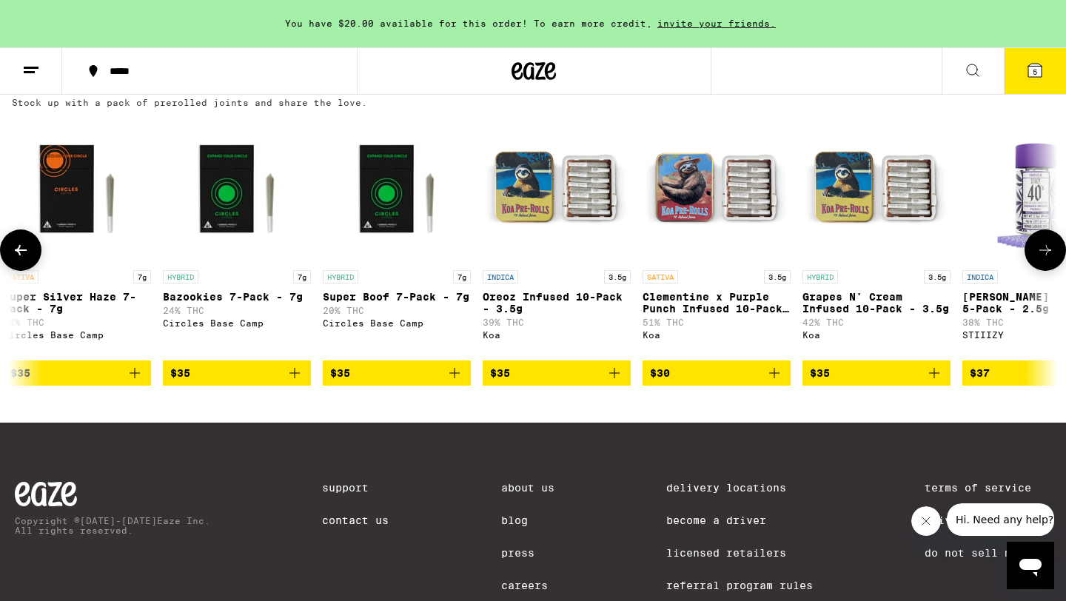
click at [1046, 259] on icon at bounding box center [1046, 250] width 18 height 18
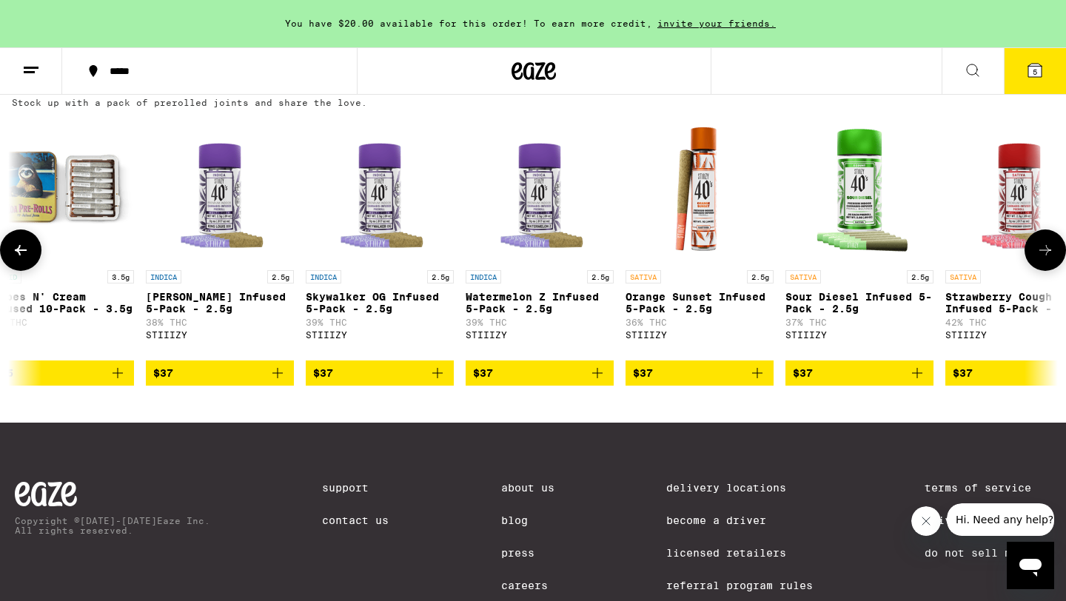
scroll to position [0, 6169]
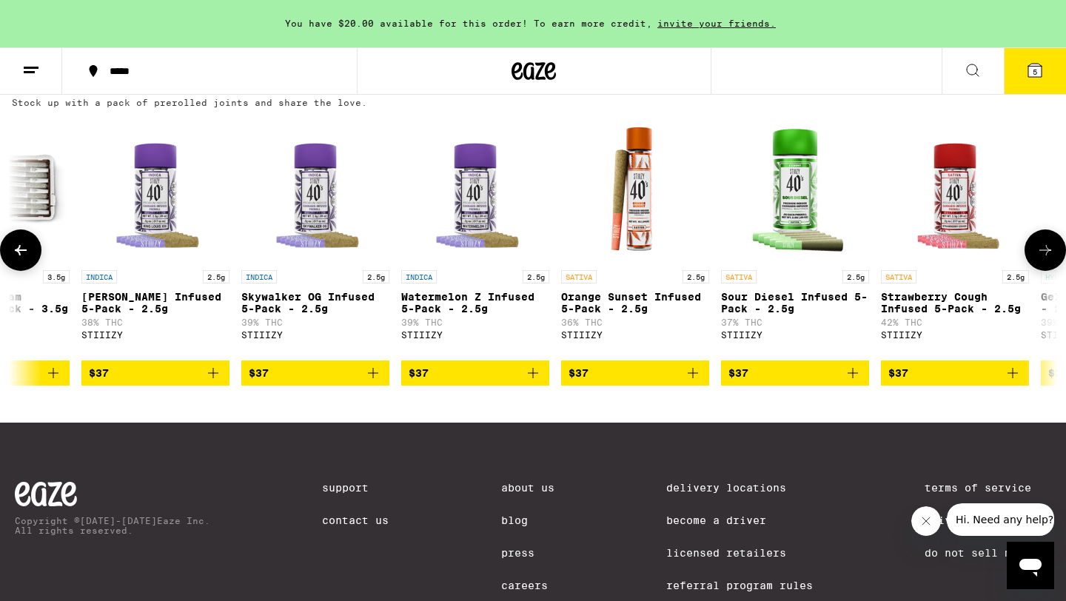
click at [1042, 259] on icon at bounding box center [1046, 250] width 18 height 18
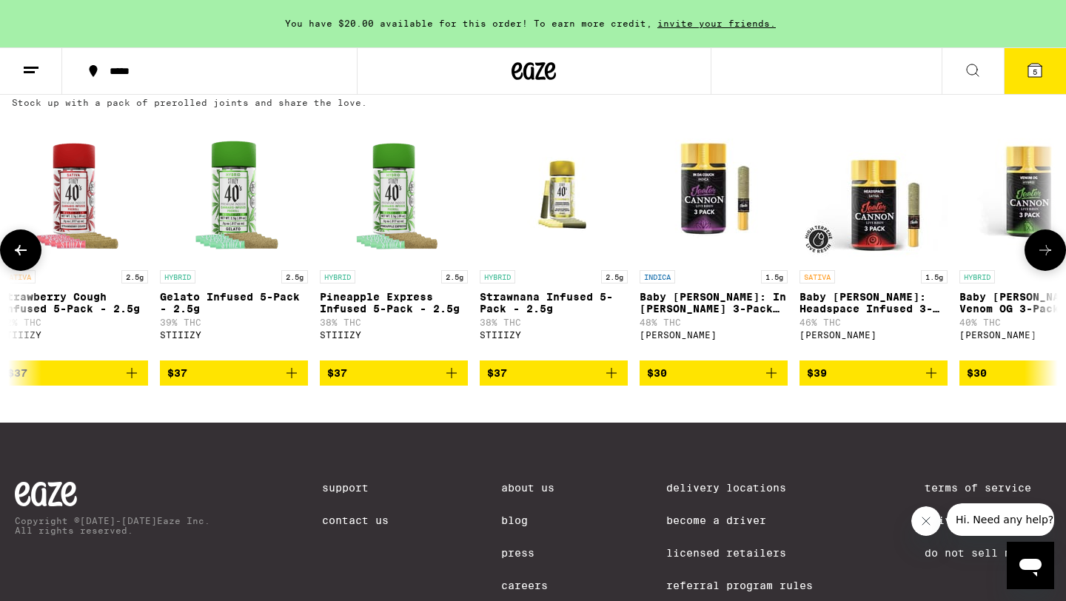
click at [1042, 259] on icon at bounding box center [1046, 250] width 18 height 18
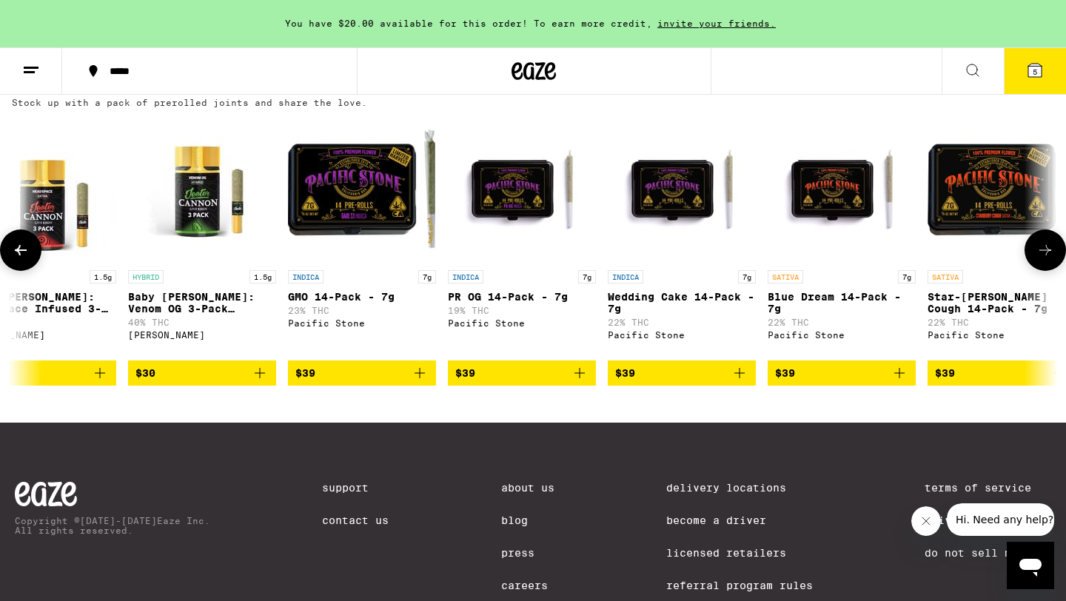
scroll to position [0, 7932]
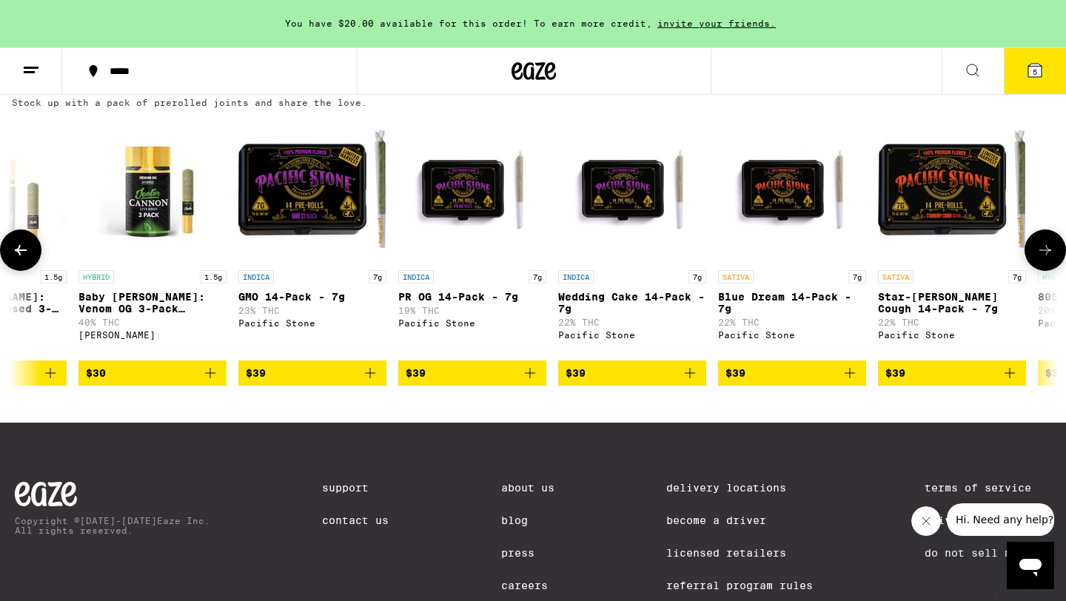
click at [28, 259] on icon at bounding box center [21, 250] width 18 height 18
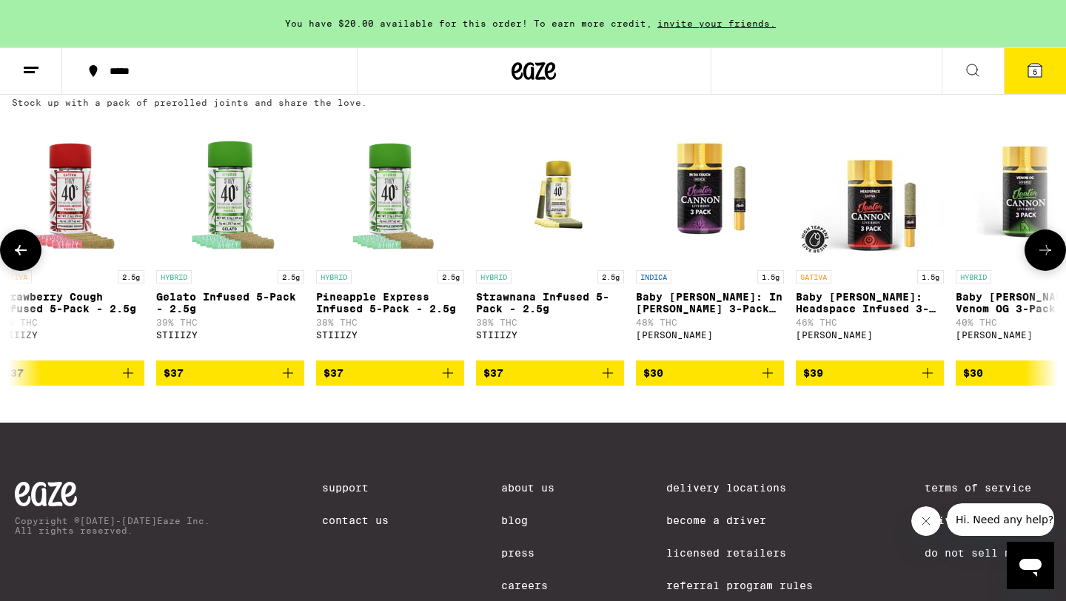
scroll to position [0, 7051]
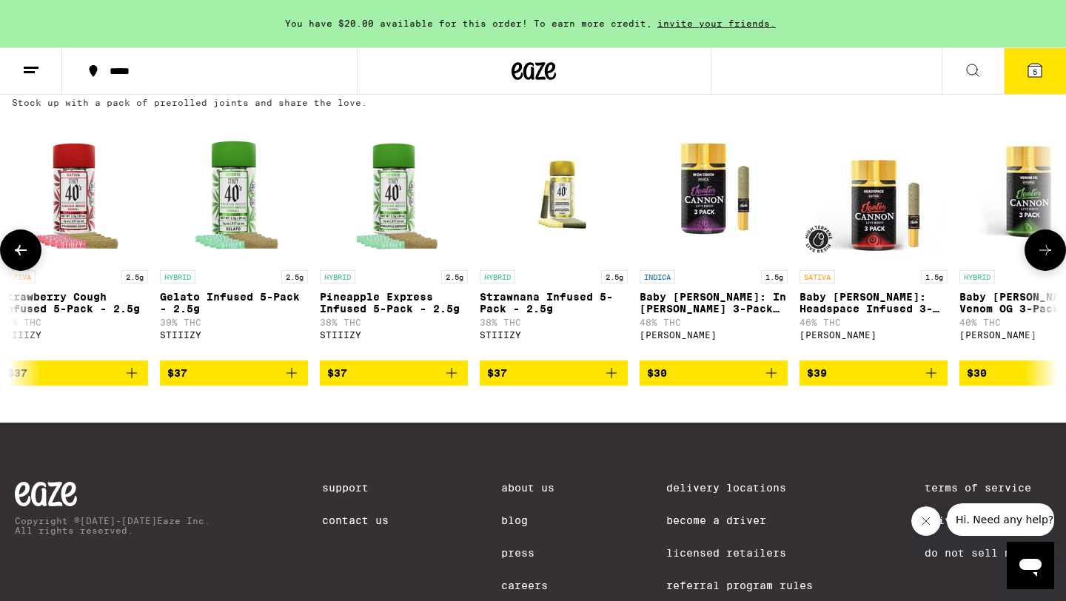
click at [935, 382] on icon "Add to bag" at bounding box center [932, 373] width 18 height 18
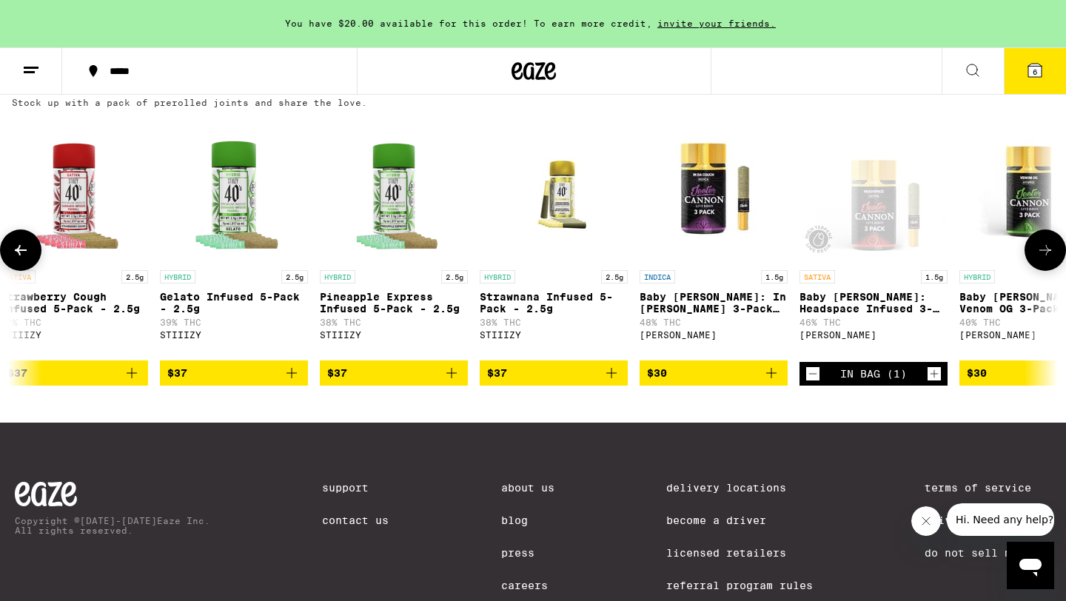
click at [1043, 259] on icon at bounding box center [1046, 250] width 18 height 18
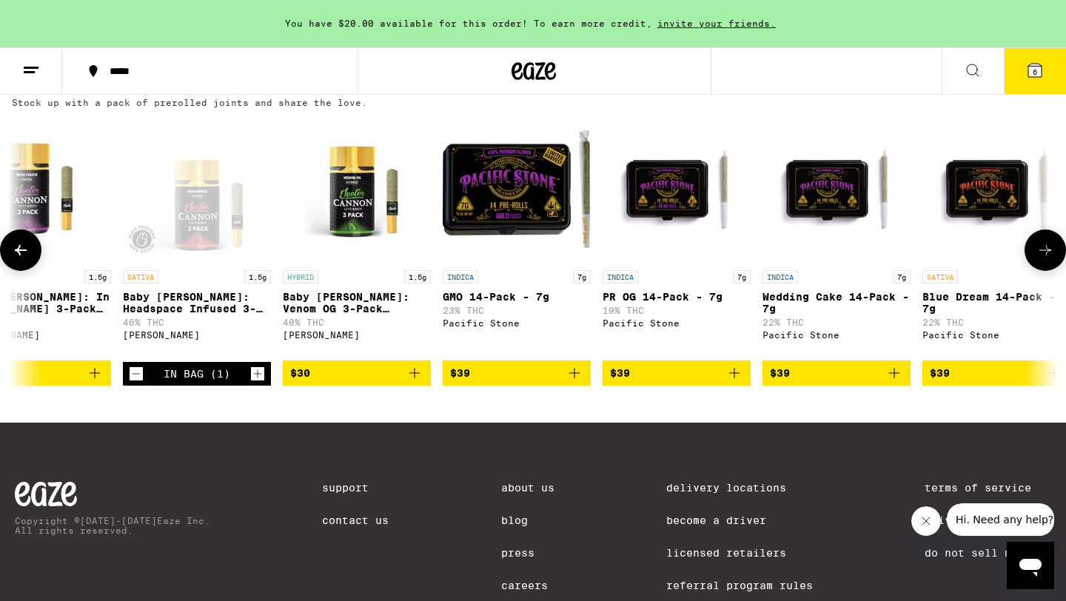
scroll to position [0, 7932]
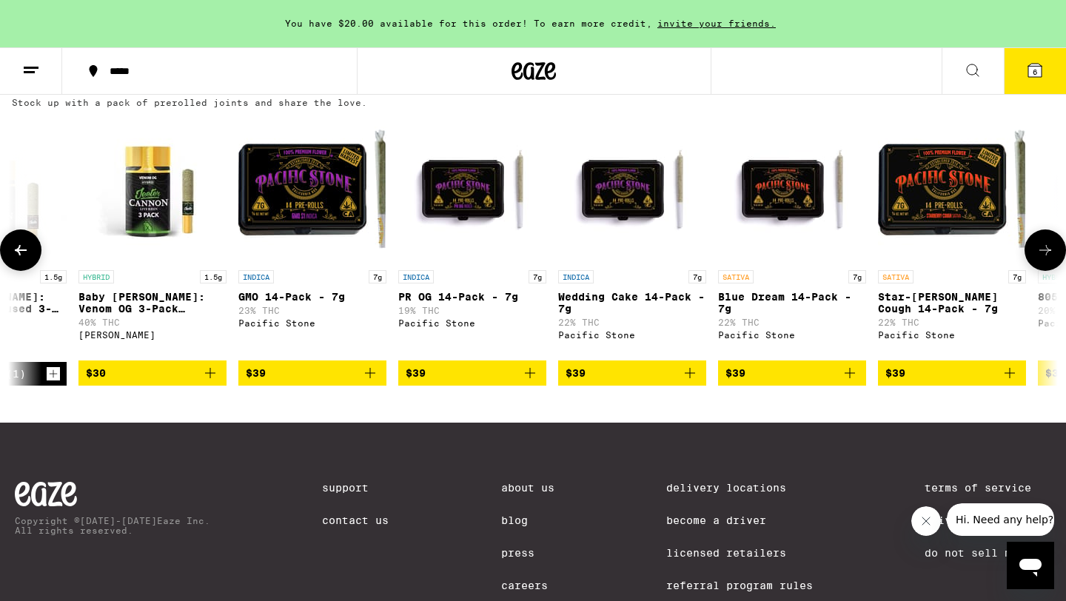
click at [1050, 259] on icon at bounding box center [1046, 250] width 18 height 18
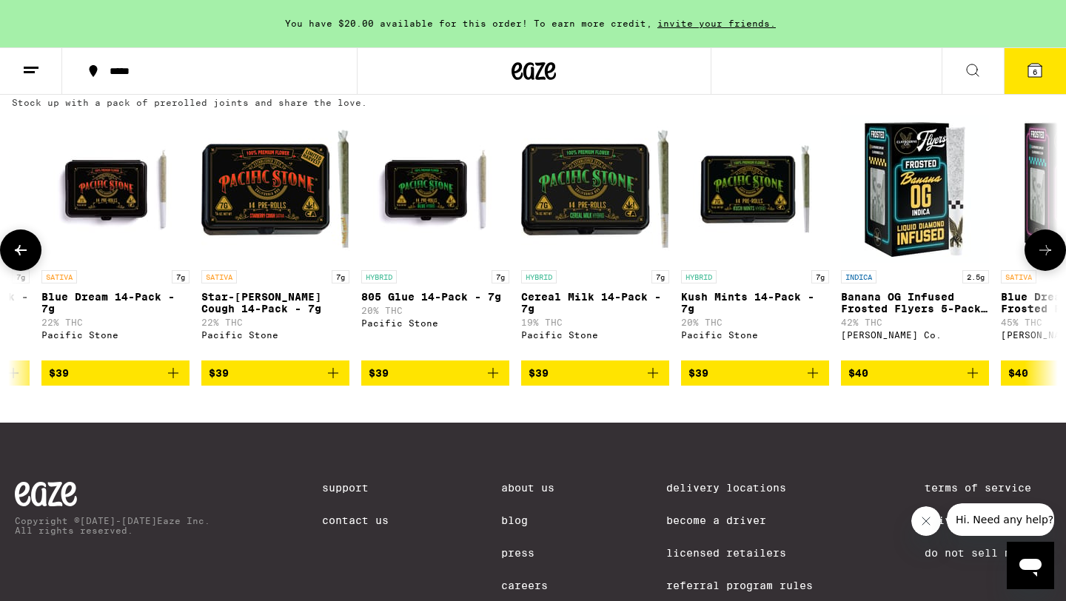
scroll to position [0, 8813]
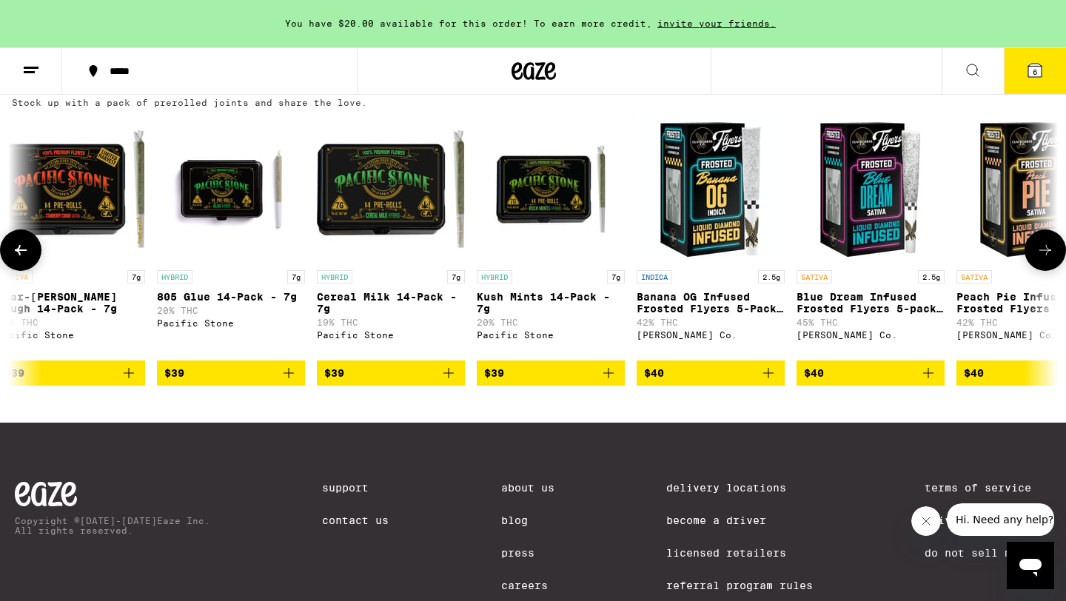
click at [1047, 256] on icon at bounding box center [1046, 250] width 12 height 10
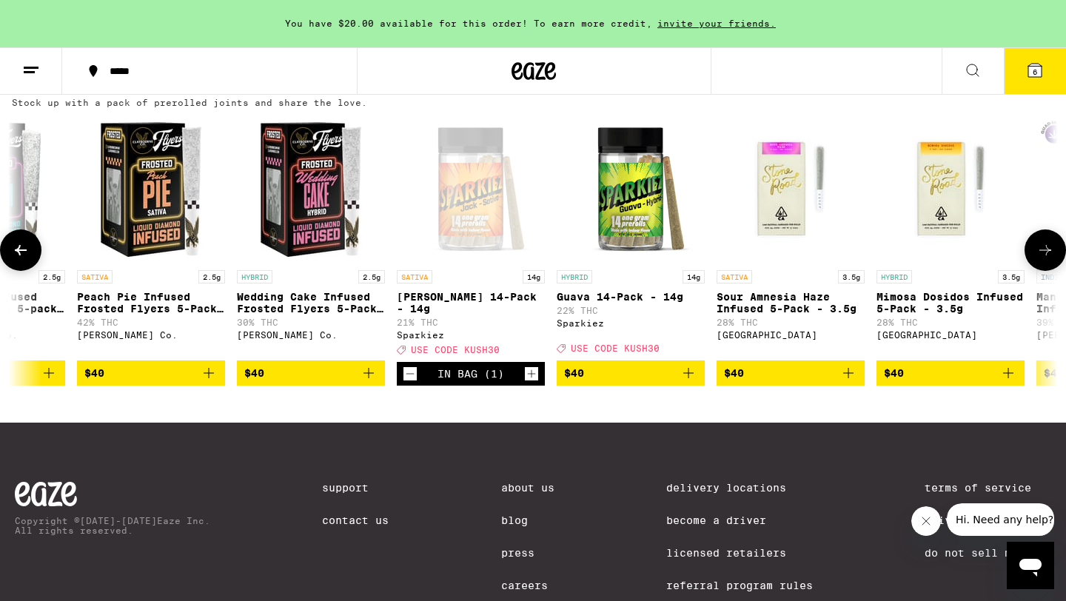
scroll to position [0, 9695]
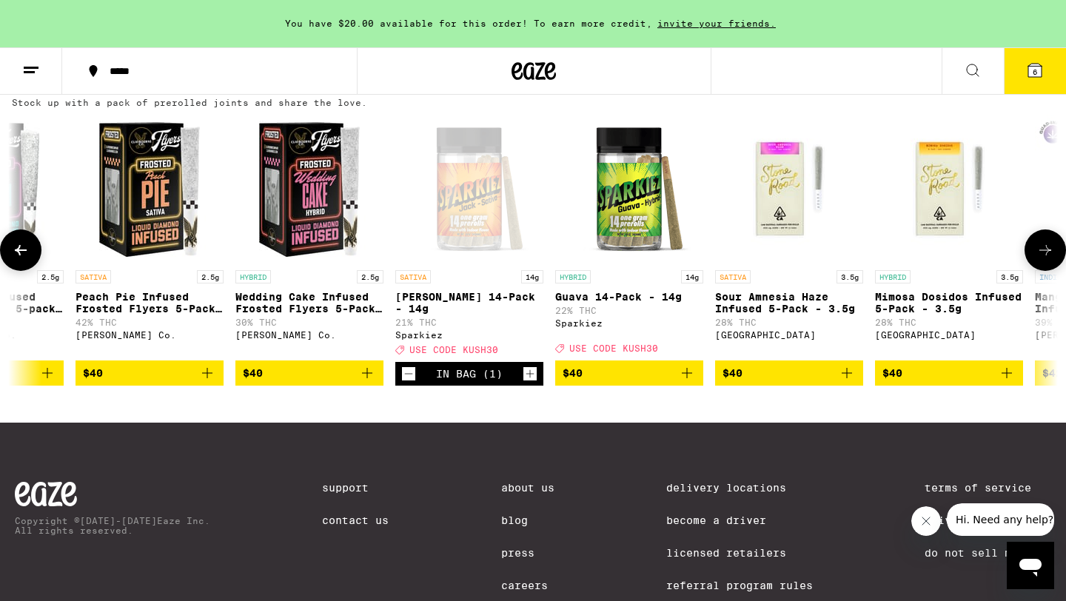
click at [1047, 256] on icon at bounding box center [1046, 250] width 12 height 10
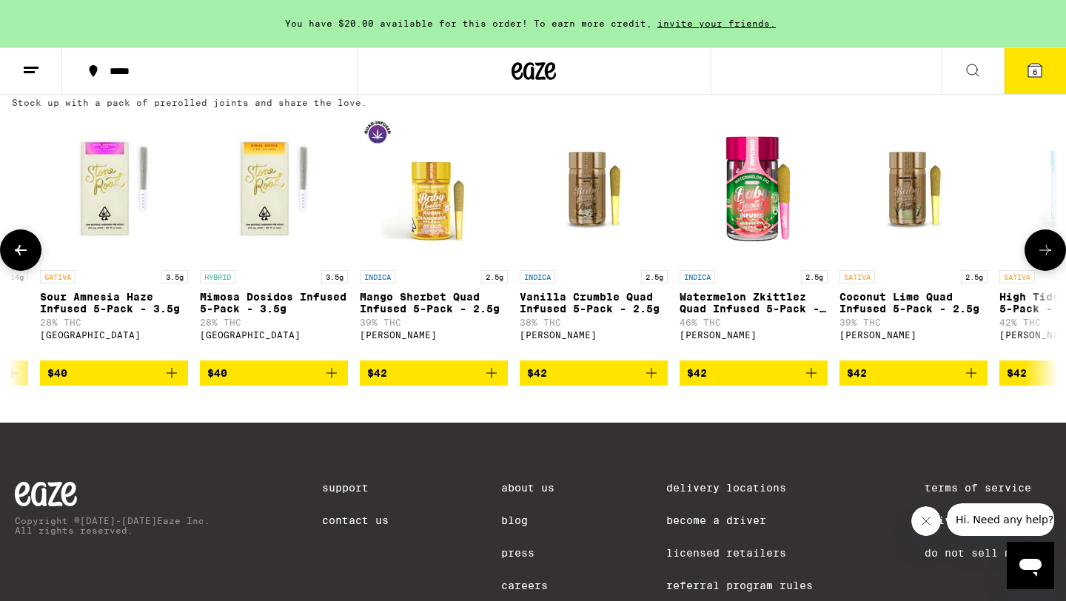
scroll to position [0, 10576]
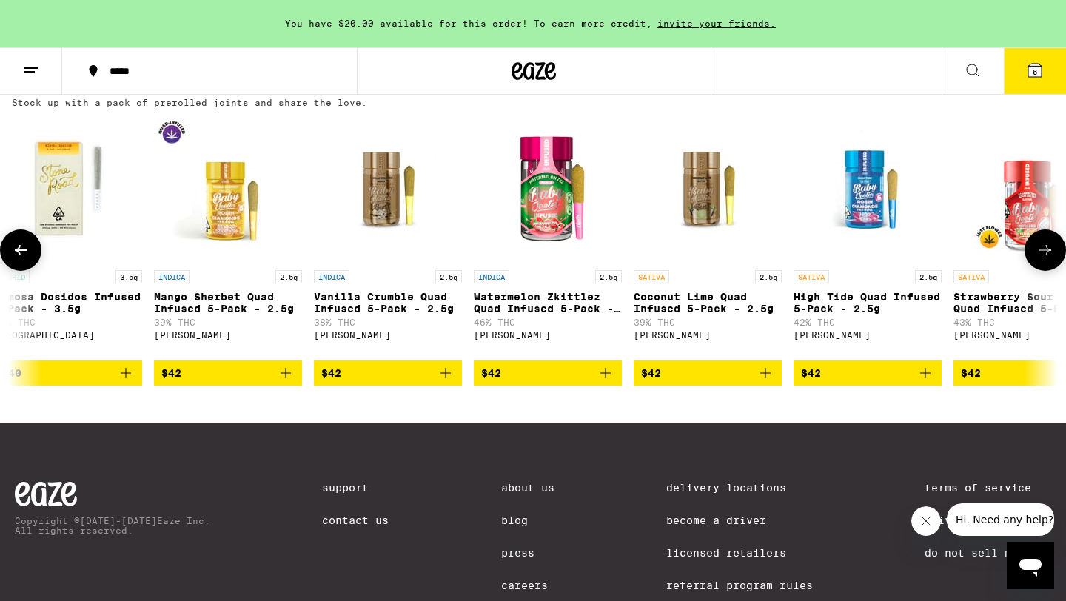
click at [765, 378] on icon "Add to bag" at bounding box center [766, 373] width 10 height 10
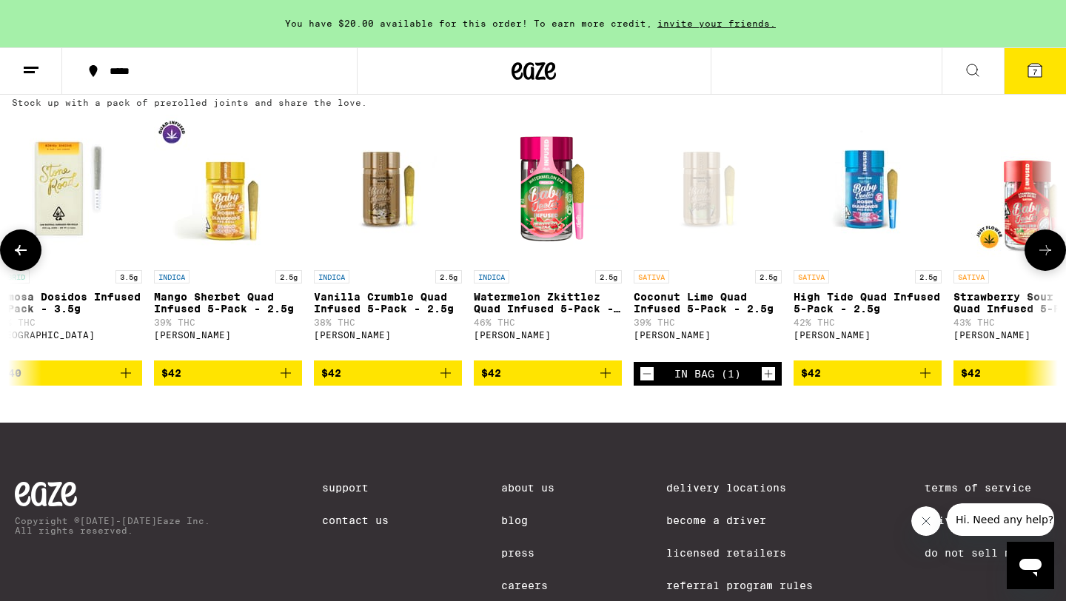
click at [1051, 259] on icon at bounding box center [1046, 250] width 18 height 18
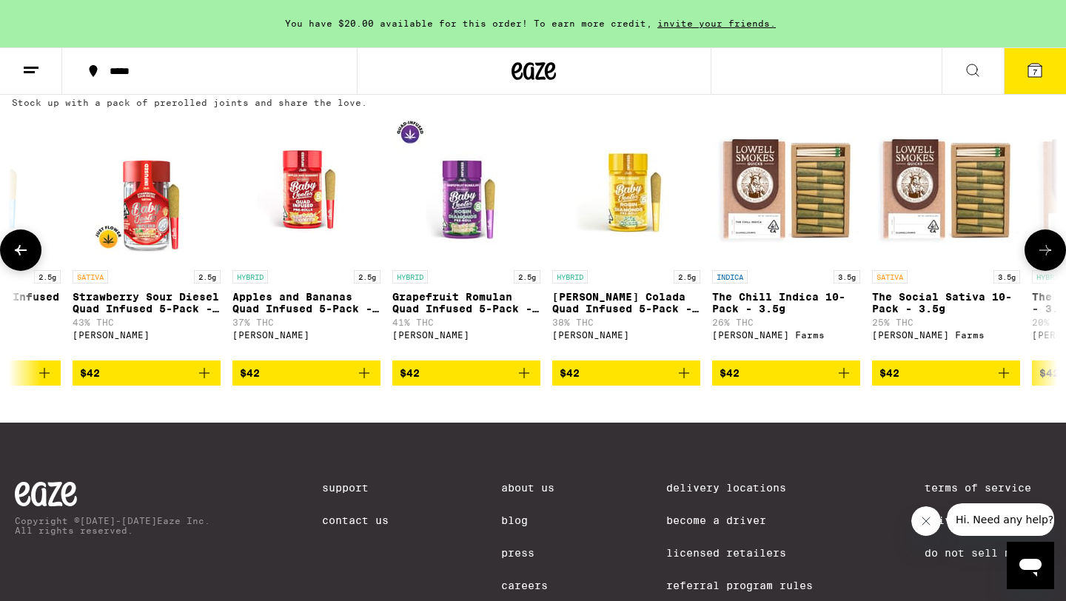
click at [1051, 259] on icon at bounding box center [1046, 250] width 18 height 18
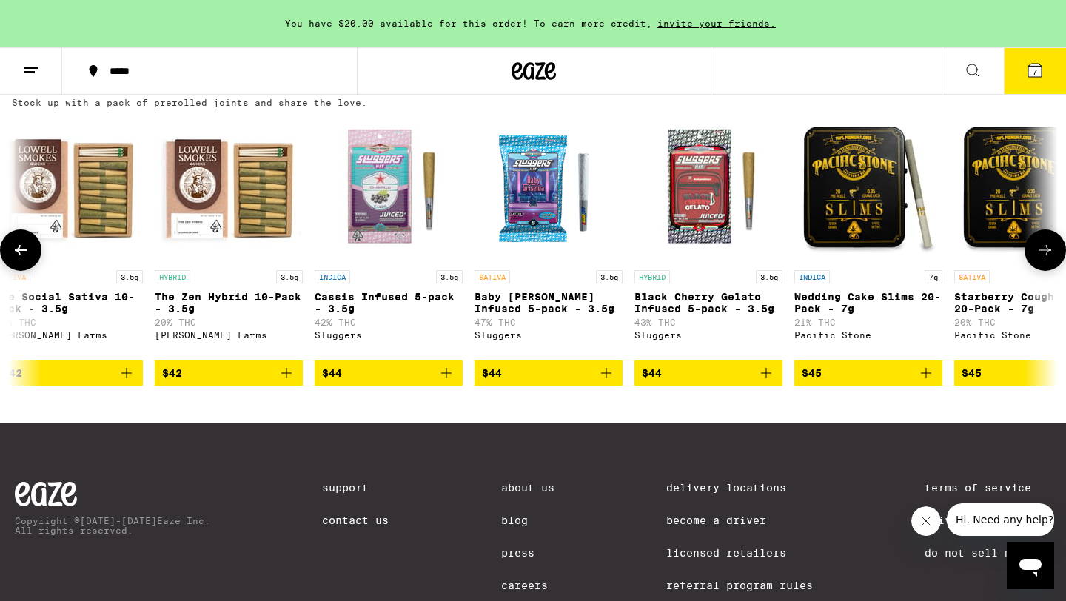
scroll to position [0, 12339]
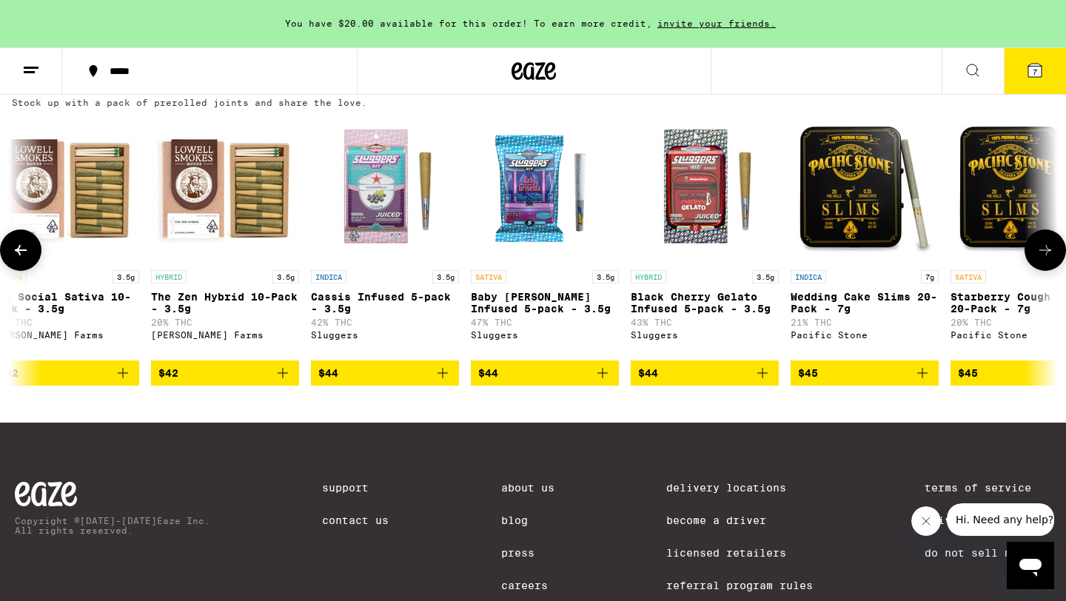
click at [1051, 259] on icon at bounding box center [1046, 250] width 18 height 18
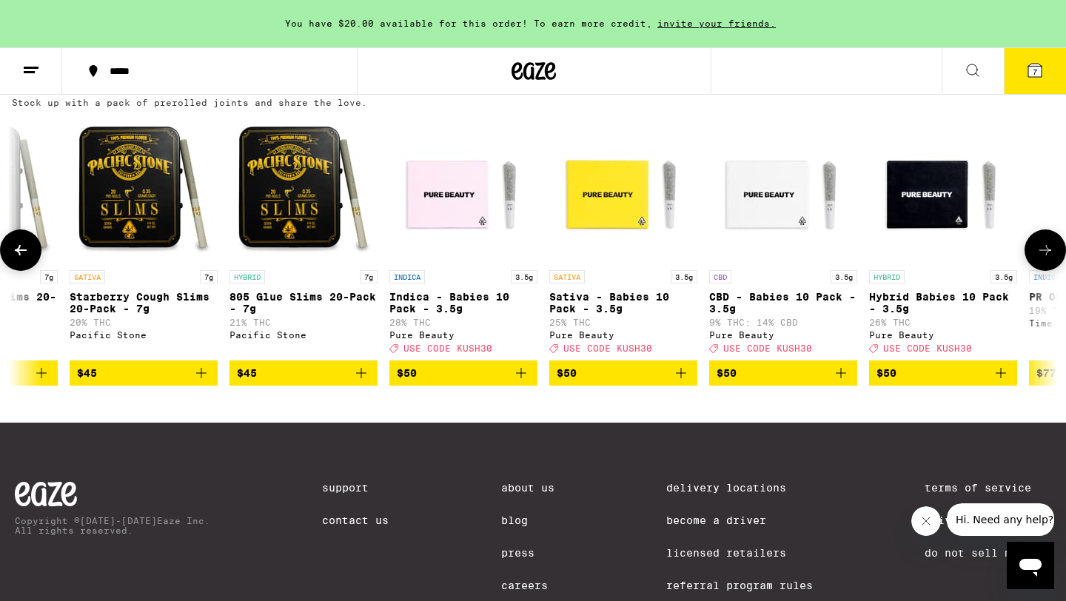
click at [1051, 259] on icon at bounding box center [1046, 250] width 18 height 18
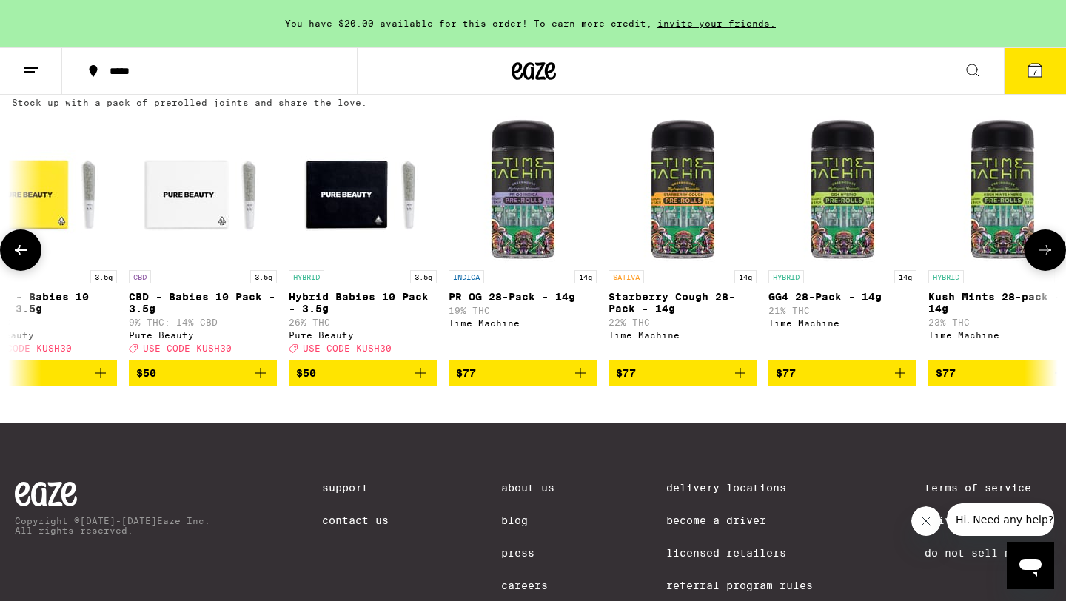
scroll to position [0, 13835]
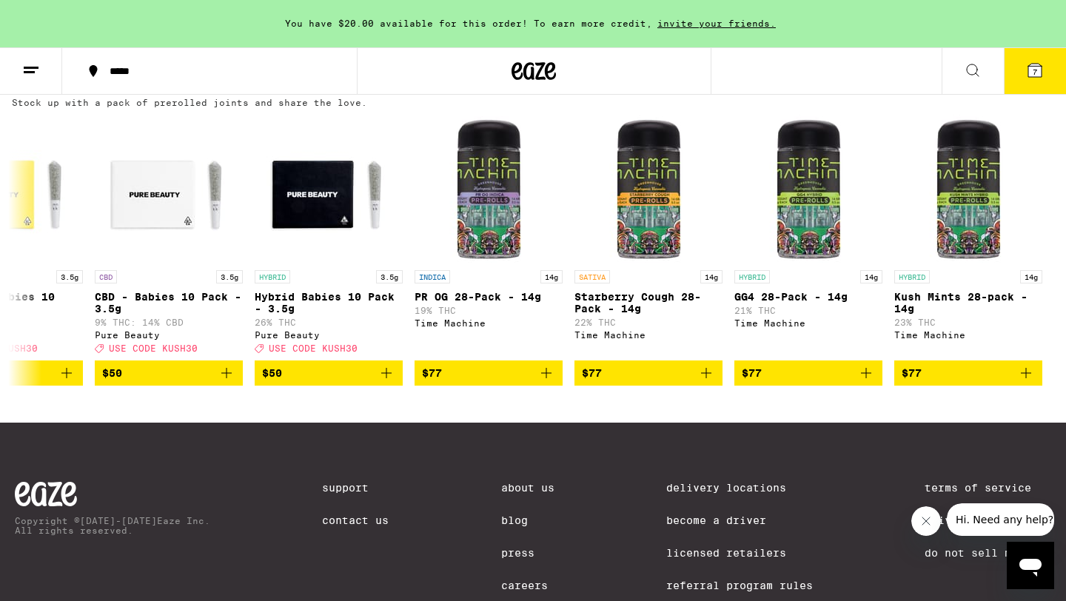
click at [1038, 86] on button "7" at bounding box center [1035, 71] width 62 height 46
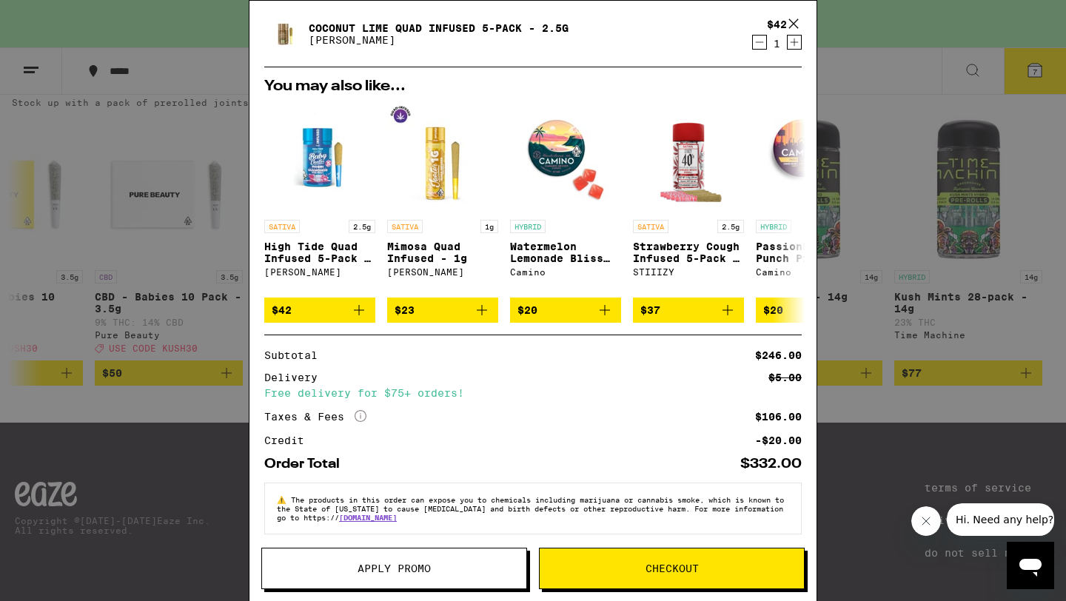
scroll to position [421, 0]
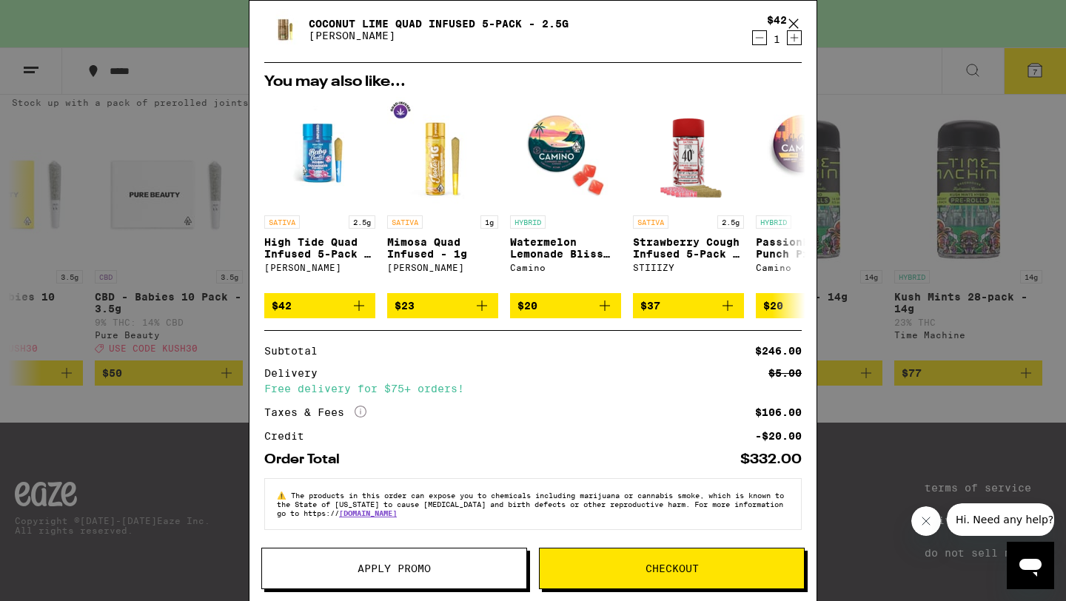
click at [370, 564] on span "Apply Promo" at bounding box center [394, 569] width 73 height 10
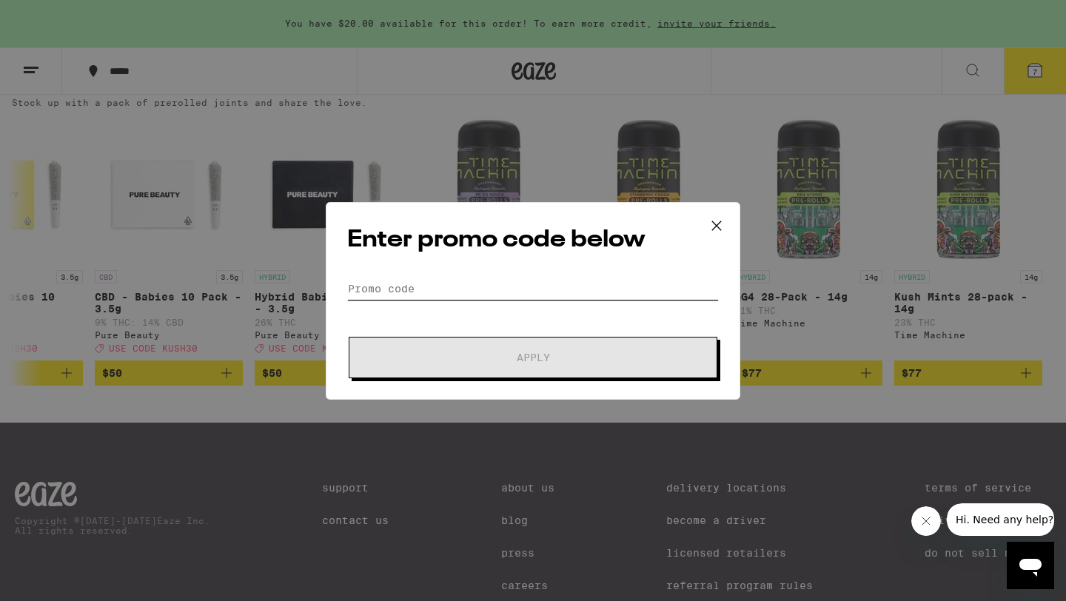
click at [398, 284] on input "Promo Code" at bounding box center [533, 289] width 372 height 22
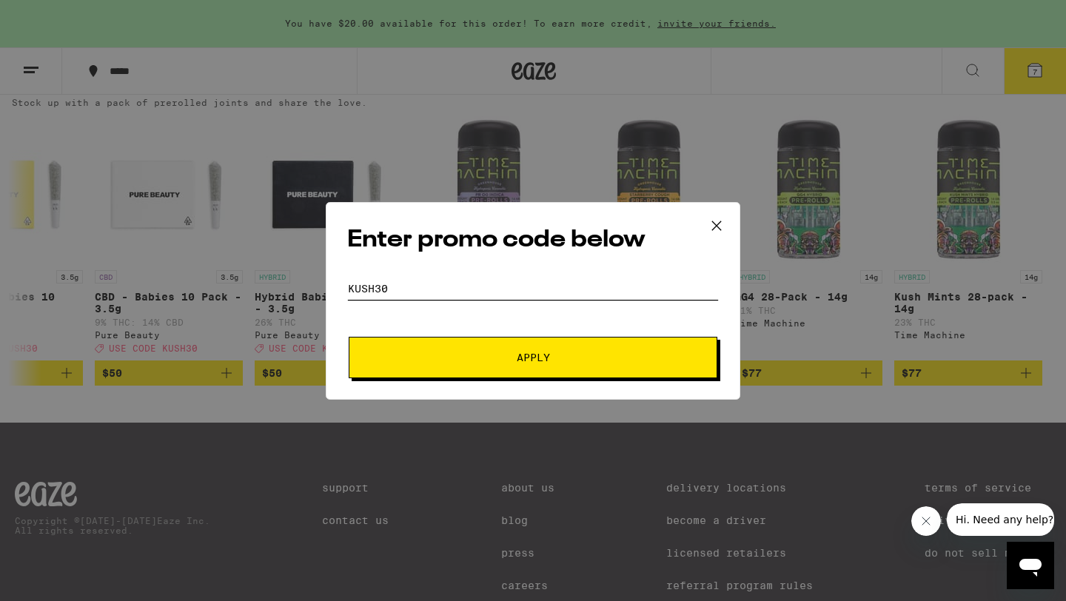
type input "kush30"
click at [349, 337] on button "Apply" at bounding box center [533, 357] width 369 height 41
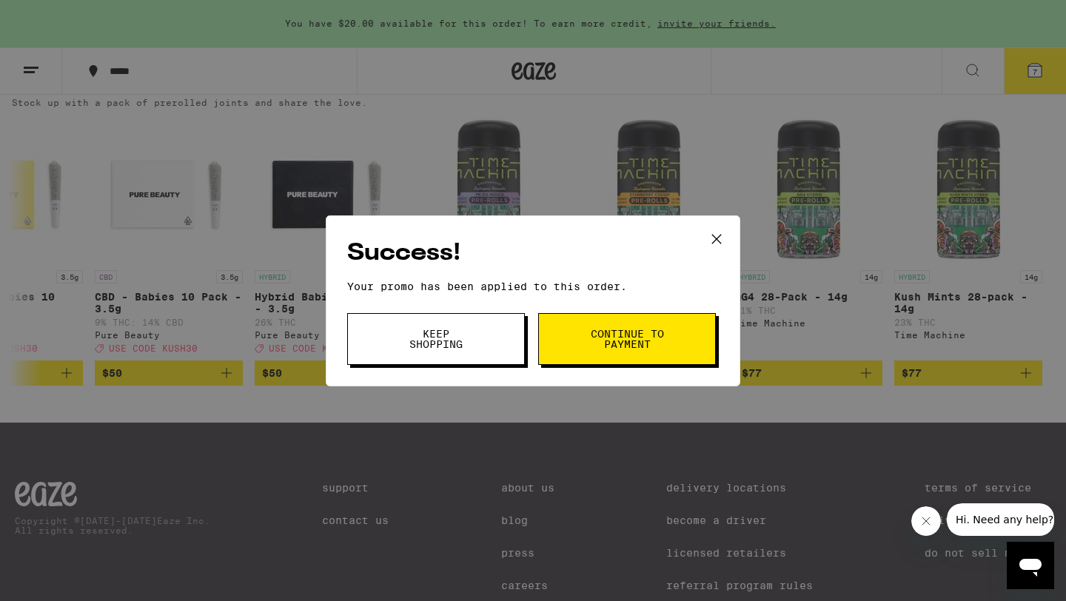
click at [601, 338] on span "Continue to payment" at bounding box center [628, 339] width 76 height 21
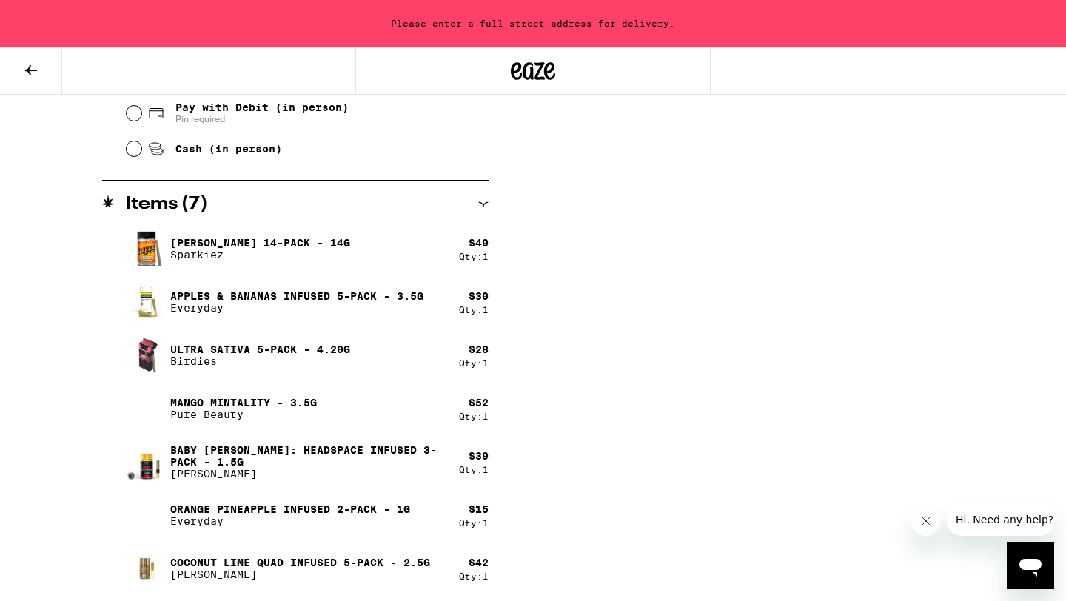
scroll to position [727, 0]
click at [147, 204] on h2 "Items ( 7 )" at bounding box center [167, 204] width 82 height 18
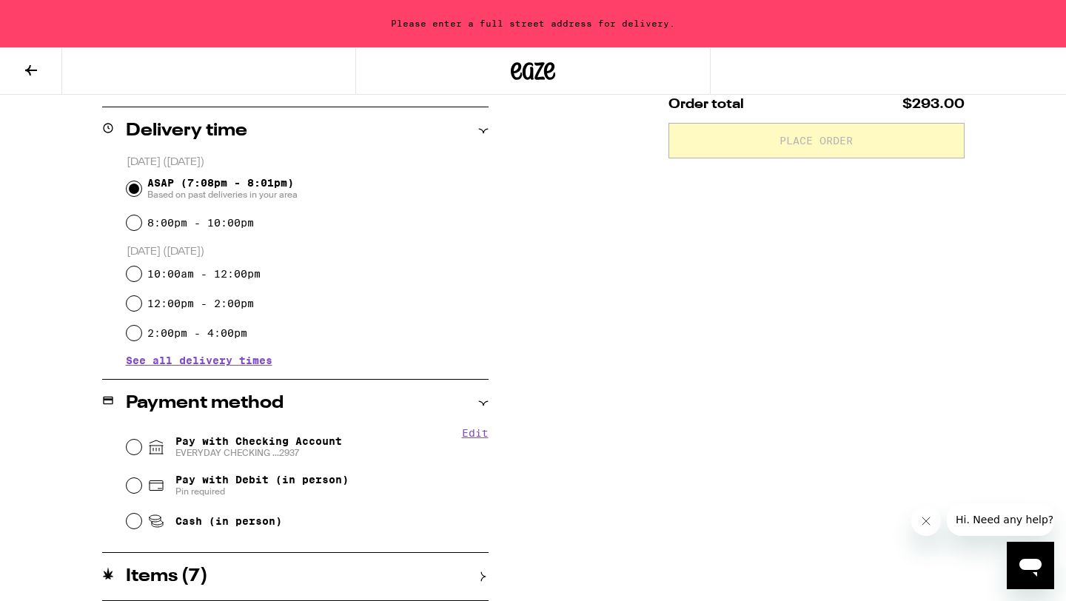
scroll to position [354, 0]
click at [22, 67] on icon at bounding box center [31, 70] width 18 height 18
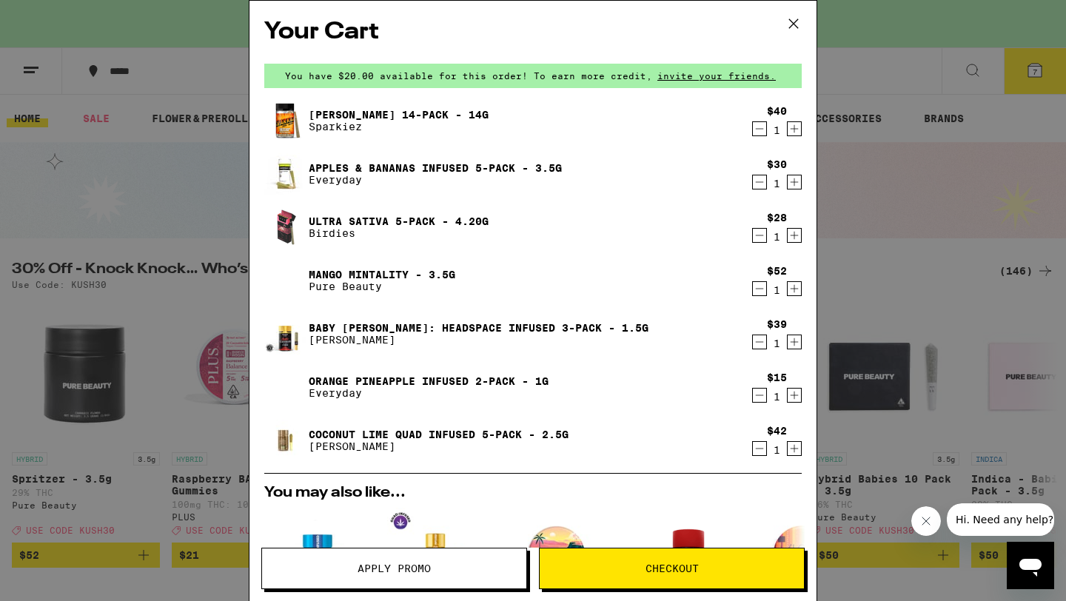
click at [363, 102] on div "[PERSON_NAME] 14-Pack - 14g Sparkiez" at bounding box center [504, 120] width 481 height 41
click at [349, 109] on link "[PERSON_NAME] 14-Pack - 14g" at bounding box center [399, 115] width 180 height 12
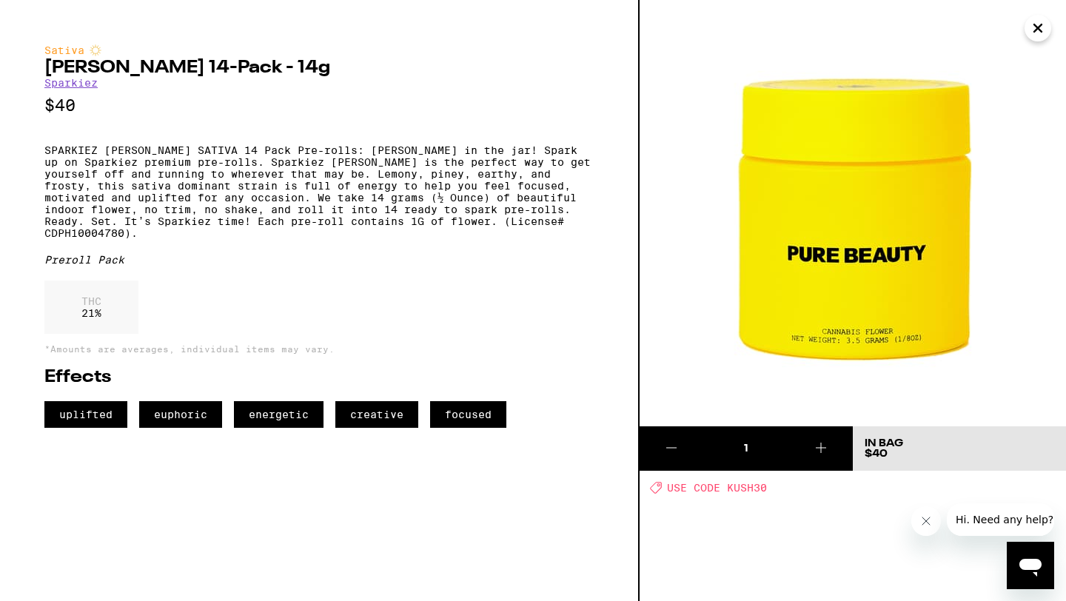
click at [73, 84] on link "Sparkiez" at bounding box center [70, 83] width 53 height 12
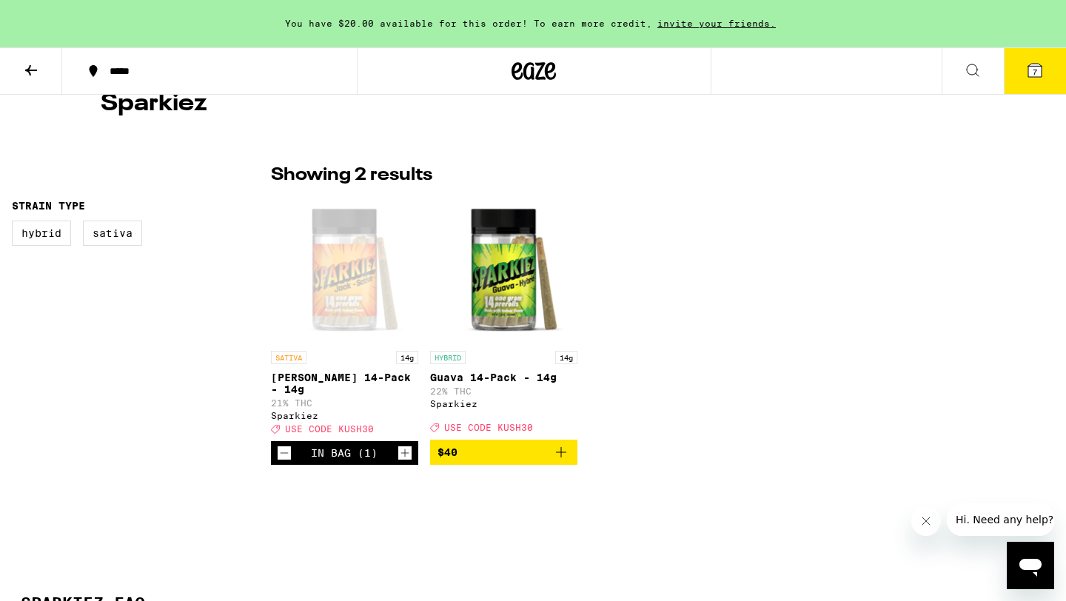
scroll to position [289, 0]
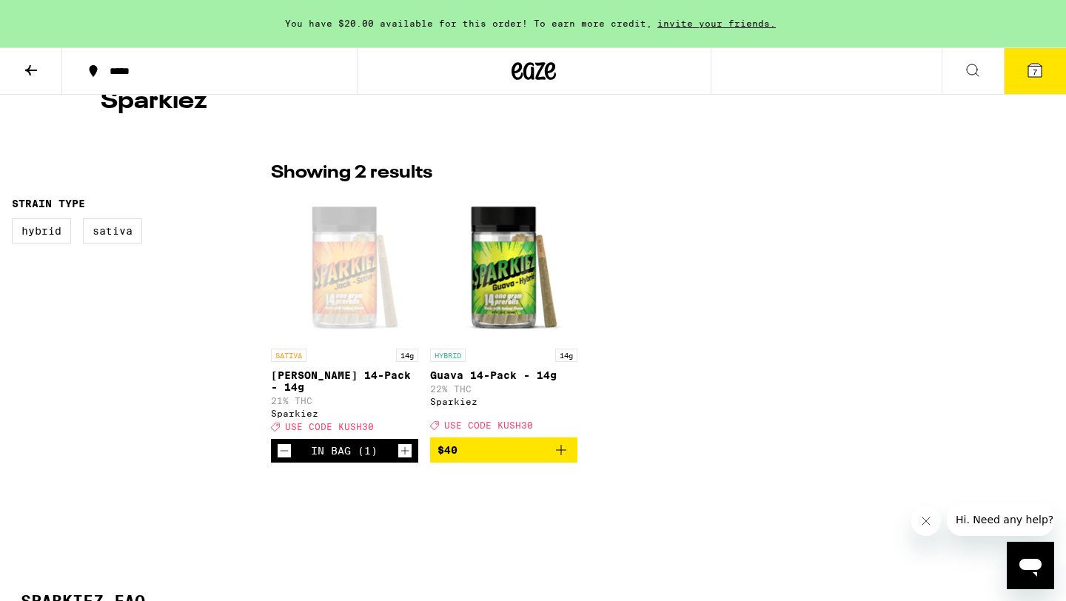
click at [321, 319] on div "Open page for Jack 14-Pack - 14g from Sparkiez" at bounding box center [344, 267] width 147 height 148
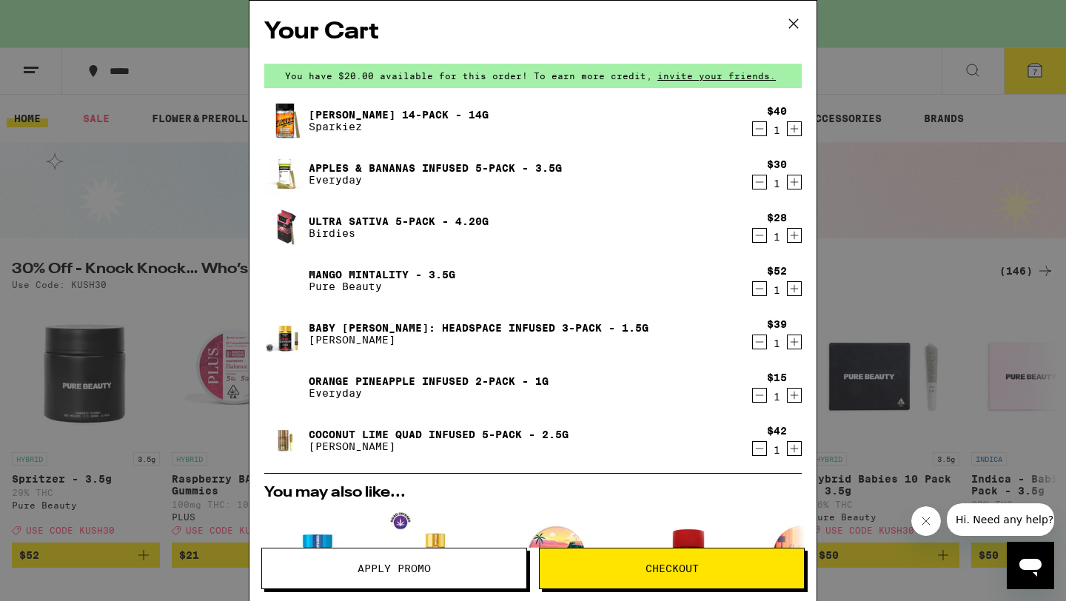
click at [761, 135] on icon "Decrement" at bounding box center [759, 129] width 13 height 18
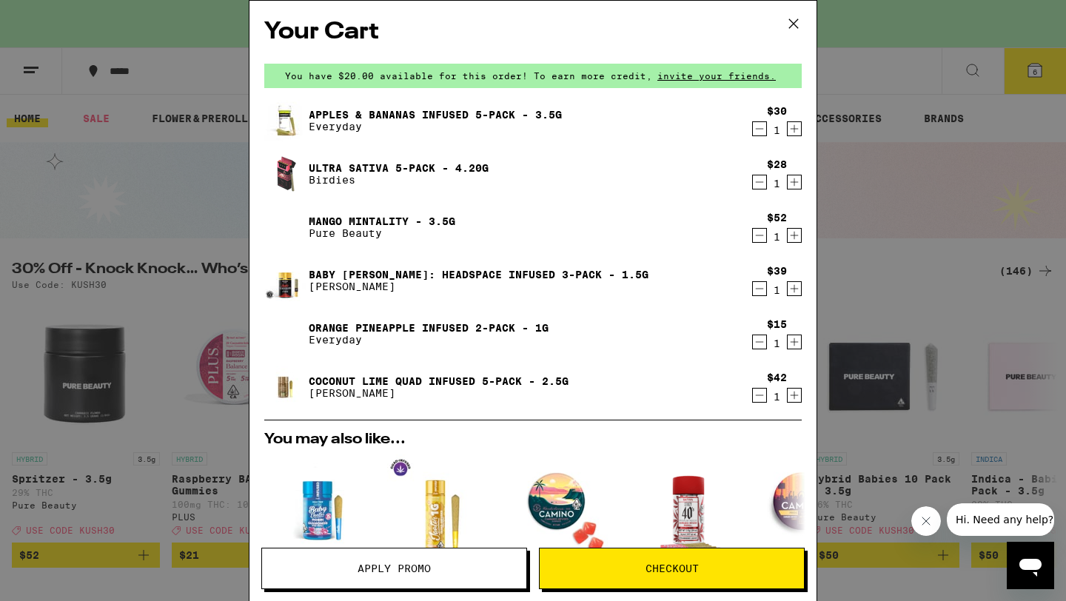
click at [761, 238] on icon "Decrement" at bounding box center [759, 236] width 13 height 18
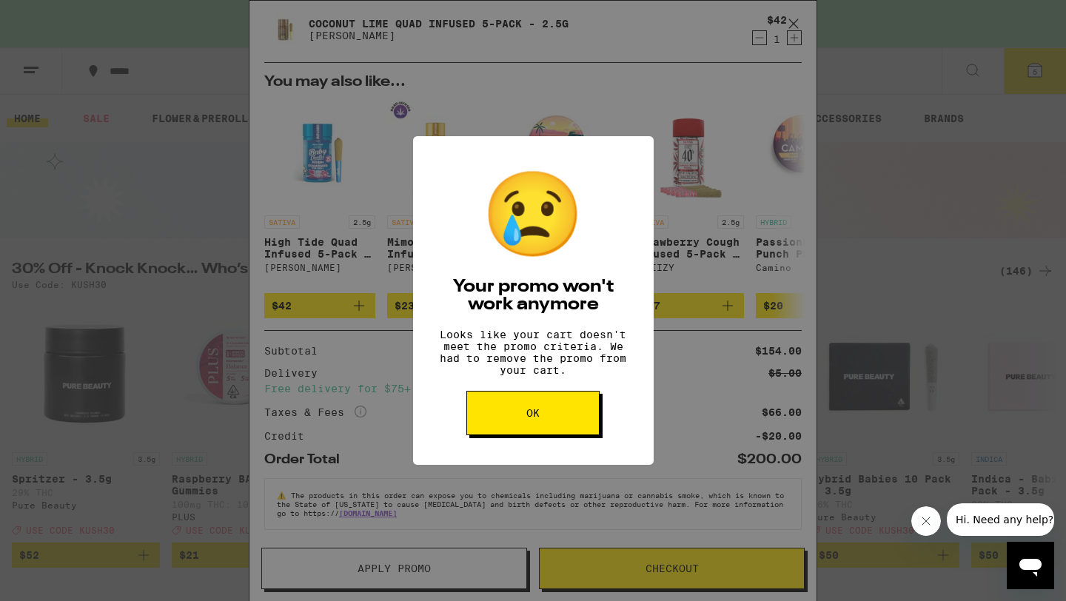
scroll to position [315, 0]
click at [569, 412] on button "OK" at bounding box center [533, 413] width 133 height 44
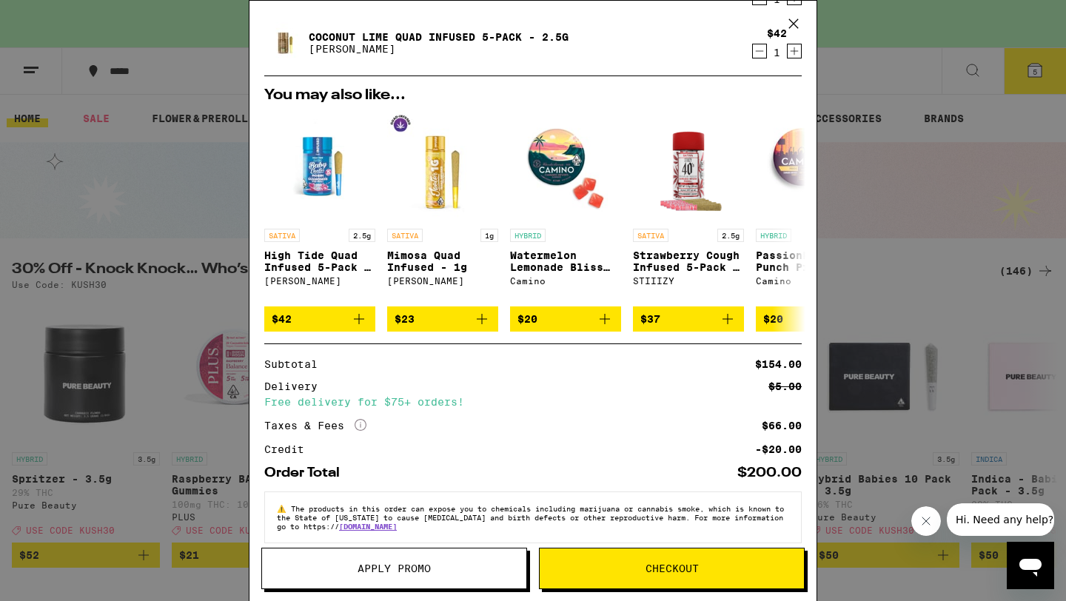
scroll to position [0, 0]
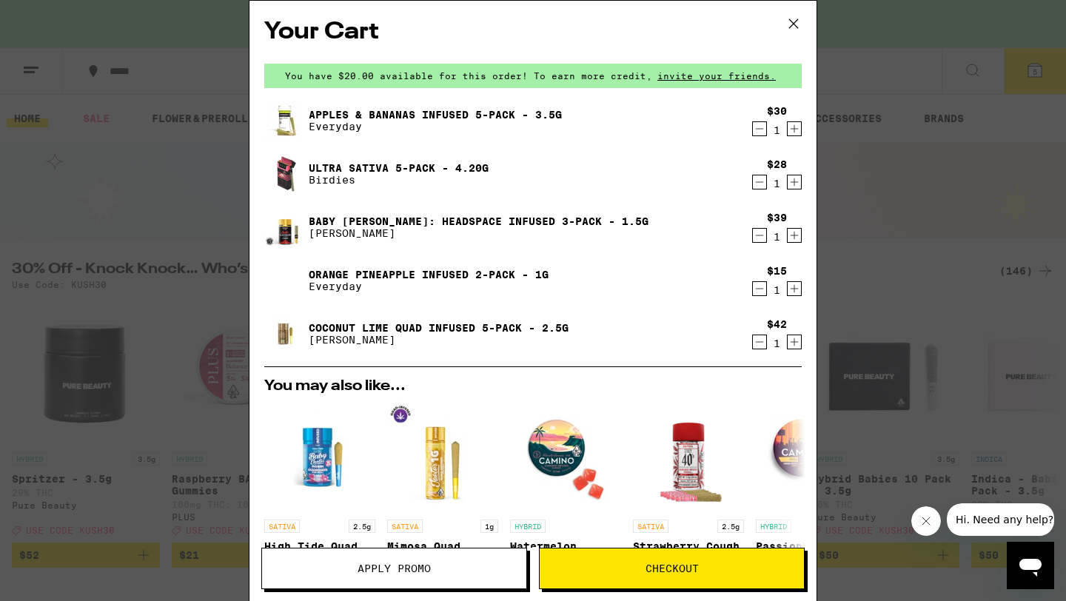
click at [441, 329] on link "Coconut Lime Quad Infused 5-Pack - 2.5g" at bounding box center [439, 328] width 260 height 12
click at [759, 128] on icon "Decrement" at bounding box center [759, 129] width 13 height 18
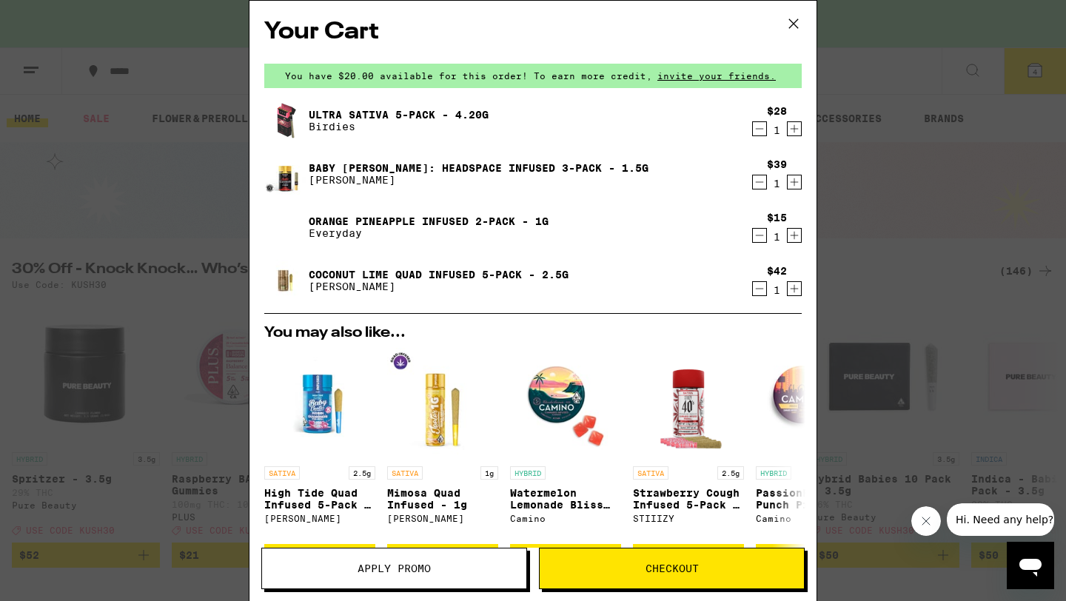
click at [759, 127] on icon "Decrement" at bounding box center [759, 129] width 13 height 18
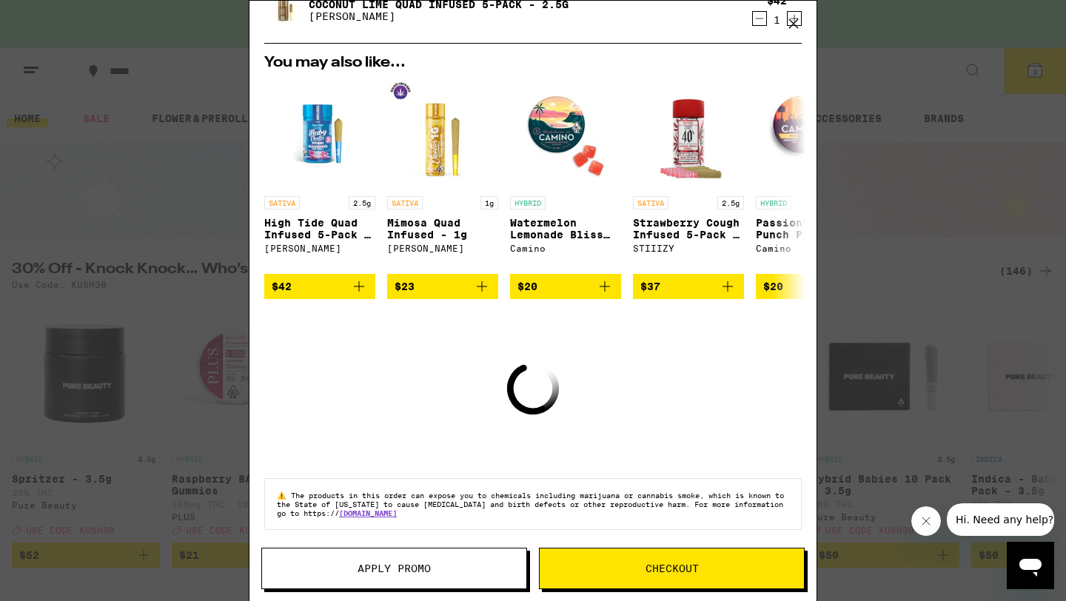
scroll to position [208, 0]
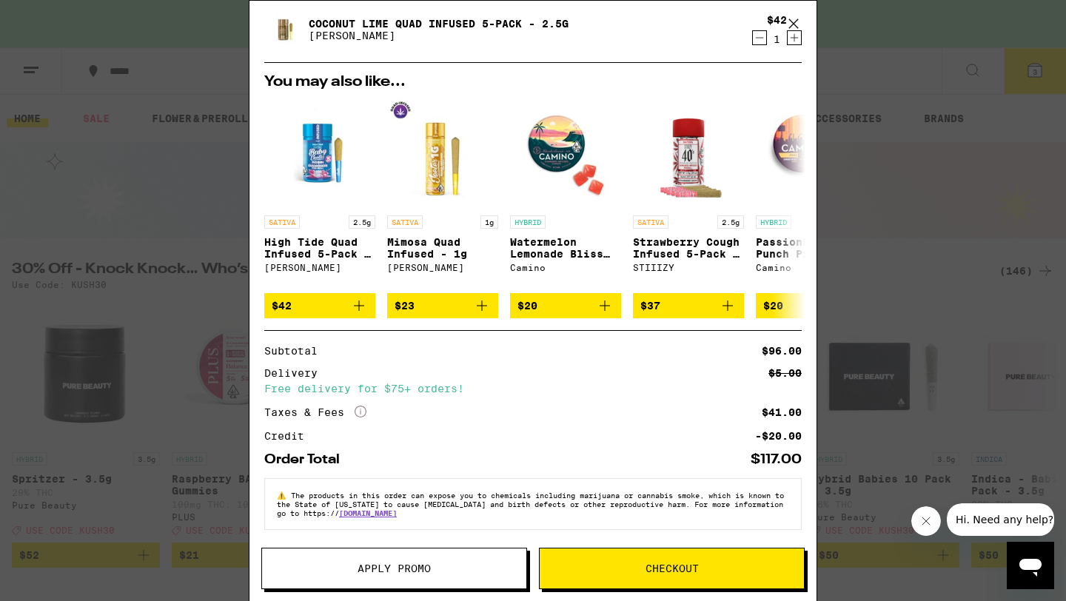
click at [391, 570] on span "Apply Promo" at bounding box center [394, 569] width 73 height 10
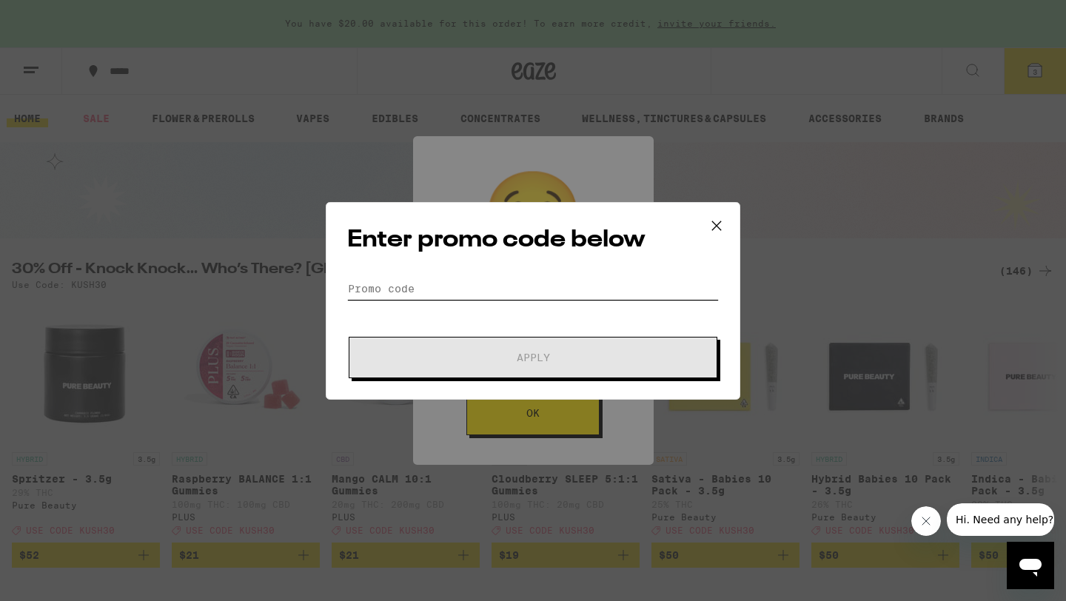
click at [436, 295] on input "Promo Code" at bounding box center [533, 289] width 372 height 22
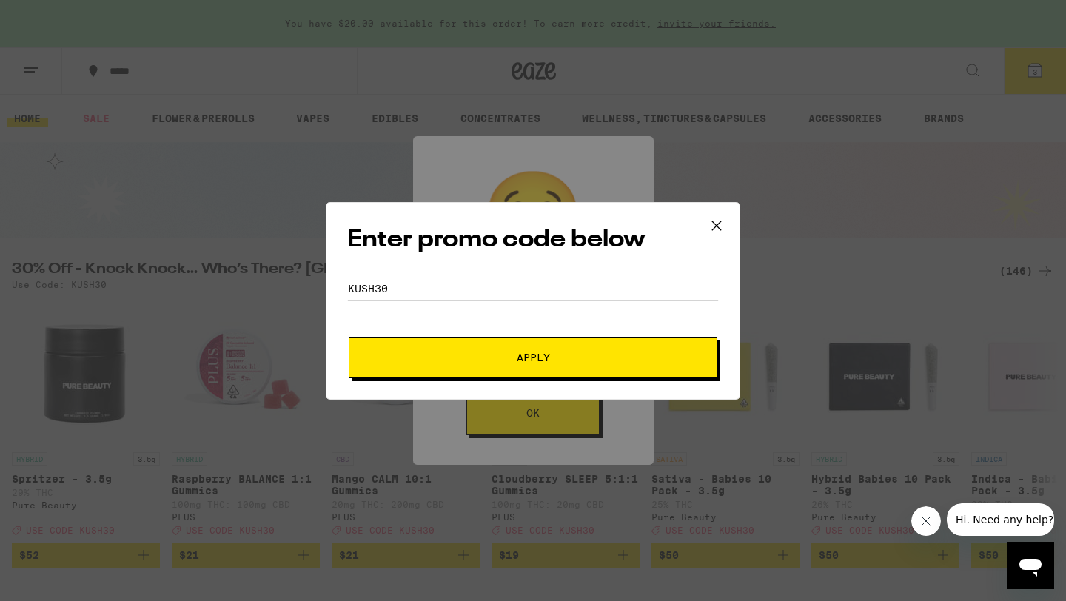
type input "KUSH30"
click at [349, 337] on button "Apply" at bounding box center [533, 357] width 369 height 41
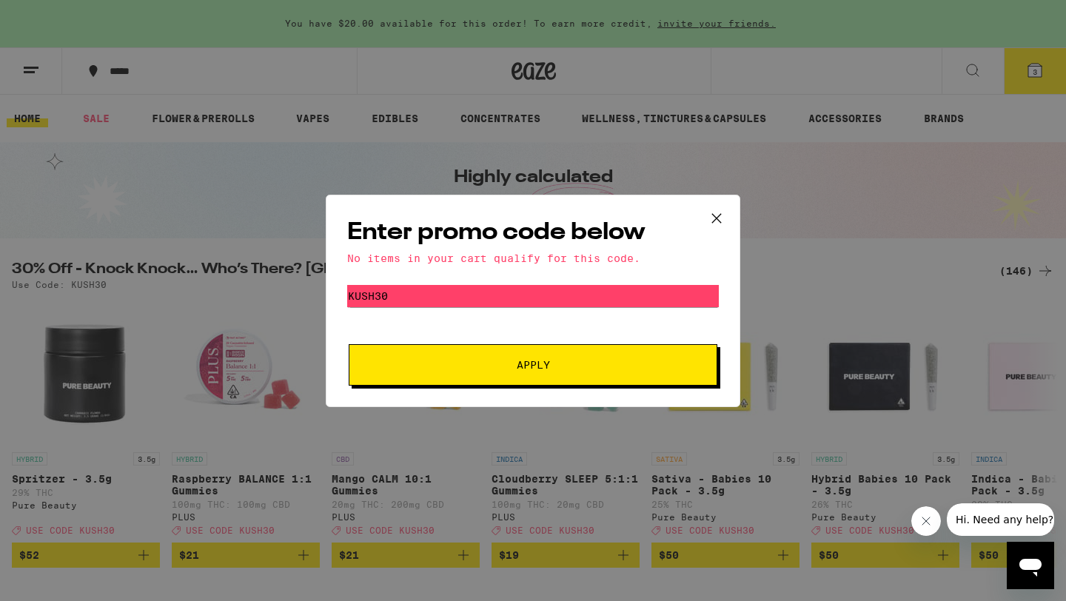
click at [719, 216] on icon at bounding box center [717, 218] width 22 height 22
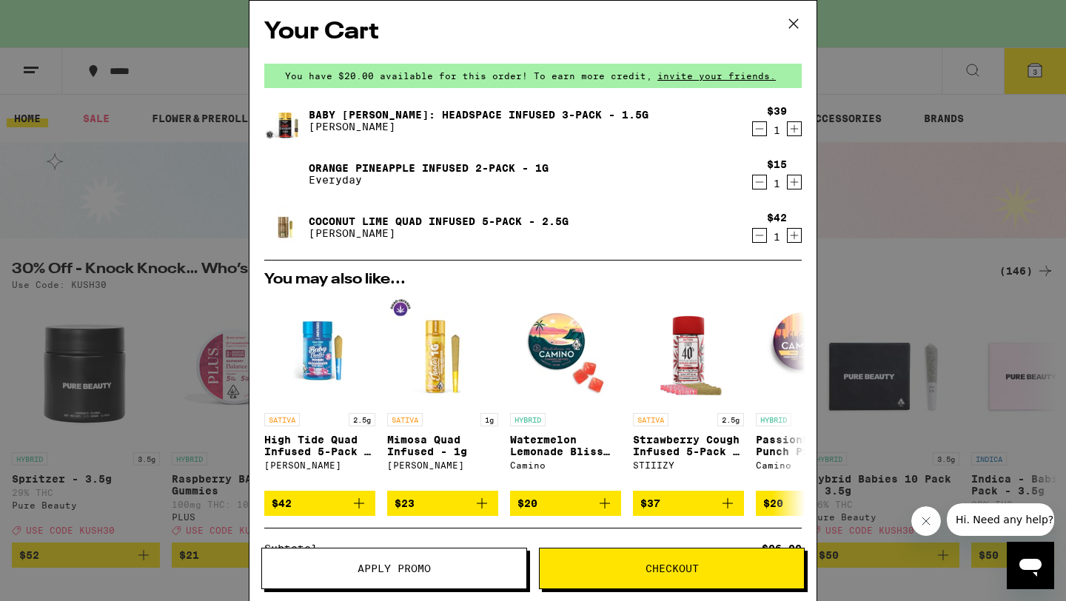
click at [763, 135] on icon "Decrement" at bounding box center [759, 129] width 13 height 18
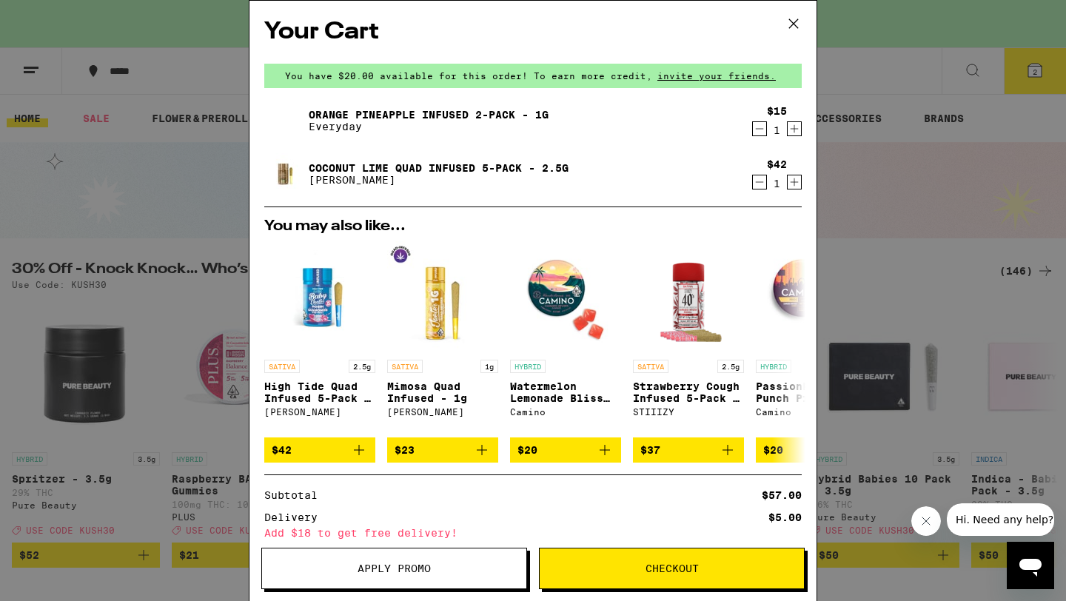
click at [787, 27] on icon at bounding box center [794, 24] width 22 height 22
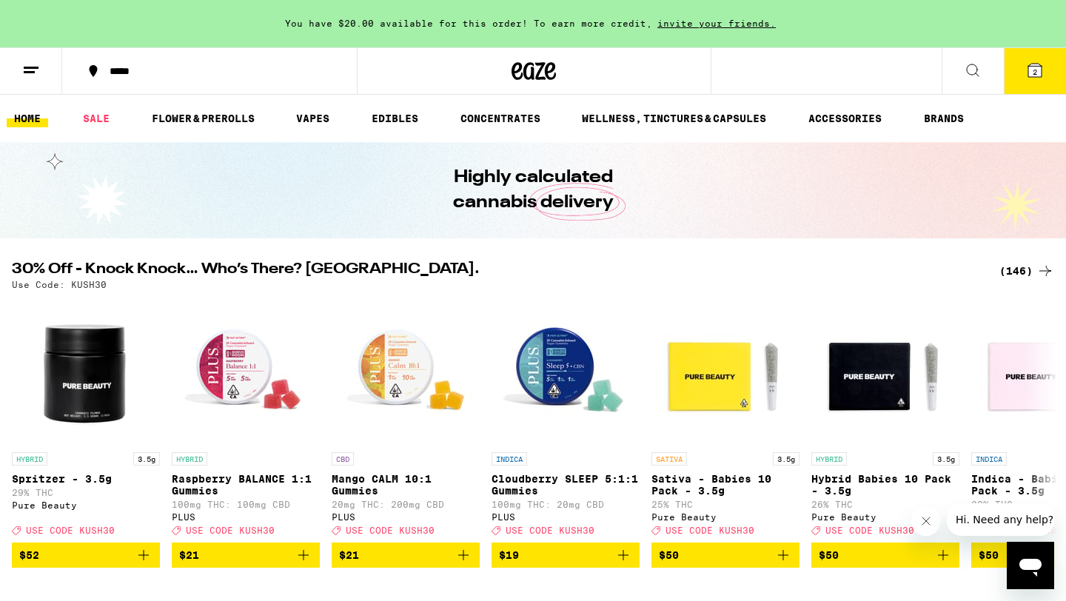
scroll to position [4, 0]
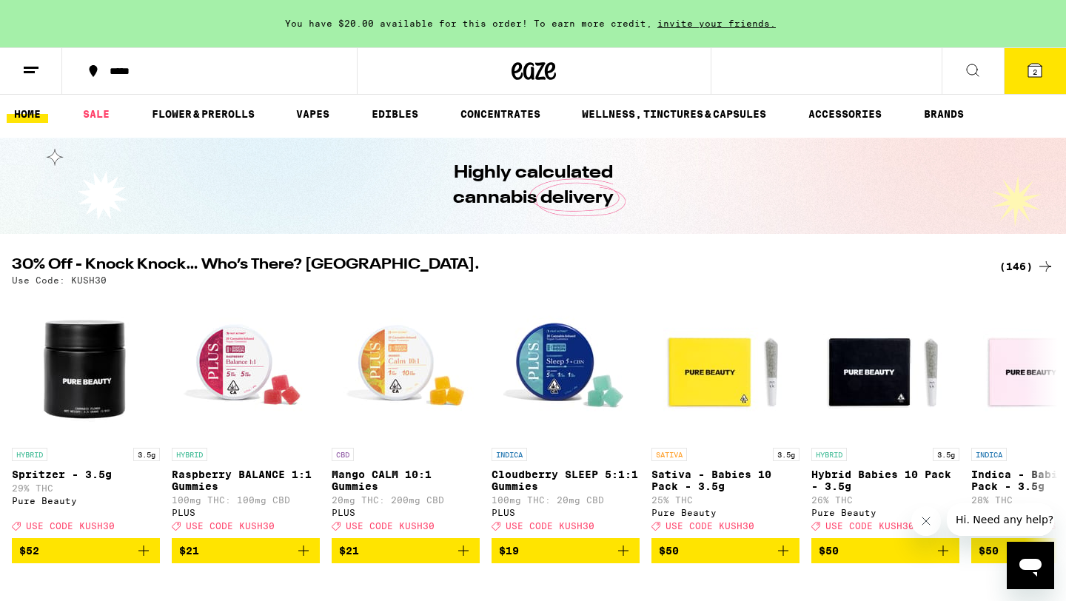
click at [1026, 261] on div "(146)" at bounding box center [1027, 267] width 55 height 18
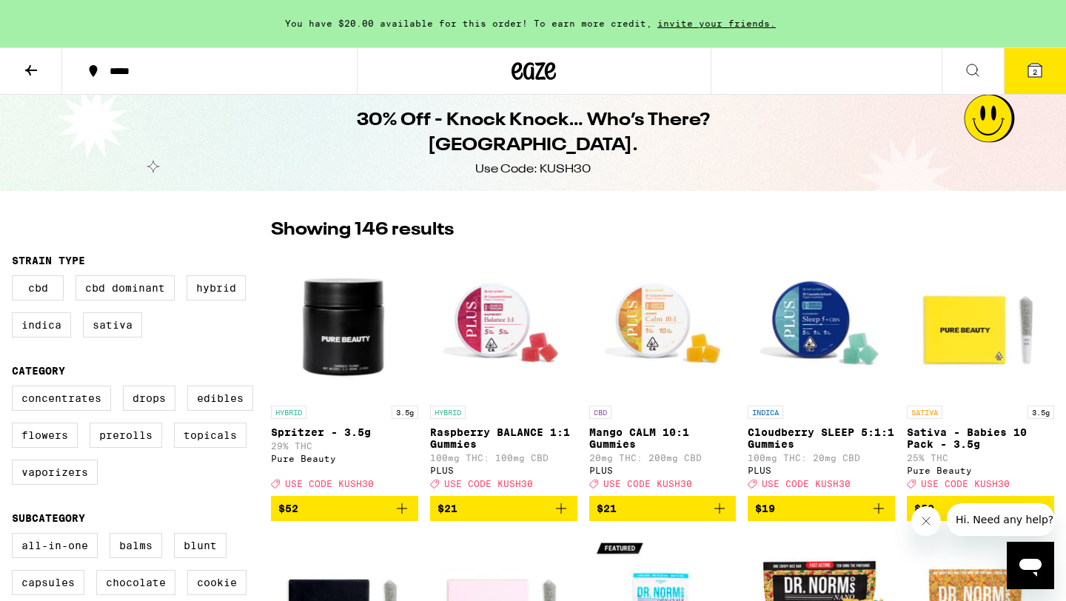
click at [562, 126] on h1 "30% Off - Knock Knock… Who’s There? [GEOGRAPHIC_DATA]." at bounding box center [533, 133] width 539 height 50
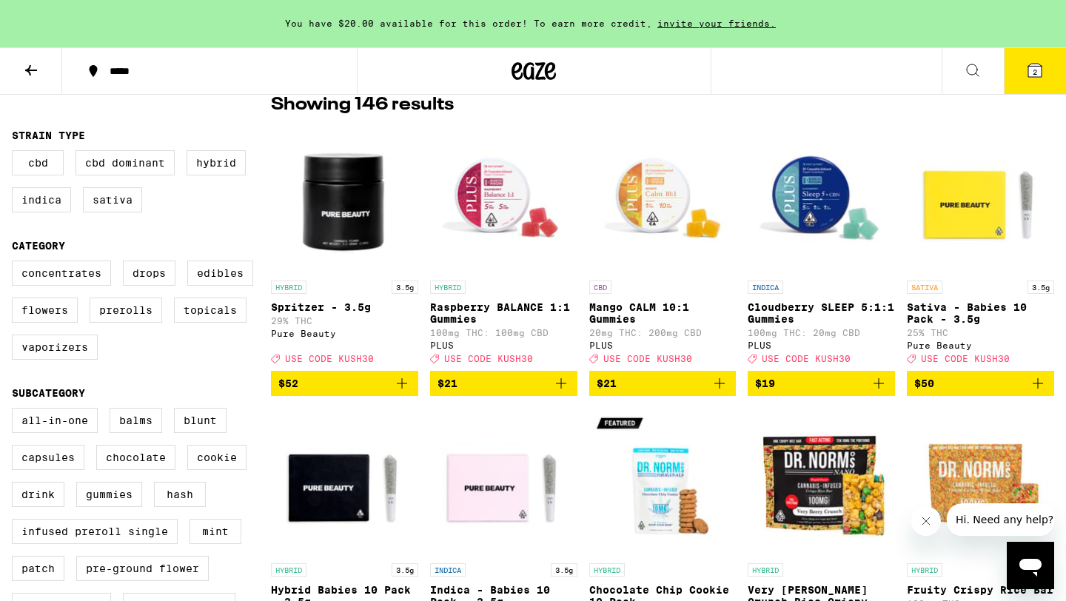
scroll to position [124, 0]
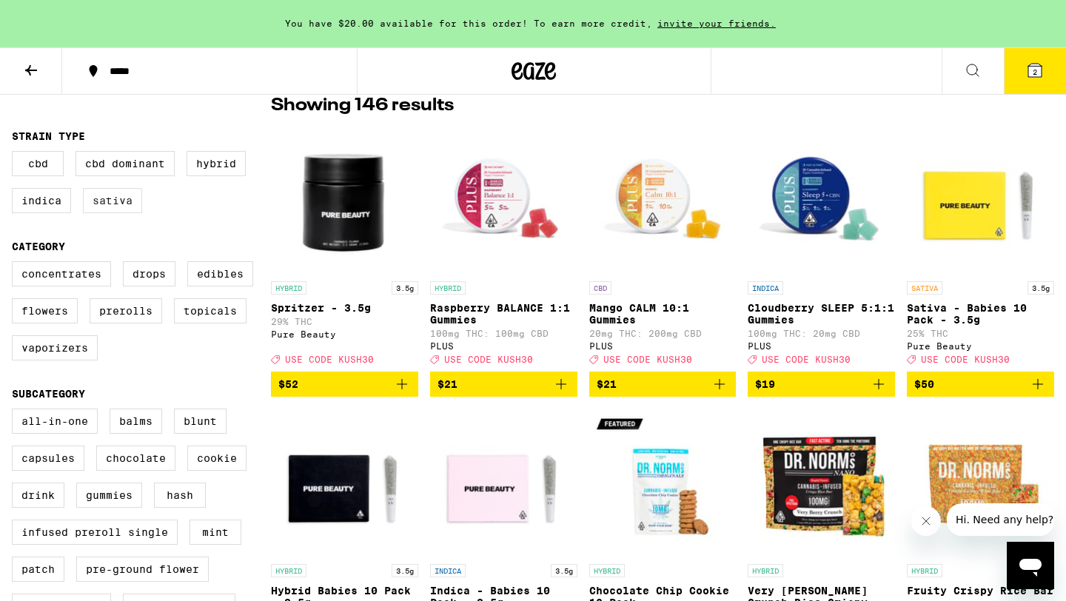
click at [109, 207] on label "Sativa" at bounding box center [112, 200] width 59 height 25
click at [16, 154] on input "Sativa" at bounding box center [15, 153] width 1 height 1
checkbox input "true"
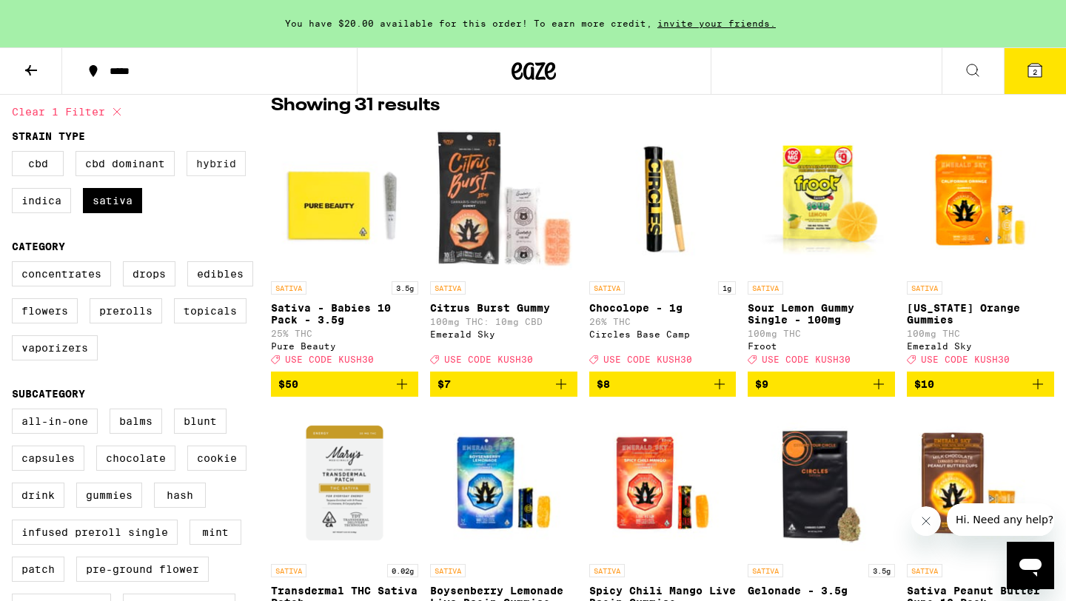
click at [217, 176] on label "Hybrid" at bounding box center [216, 163] width 59 height 25
click at [16, 154] on input "Hybrid" at bounding box center [15, 153] width 1 height 1
checkbox input "true"
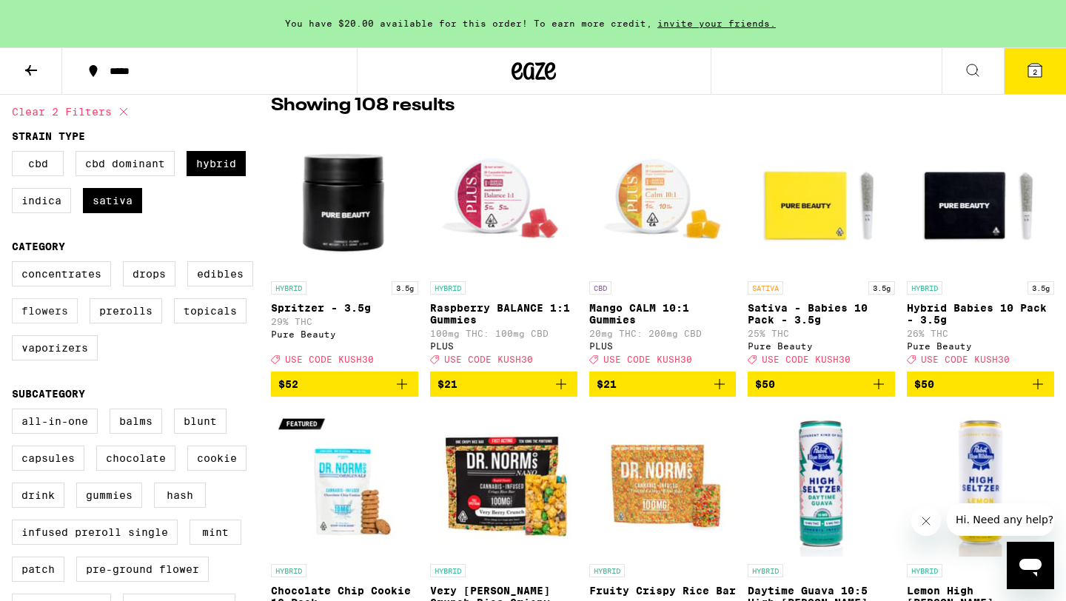
click at [46, 312] on label "Flowers" at bounding box center [45, 310] width 66 height 25
click at [16, 264] on input "Flowers" at bounding box center [15, 264] width 1 height 1
checkbox input "true"
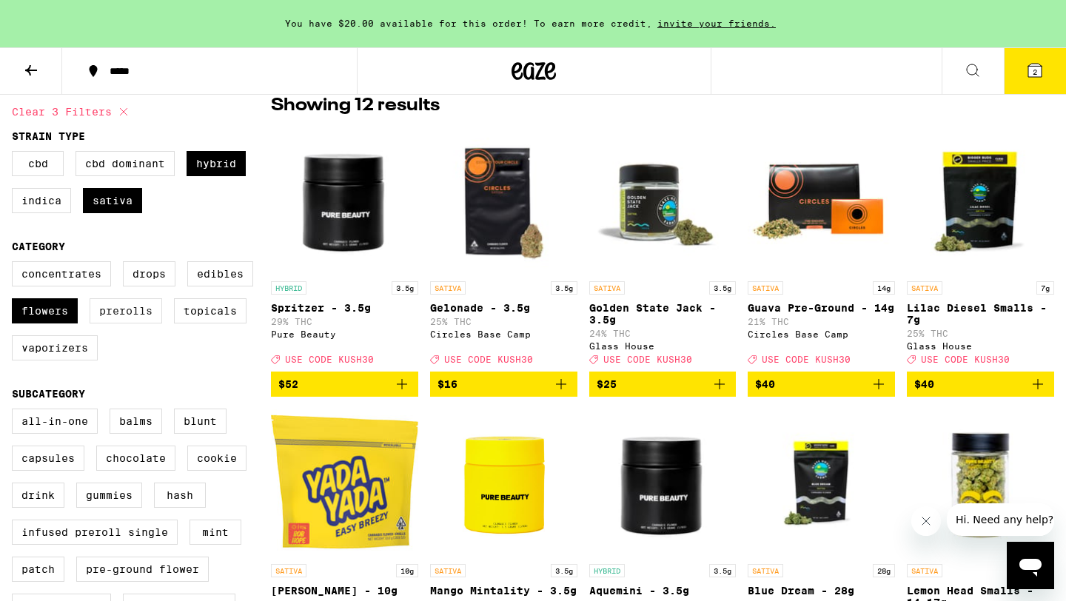
click at [121, 322] on label "Prerolls" at bounding box center [126, 310] width 73 height 25
click at [16, 264] on input "Prerolls" at bounding box center [15, 264] width 1 height 1
checkbox input "true"
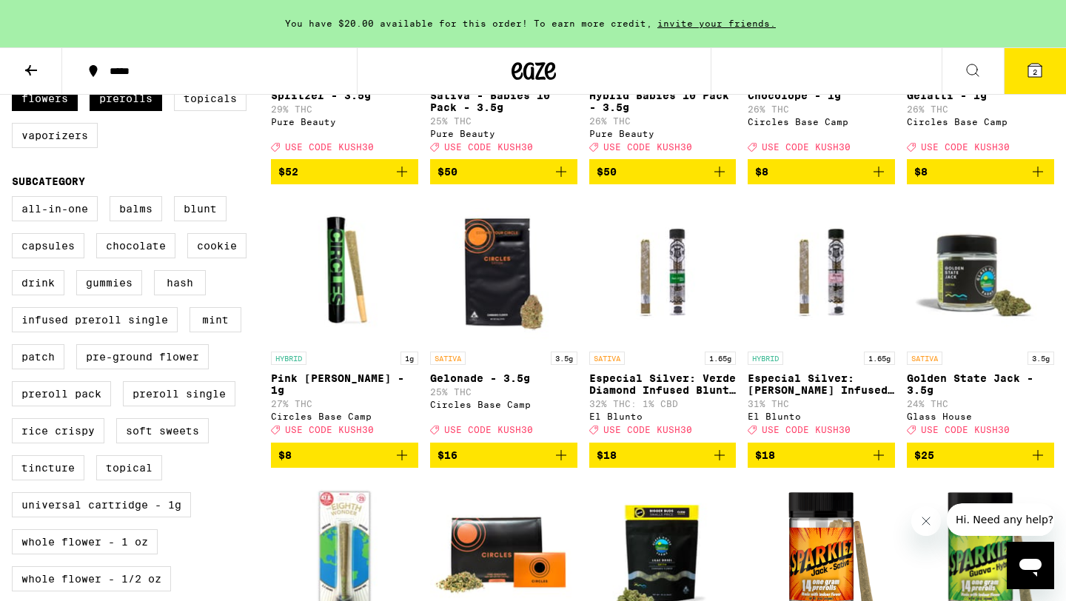
scroll to position [339, 0]
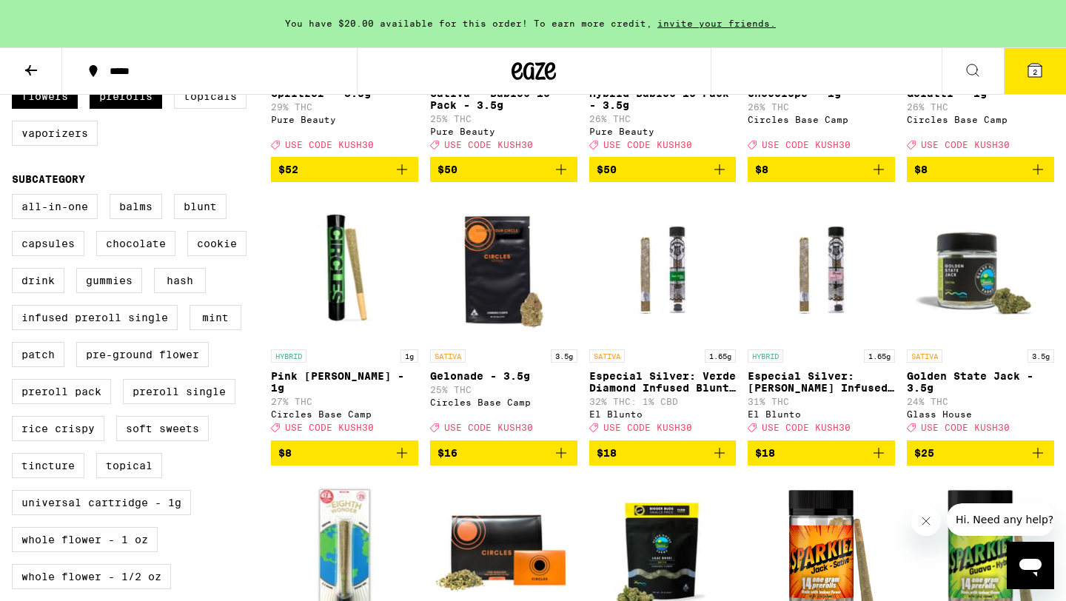
click at [658, 278] on img "Open page for Especial Silver: Verde Diamond Infused Blunt - 1.65g from El Blun…" at bounding box center [663, 268] width 147 height 148
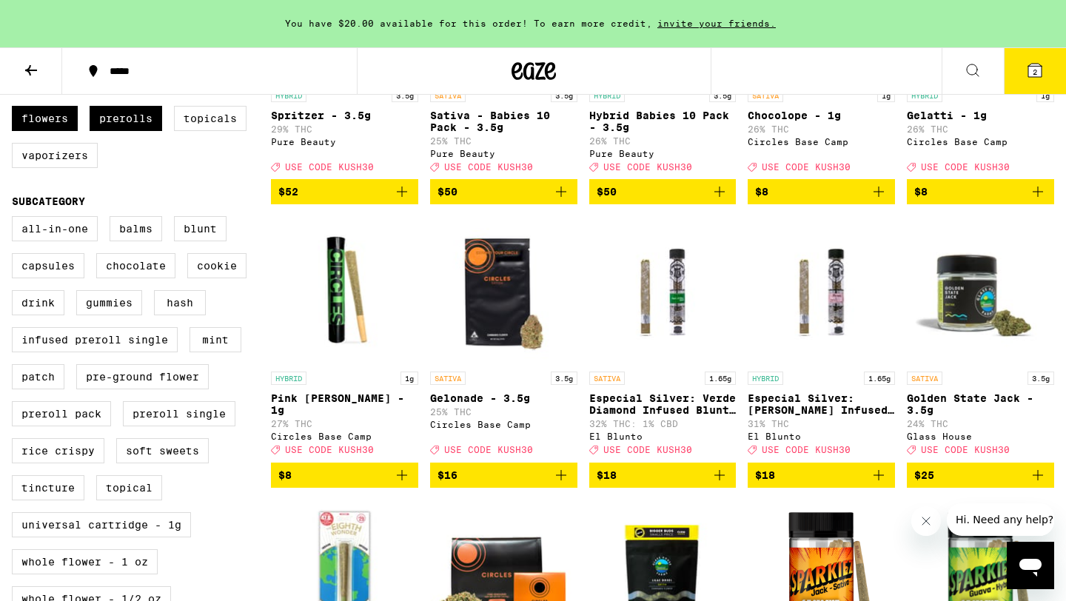
scroll to position [325, 0]
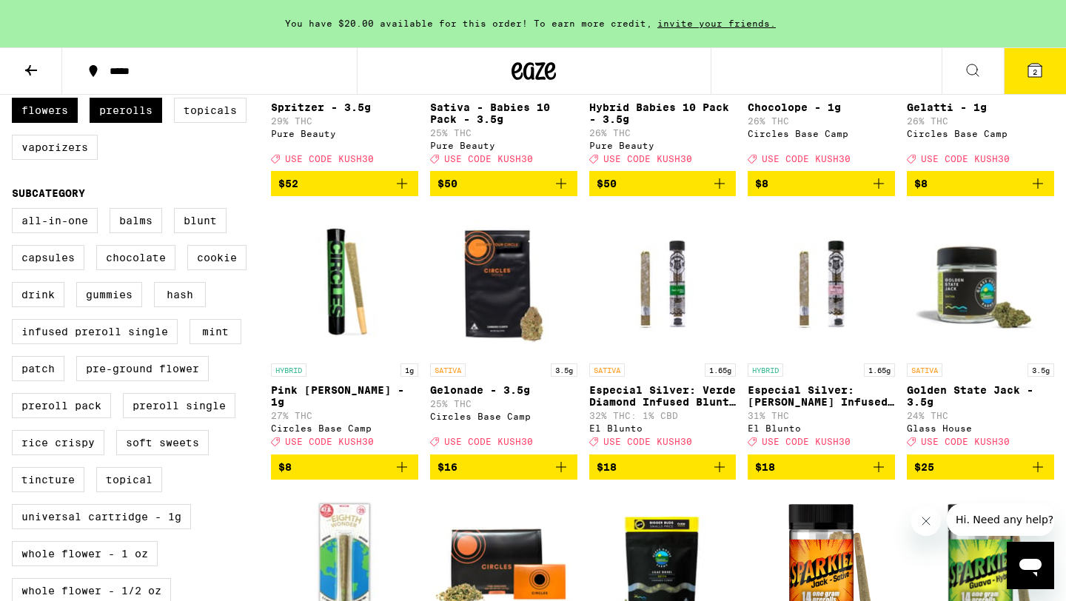
click at [722, 476] on icon "Add to bag" at bounding box center [720, 467] width 18 height 18
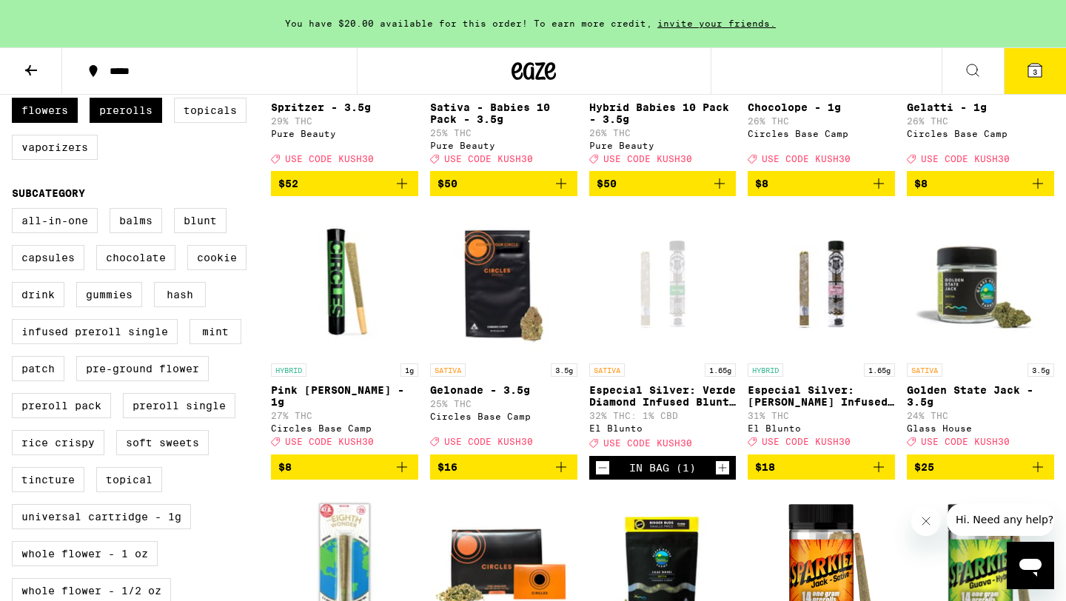
click at [1040, 63] on icon at bounding box center [1035, 70] width 18 height 18
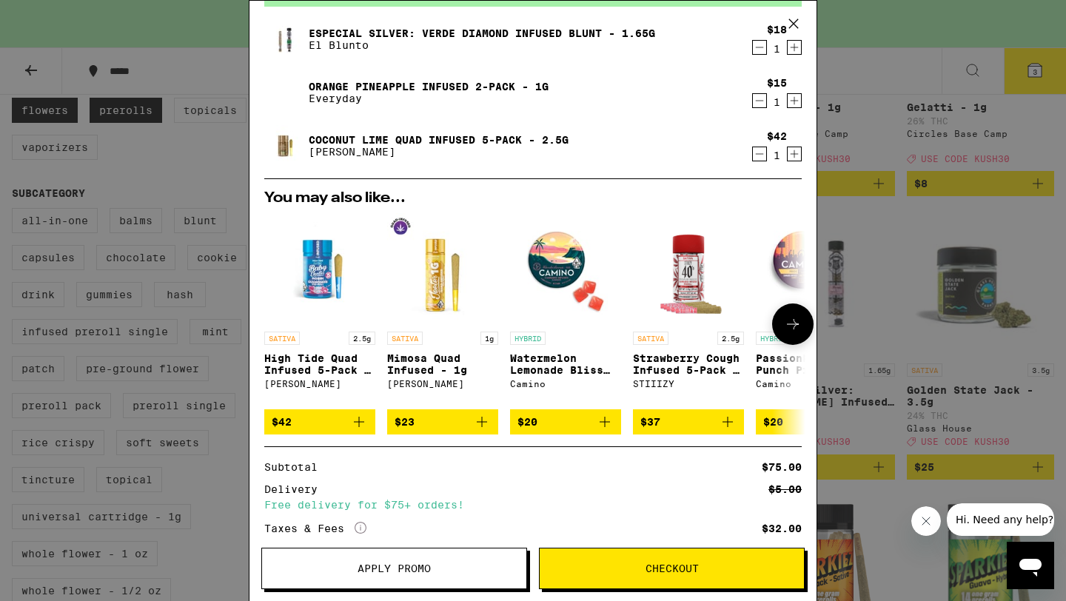
scroll to position [208, 0]
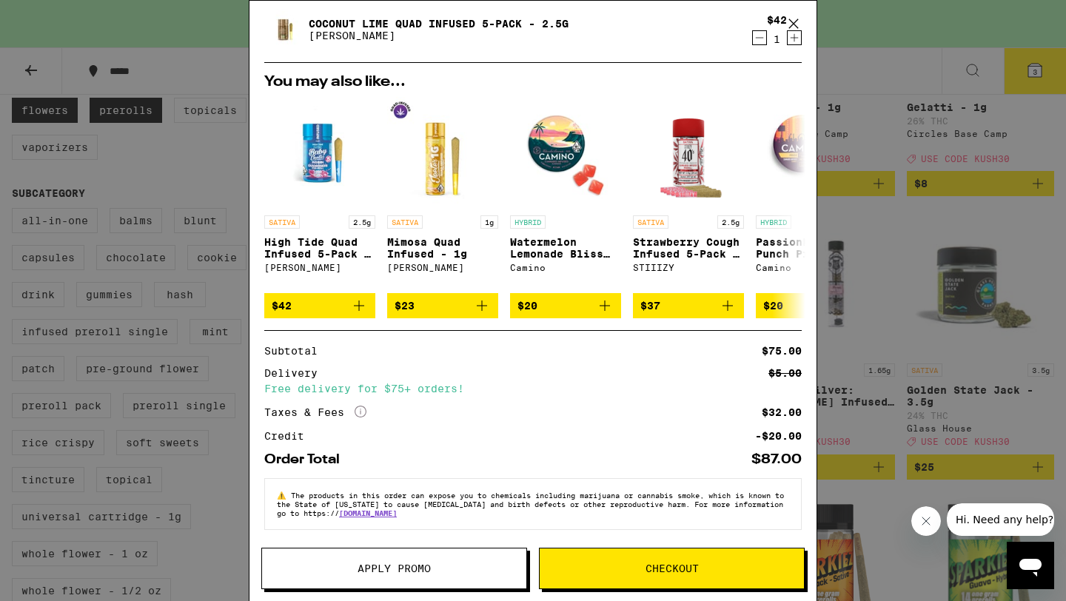
click at [344, 570] on span "Apply Promo" at bounding box center [394, 569] width 264 height 10
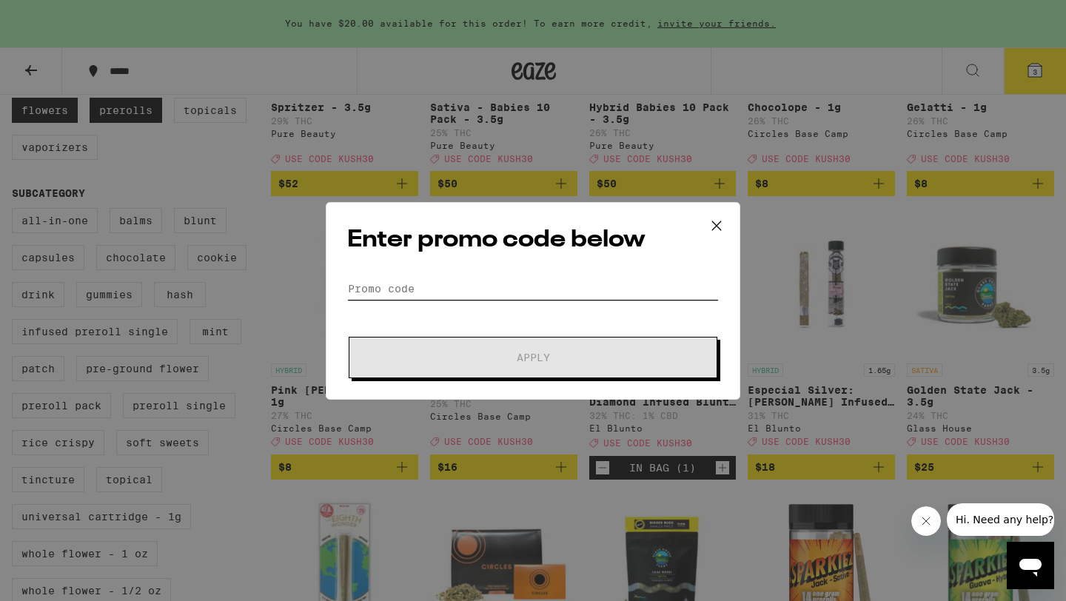
click at [436, 290] on input "Promo Code" at bounding box center [533, 289] width 372 height 22
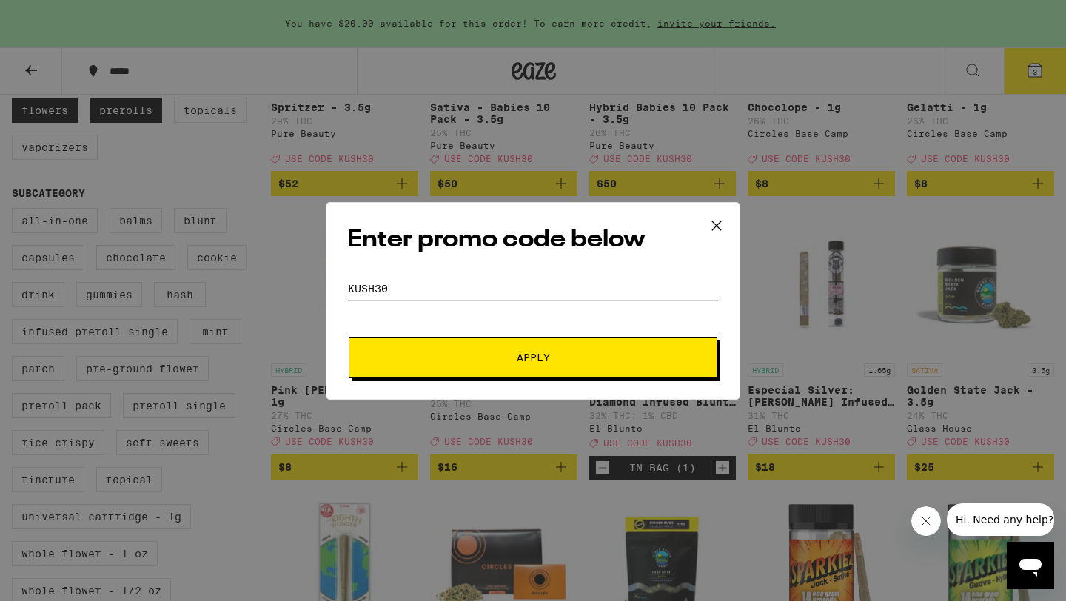
type input "KUSH30"
click at [349, 337] on button "Apply" at bounding box center [533, 357] width 369 height 41
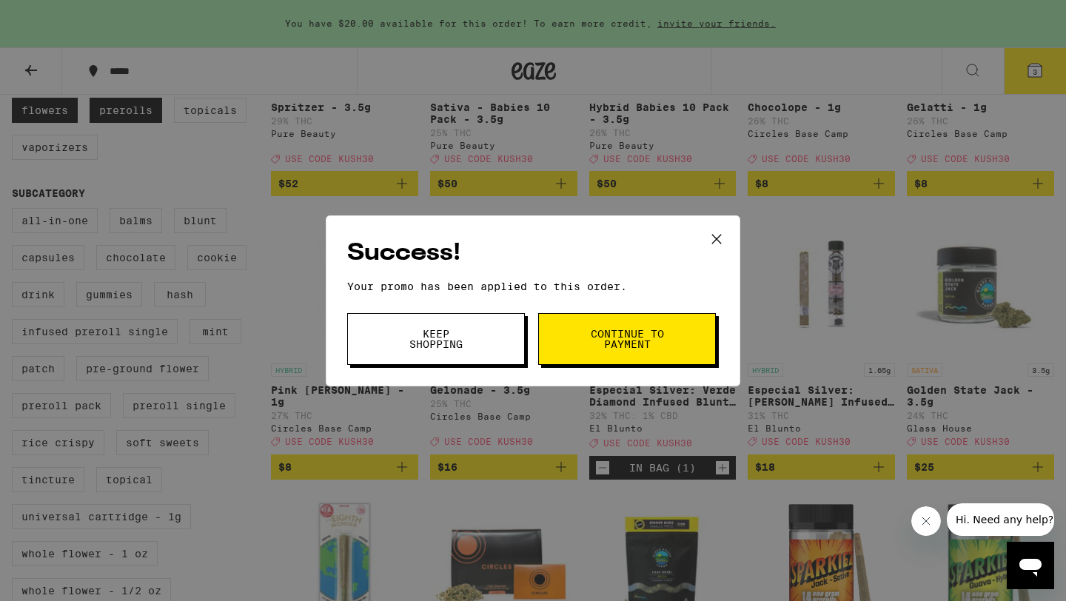
click at [568, 347] on button "Continue to payment" at bounding box center [627, 339] width 178 height 52
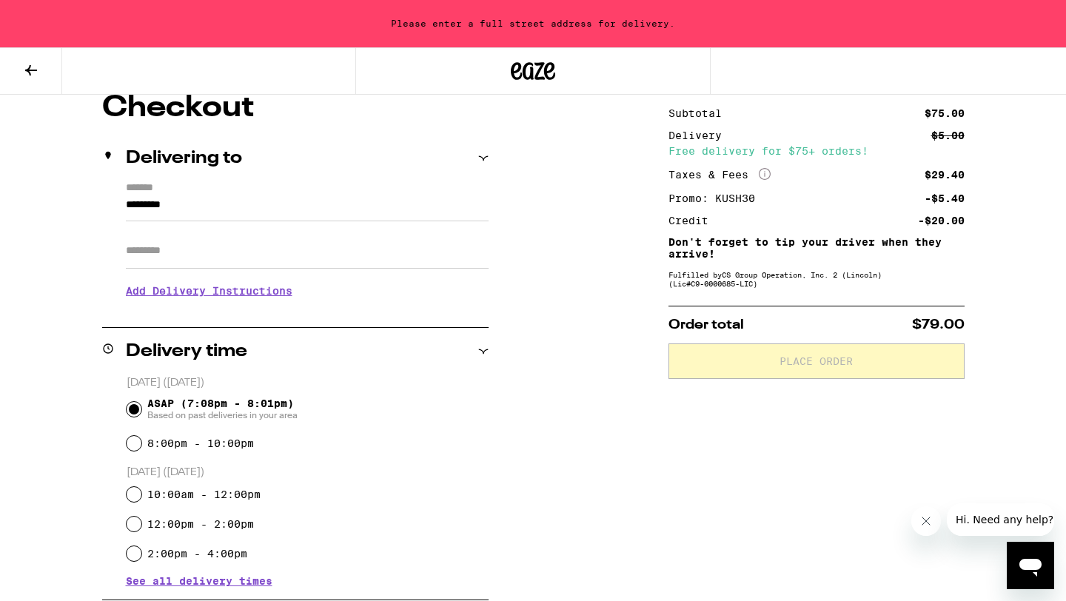
scroll to position [131, 0]
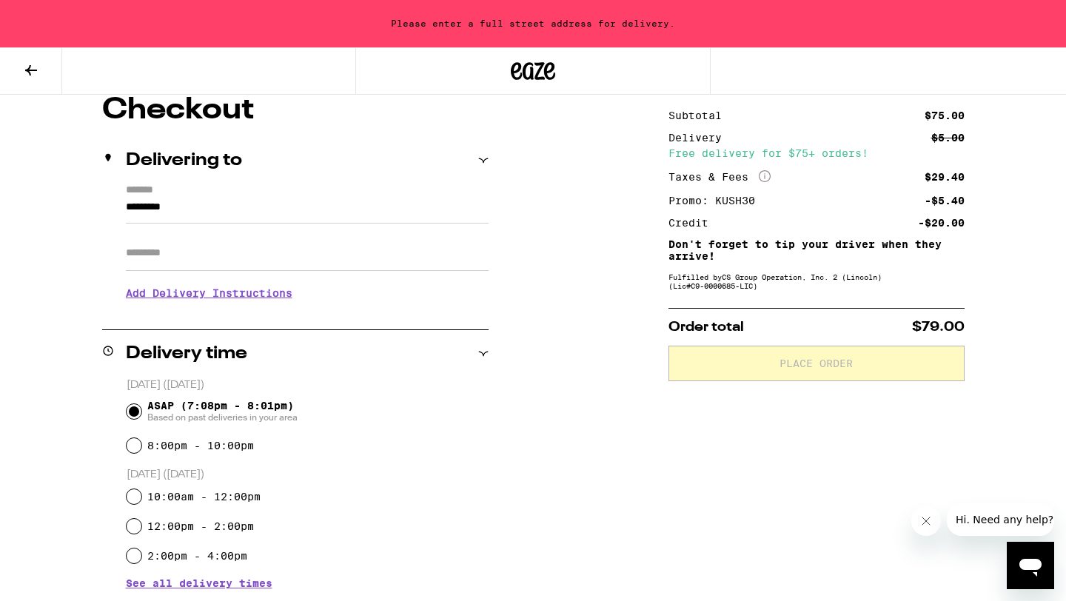
click at [33, 66] on icon at bounding box center [31, 70] width 18 height 18
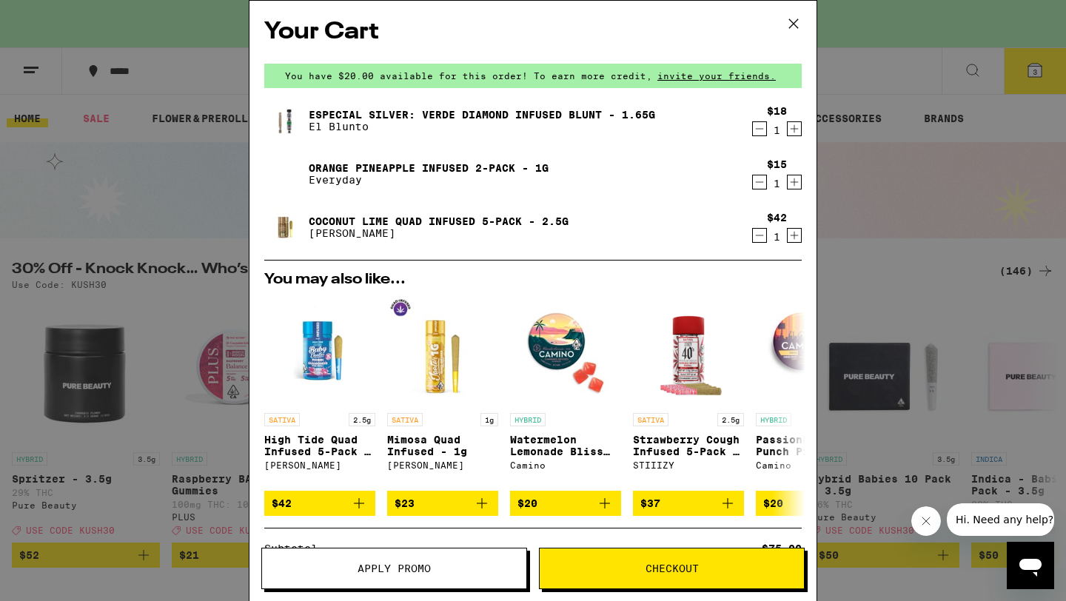
click at [798, 23] on icon at bounding box center [794, 24] width 22 height 22
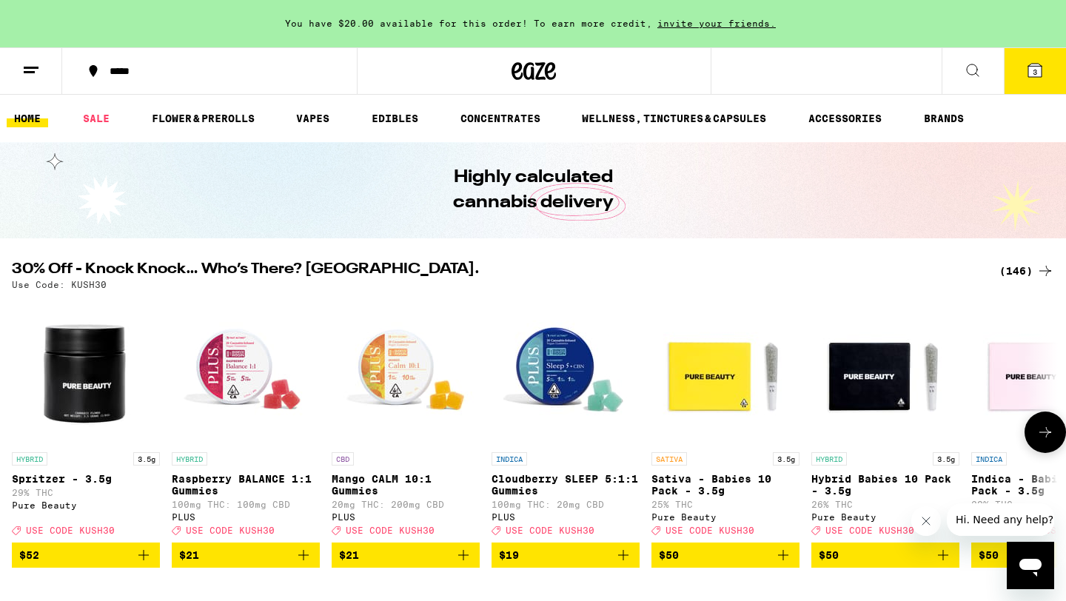
scroll to position [5, 0]
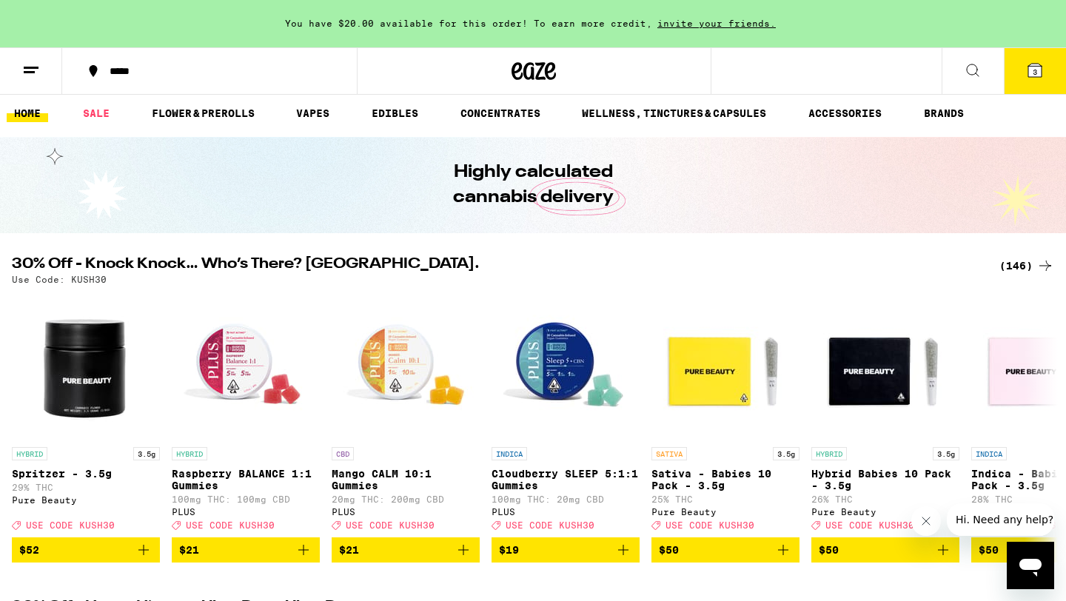
click at [1035, 261] on div "(146)" at bounding box center [1027, 266] width 55 height 18
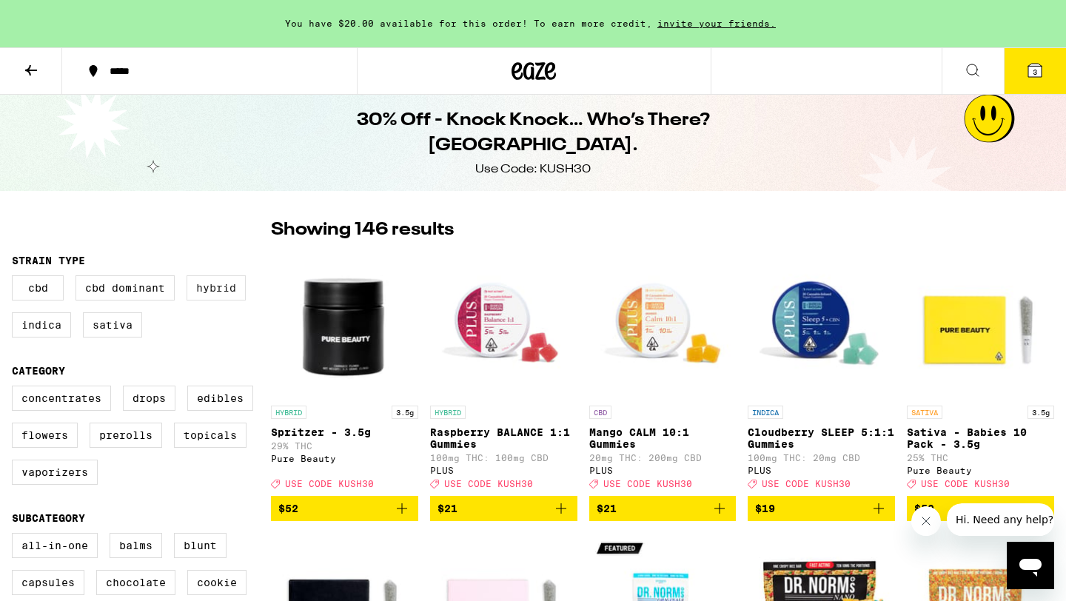
click at [207, 285] on label "Hybrid" at bounding box center [216, 288] width 59 height 25
click at [16, 278] on input "Hybrid" at bounding box center [15, 278] width 1 height 1
checkbox input "true"
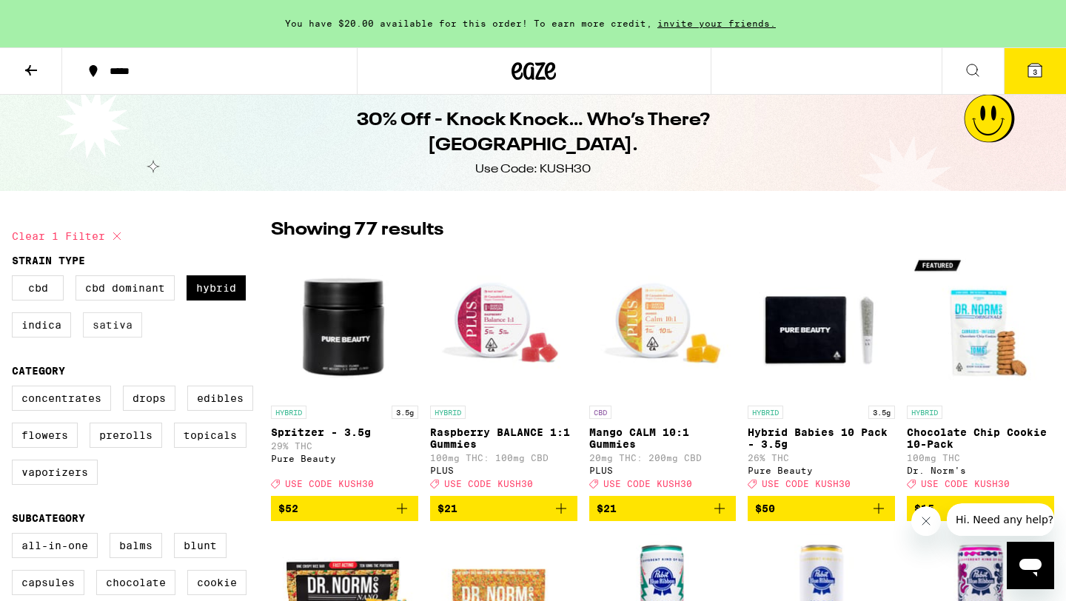
click at [89, 333] on label "Sativa" at bounding box center [112, 325] width 59 height 25
click at [16, 278] on input "Sativa" at bounding box center [15, 278] width 1 height 1
checkbox input "true"
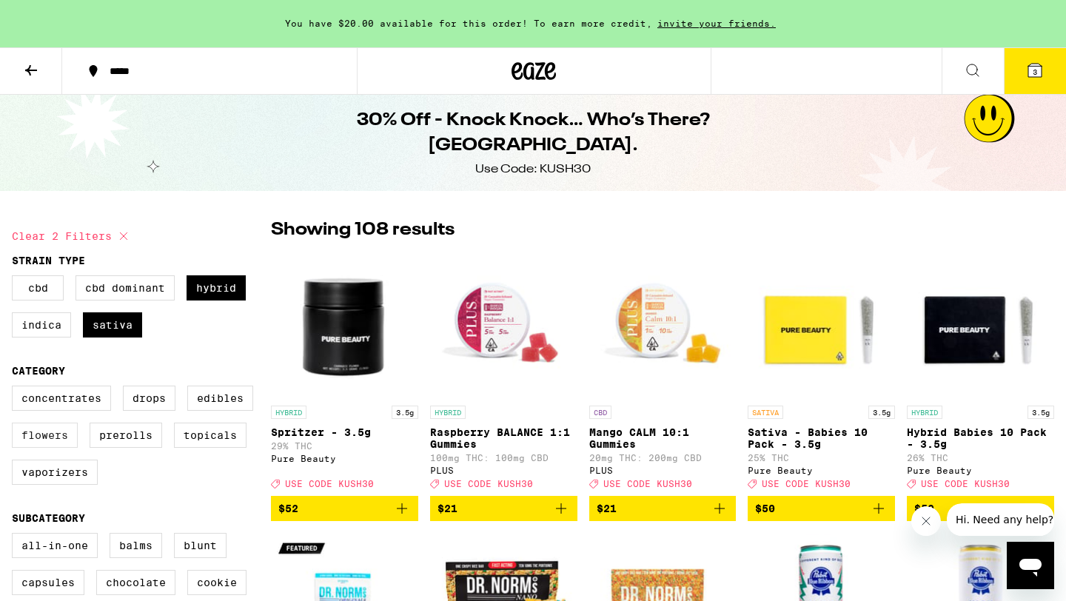
click at [56, 433] on label "Flowers" at bounding box center [45, 435] width 66 height 25
click at [16, 389] on input "Flowers" at bounding box center [15, 388] width 1 height 1
checkbox input "true"
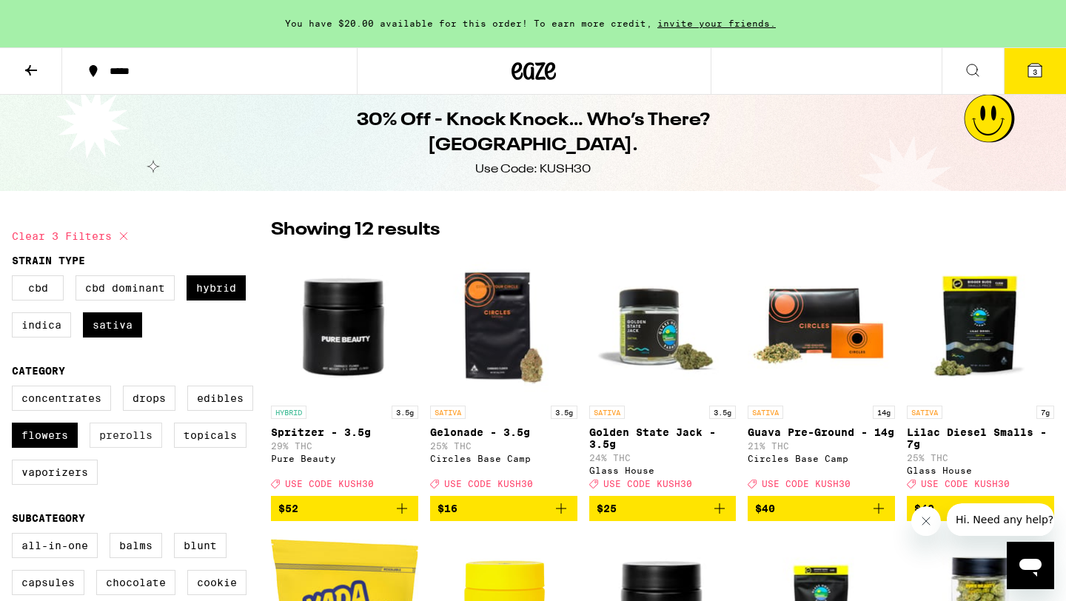
click at [145, 447] on label "Prerolls" at bounding box center [126, 435] width 73 height 25
click at [16, 389] on input "Prerolls" at bounding box center [15, 388] width 1 height 1
checkbox input "true"
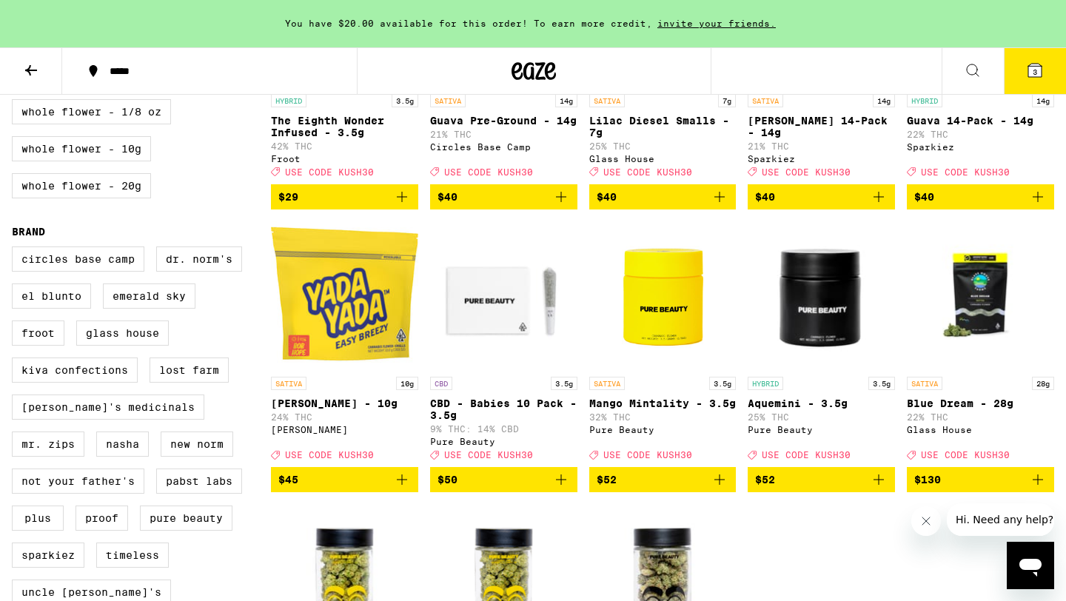
scroll to position [1065, 0]
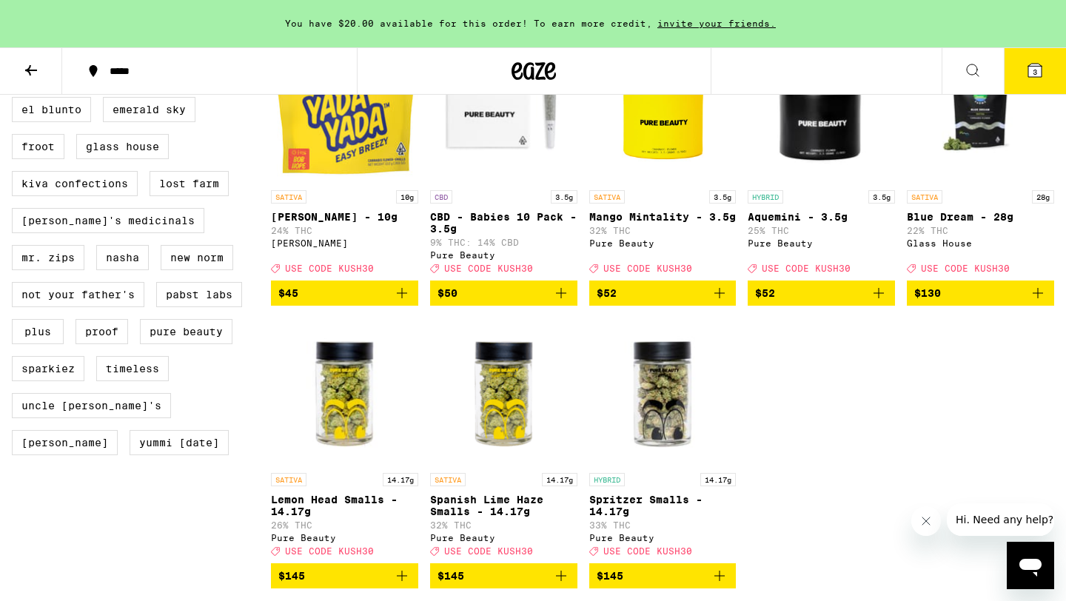
click at [1039, 76] on icon at bounding box center [1035, 70] width 13 height 13
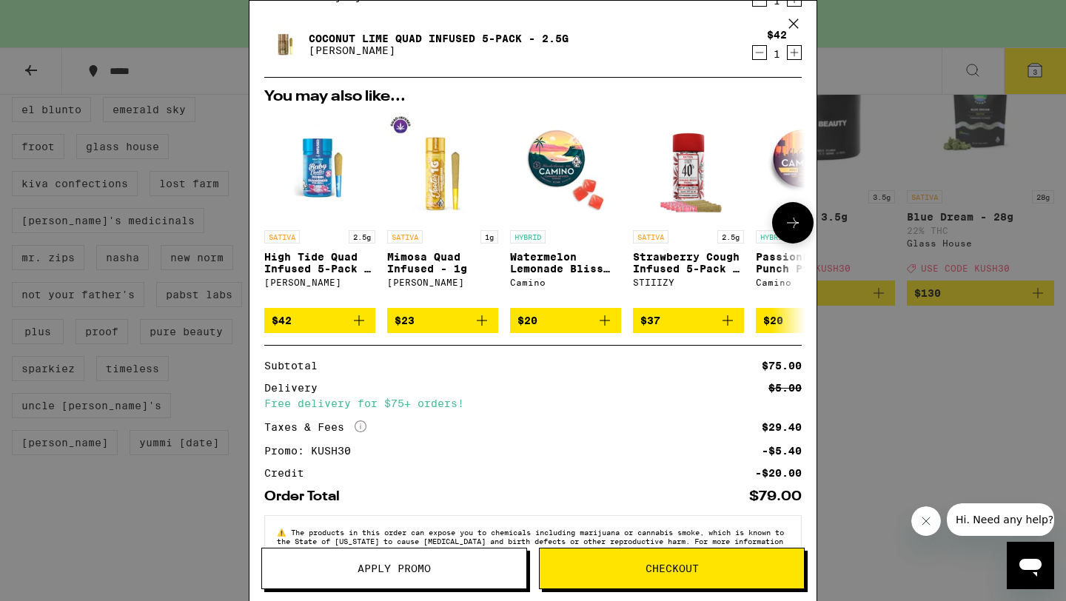
scroll to position [230, 0]
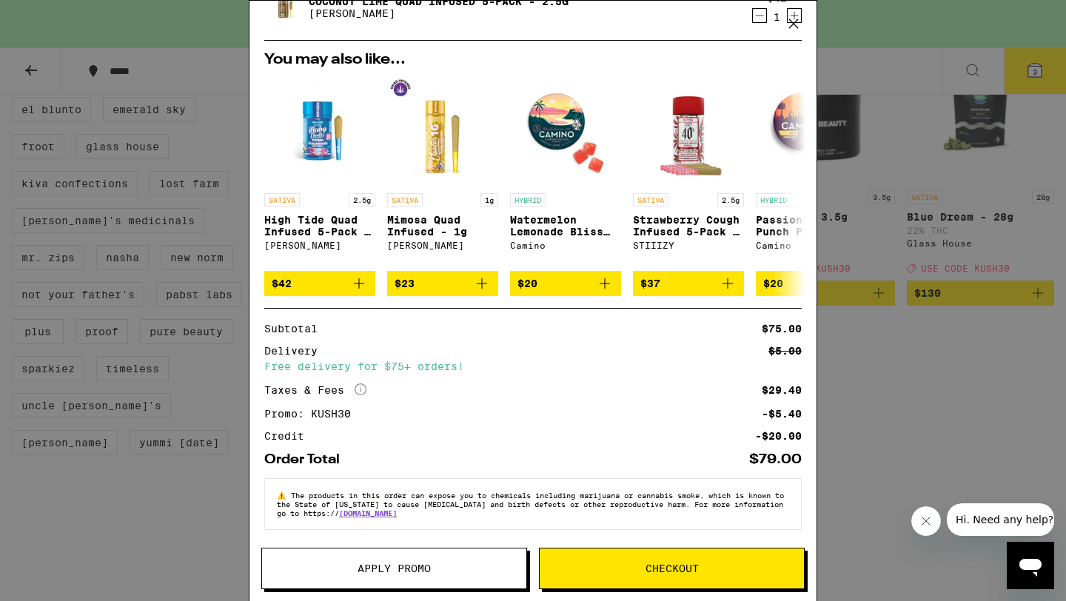
click at [639, 570] on span "Checkout" at bounding box center [672, 569] width 264 height 10
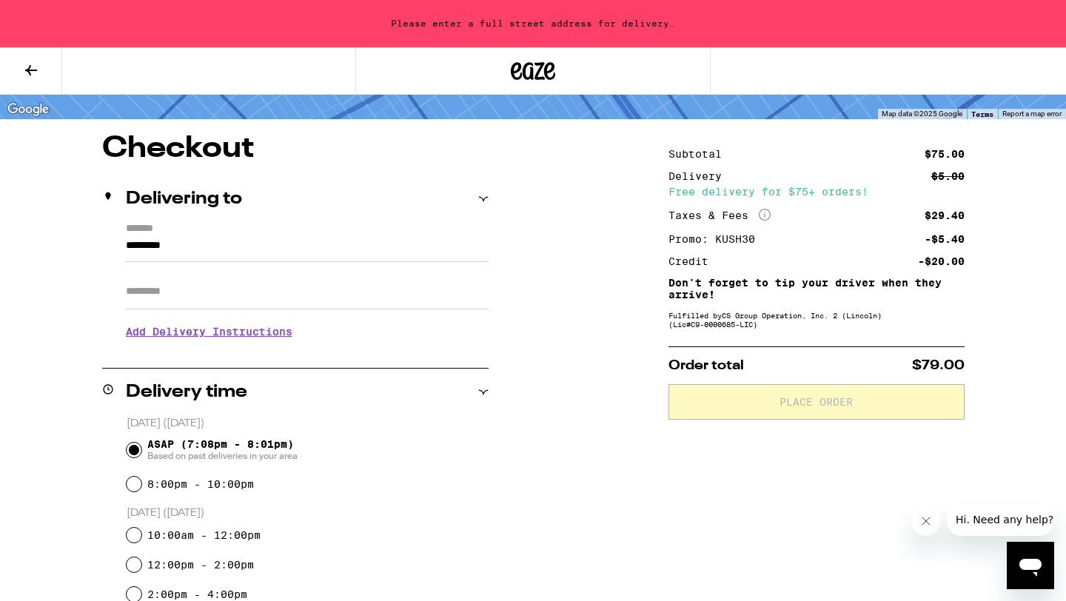
scroll to position [136, 0]
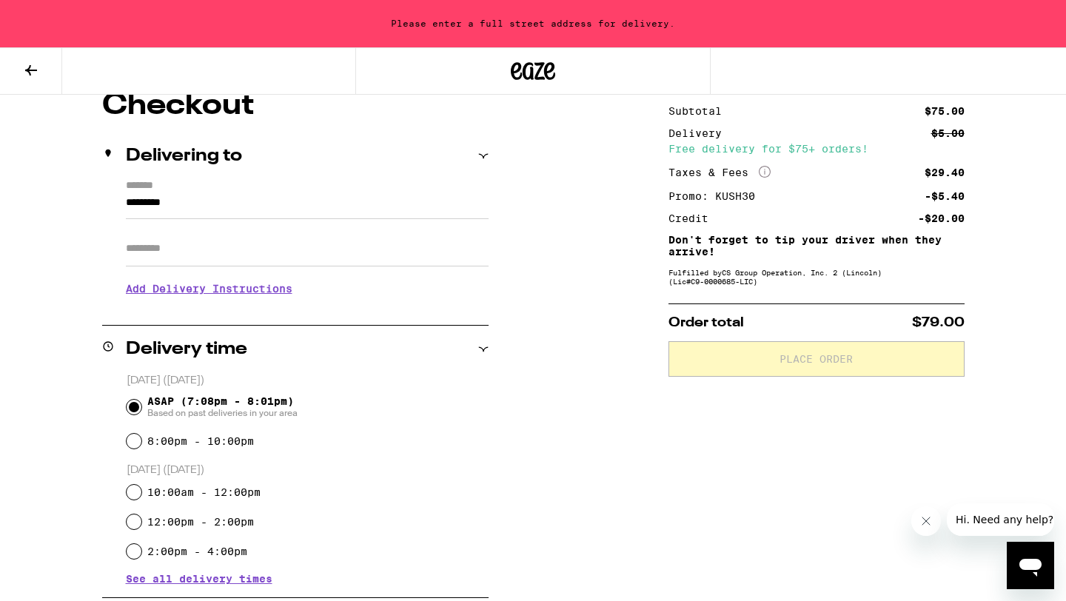
click at [191, 195] on input "*********" at bounding box center [307, 206] width 363 height 25
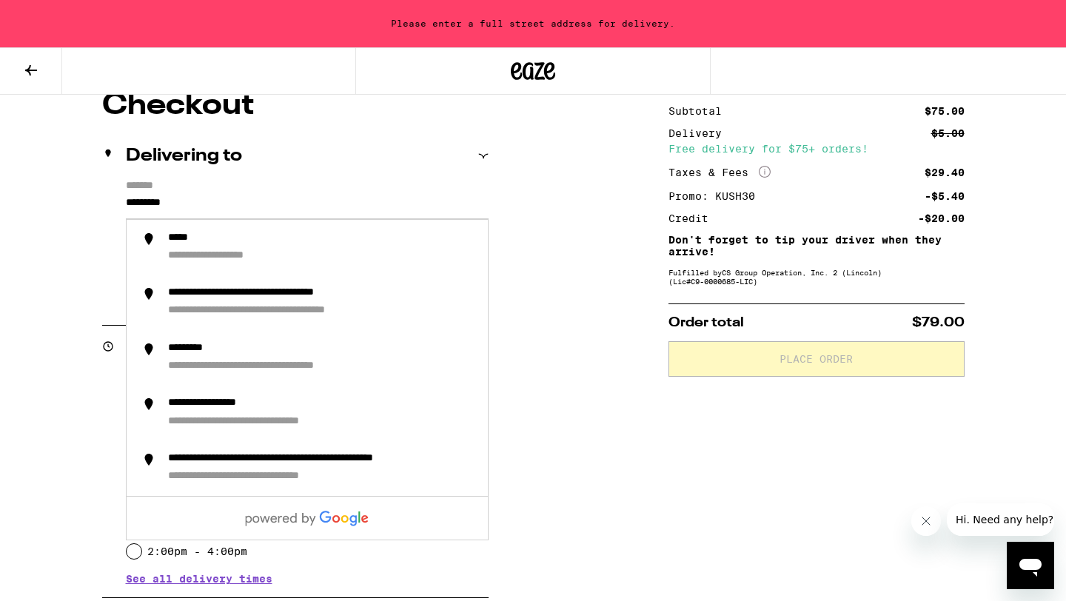
click at [248, 178] on div "Delivering to" at bounding box center [295, 156] width 387 height 47
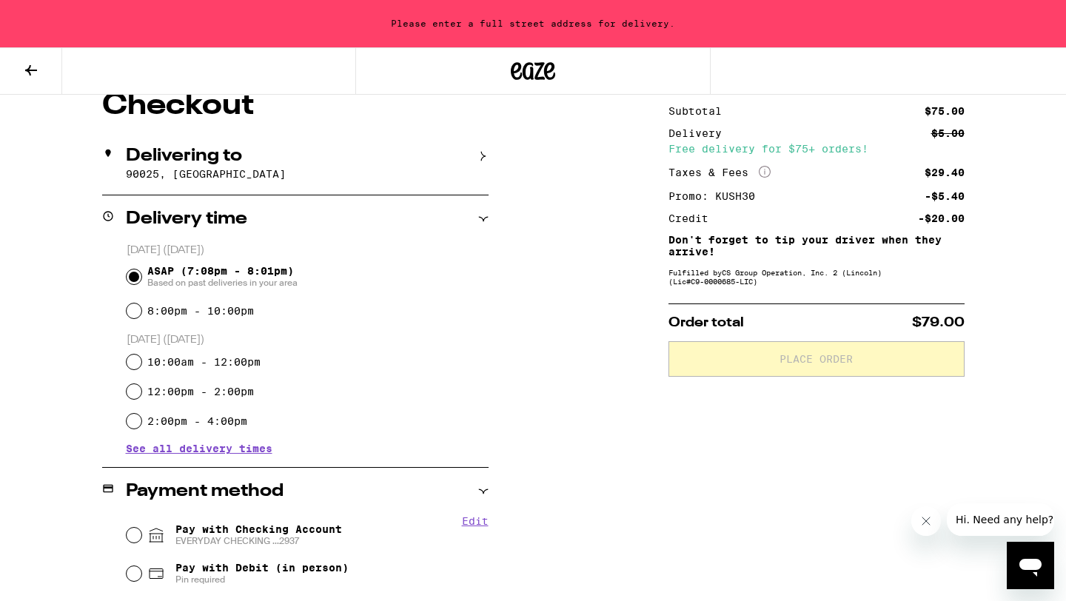
click at [248, 178] on p "90025, [GEOGRAPHIC_DATA]" at bounding box center [307, 174] width 363 height 12
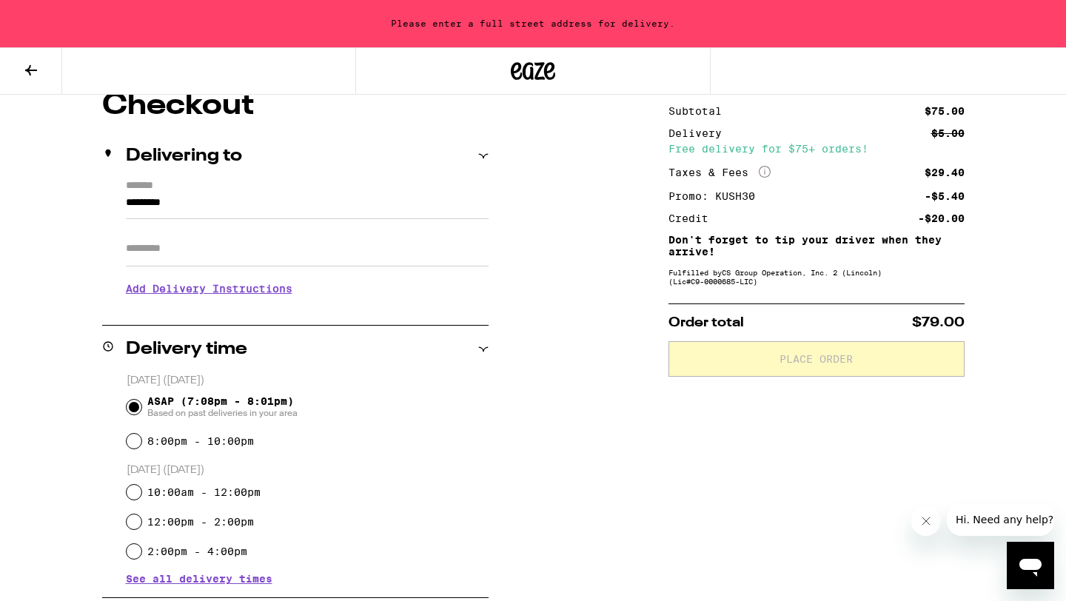
click at [205, 200] on input "*********" at bounding box center [307, 206] width 363 height 25
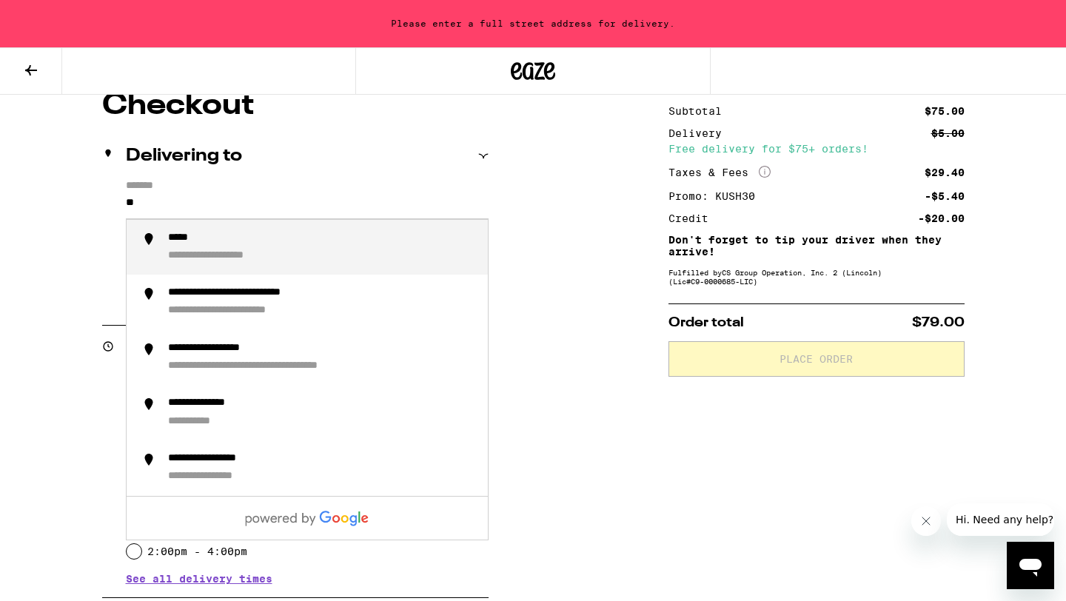
type input "*"
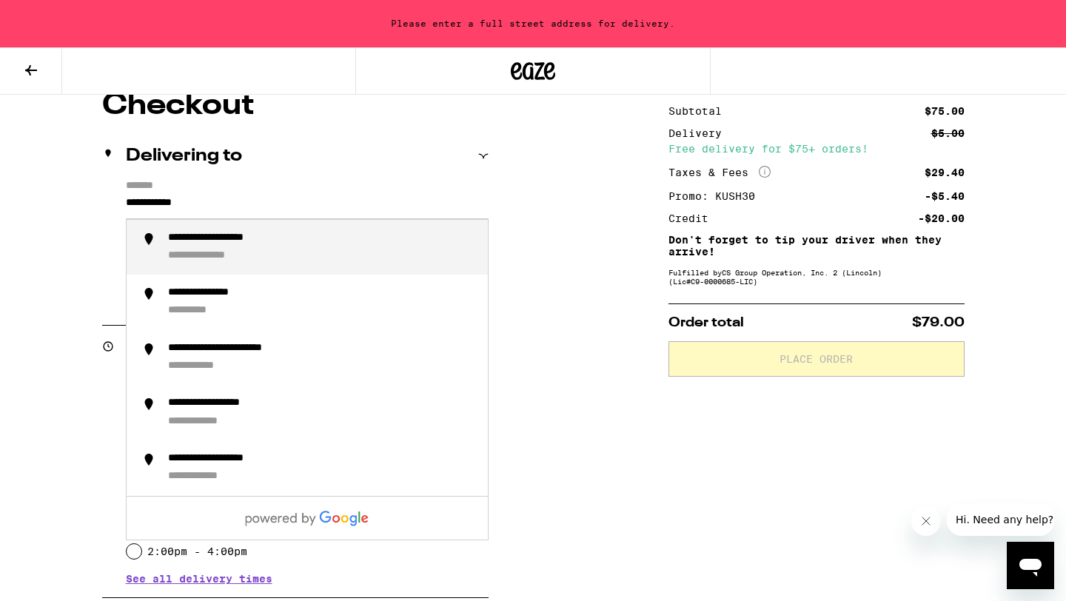
click at [247, 238] on div "**********" at bounding box center [235, 239] width 134 height 14
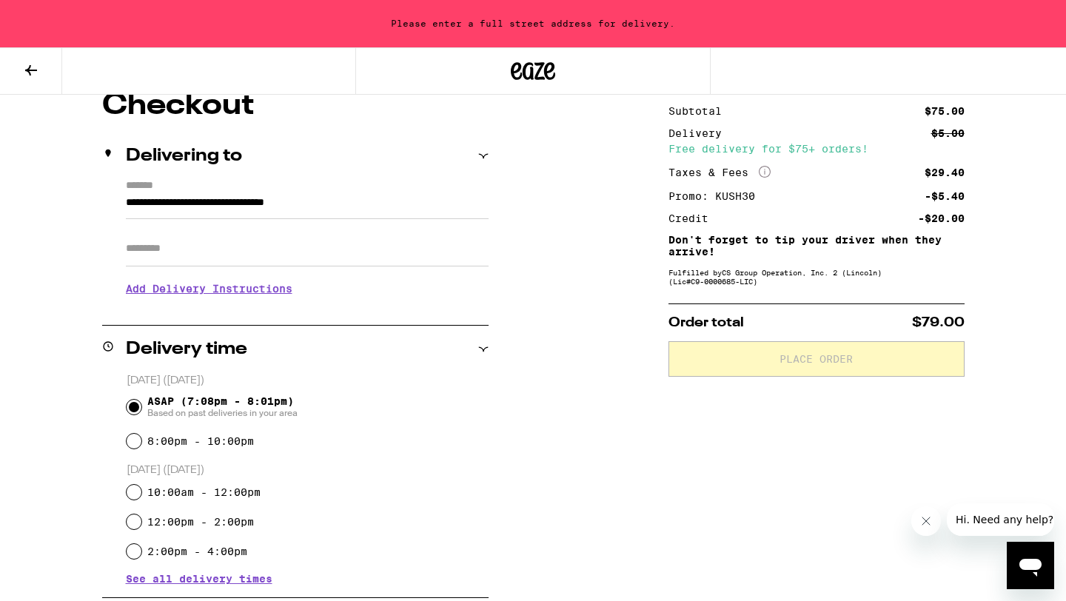
type input "**********"
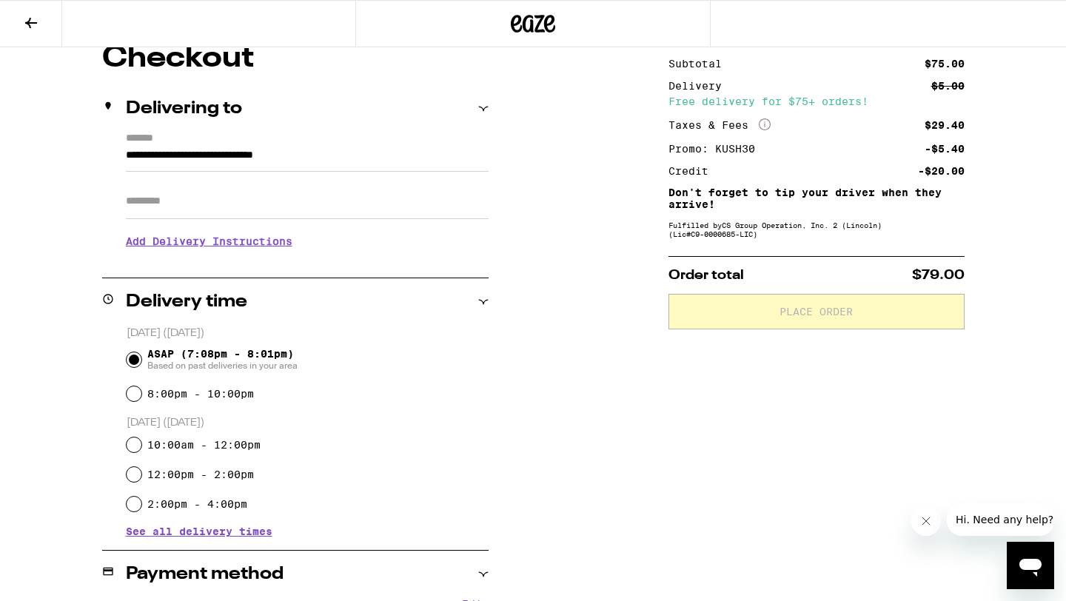
scroll to position [88, 0]
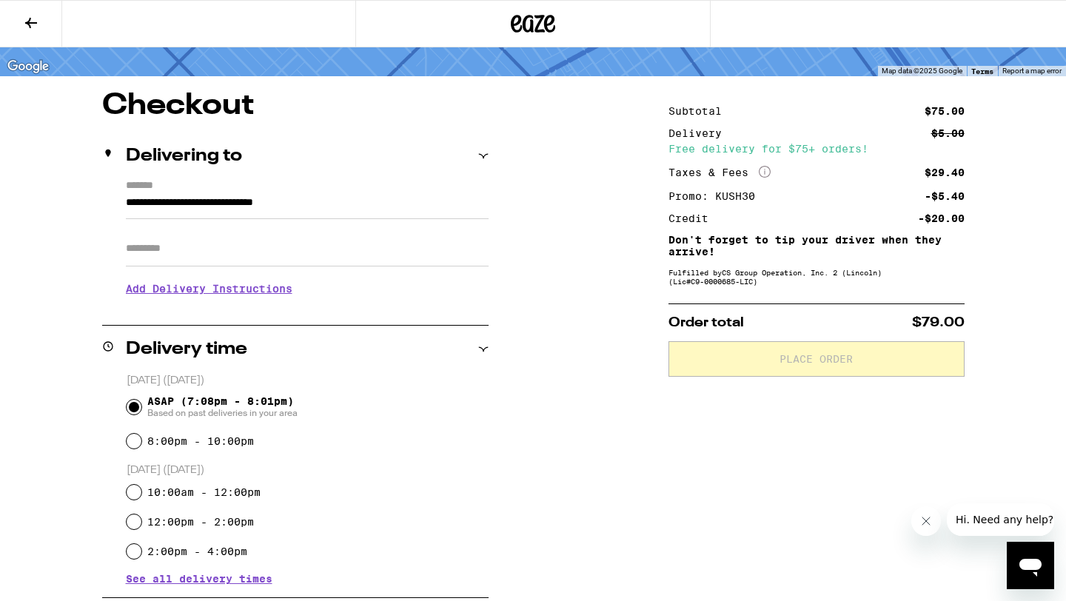
click at [247, 238] on input "Apt/Suite" at bounding box center [307, 249] width 363 height 36
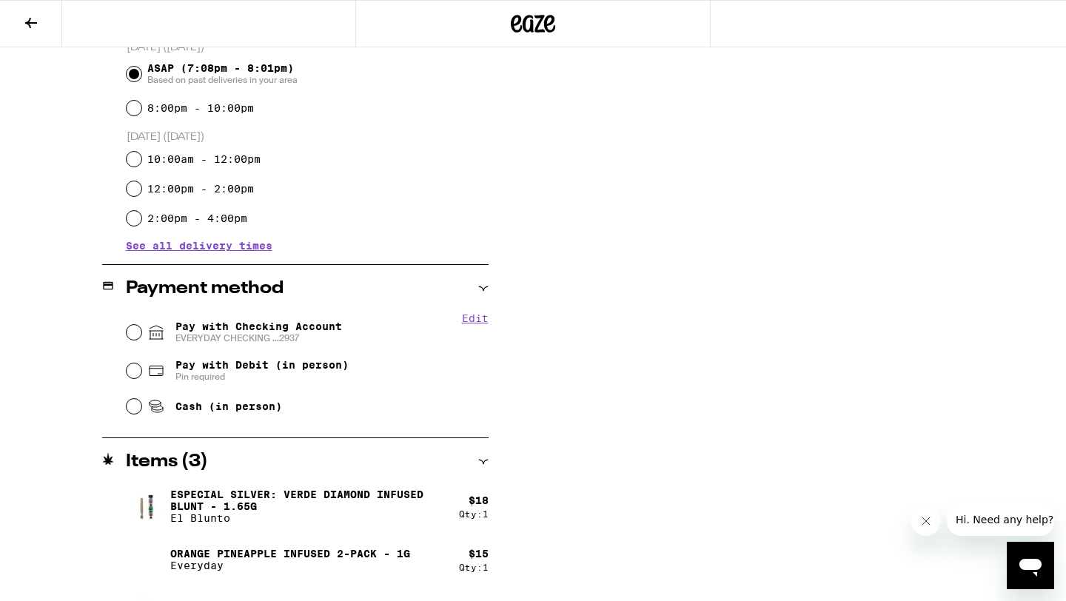
scroll to position [435, 0]
type input "*"
click at [140, 338] on div "Pay with Checking Account EVERYDAY CHECKING ...2937" at bounding box center [308, 332] width 362 height 39
click at [136, 333] on input "Pay with Checking Account EVERYDAY CHECKING ...2937" at bounding box center [134, 331] width 15 height 15
radio input "true"
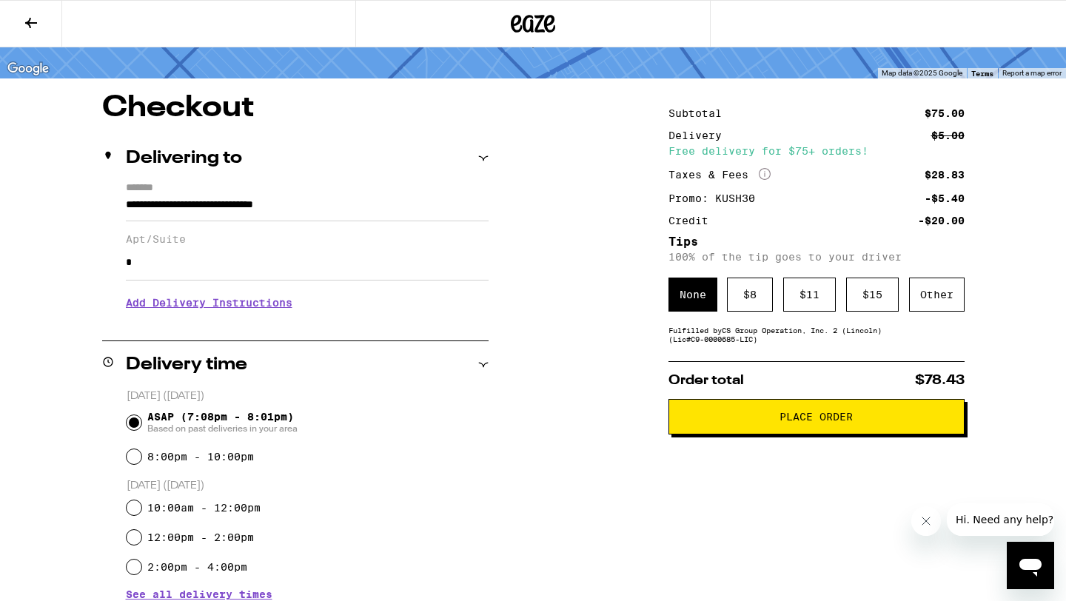
scroll to position [80, 0]
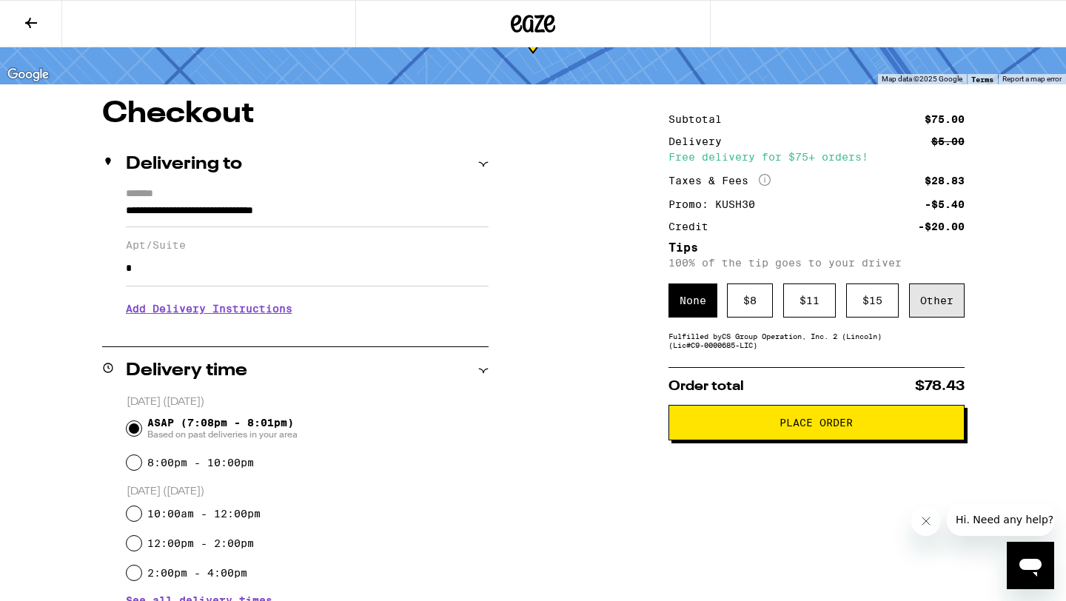
click at [944, 301] on div "Other" at bounding box center [937, 301] width 56 height 34
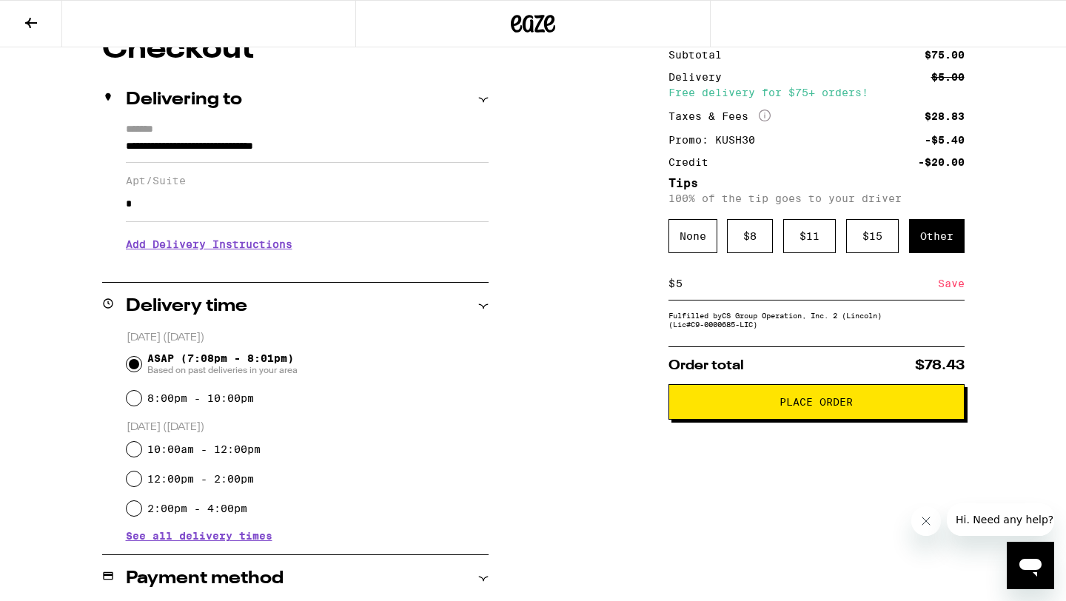
scroll to position [141, 0]
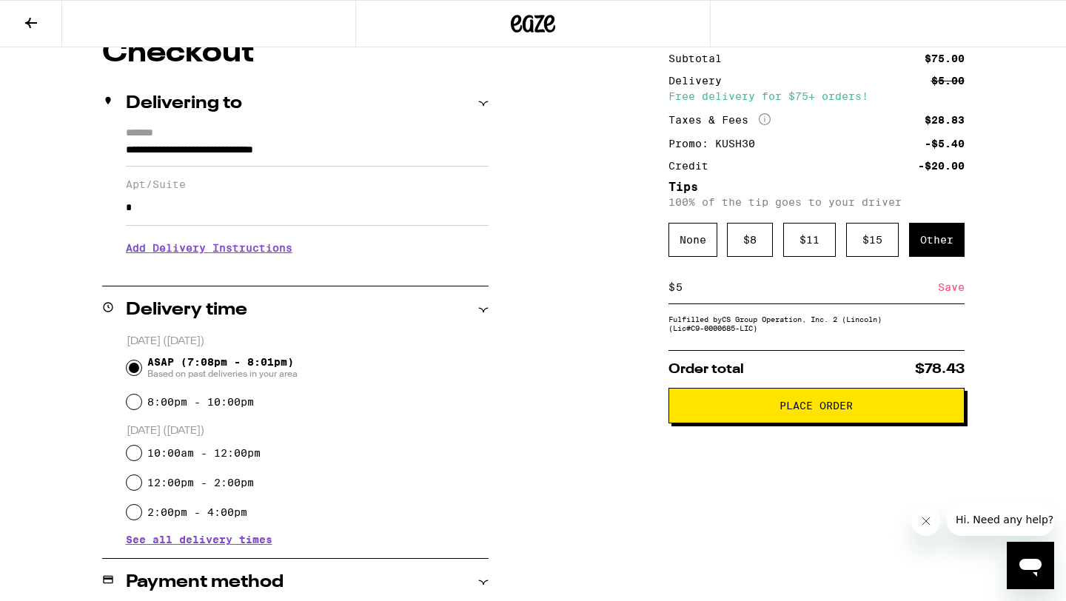
type input "5"
click at [778, 418] on button "Place Order" at bounding box center [817, 406] width 296 height 36
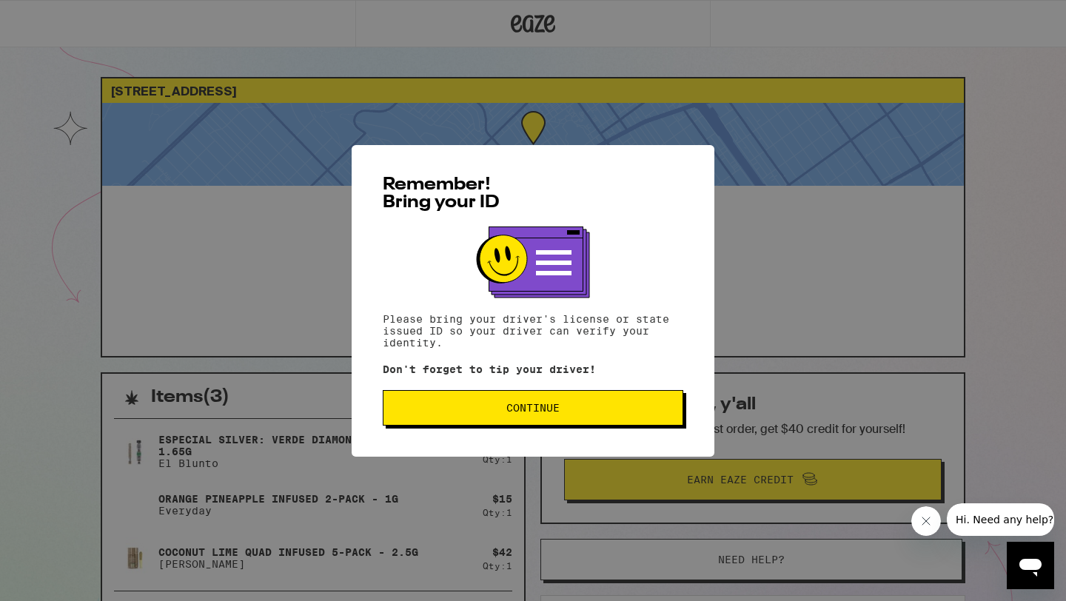
click at [541, 408] on span "Continue" at bounding box center [533, 408] width 53 height 10
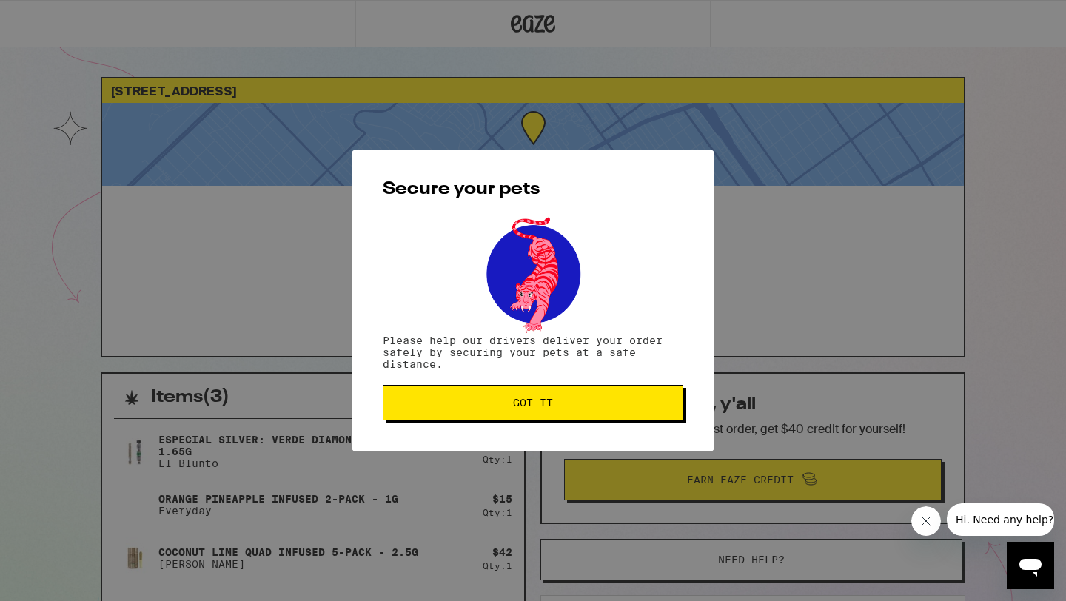
click at [541, 407] on span "Got it" at bounding box center [533, 403] width 40 height 10
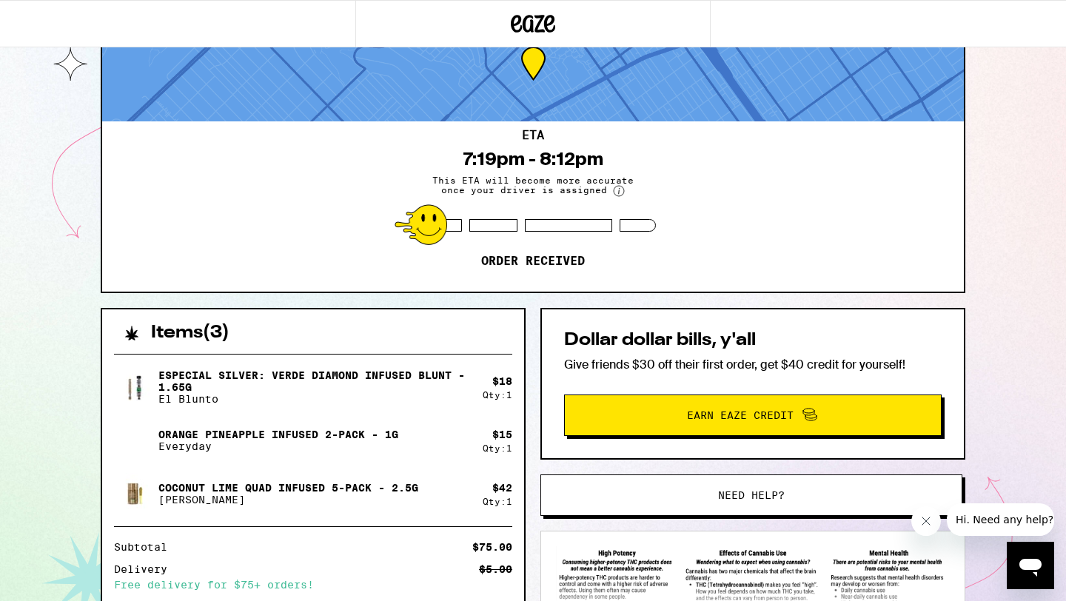
scroll to position [240, 0]
